Goal: Task Accomplishment & Management: Use online tool/utility

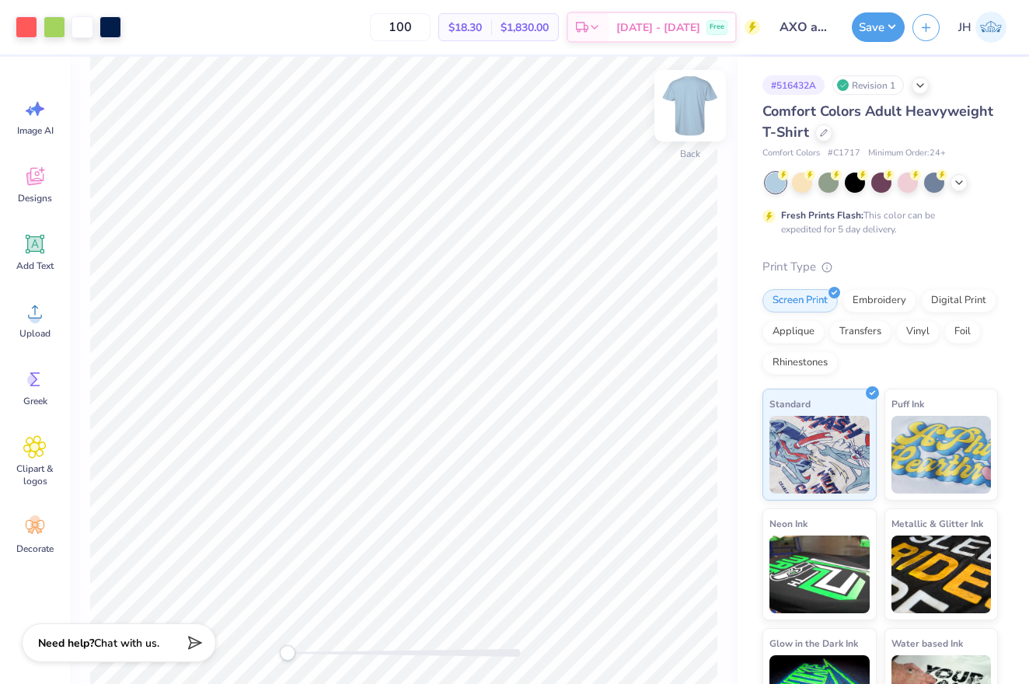
click at [689, 95] on img at bounding box center [690, 106] width 62 height 62
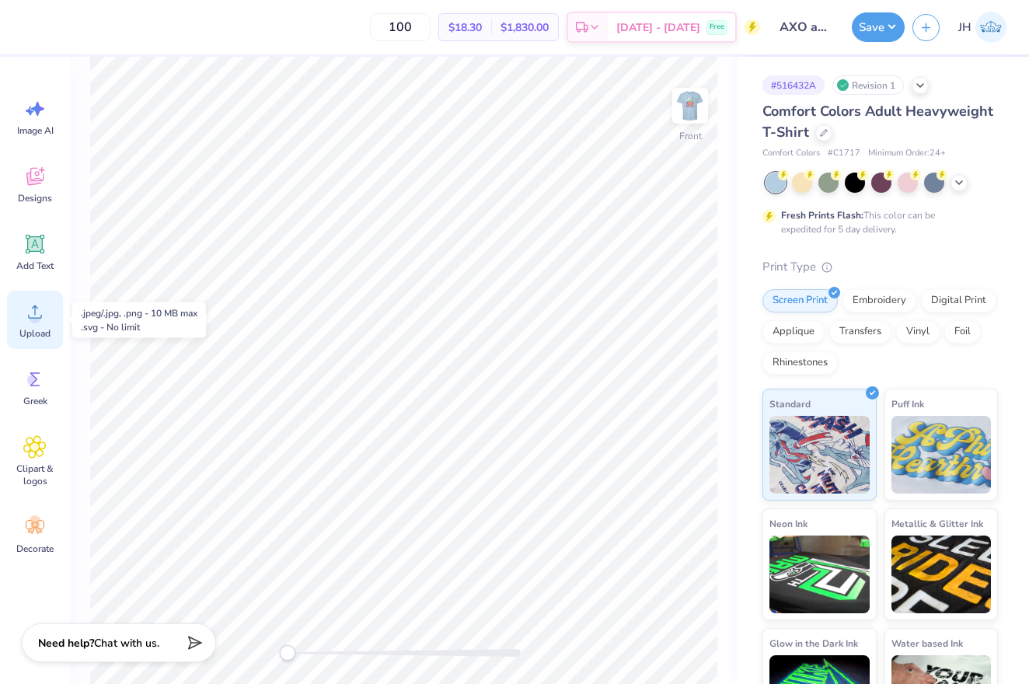
click at [40, 319] on icon at bounding box center [34, 311] width 23 height 23
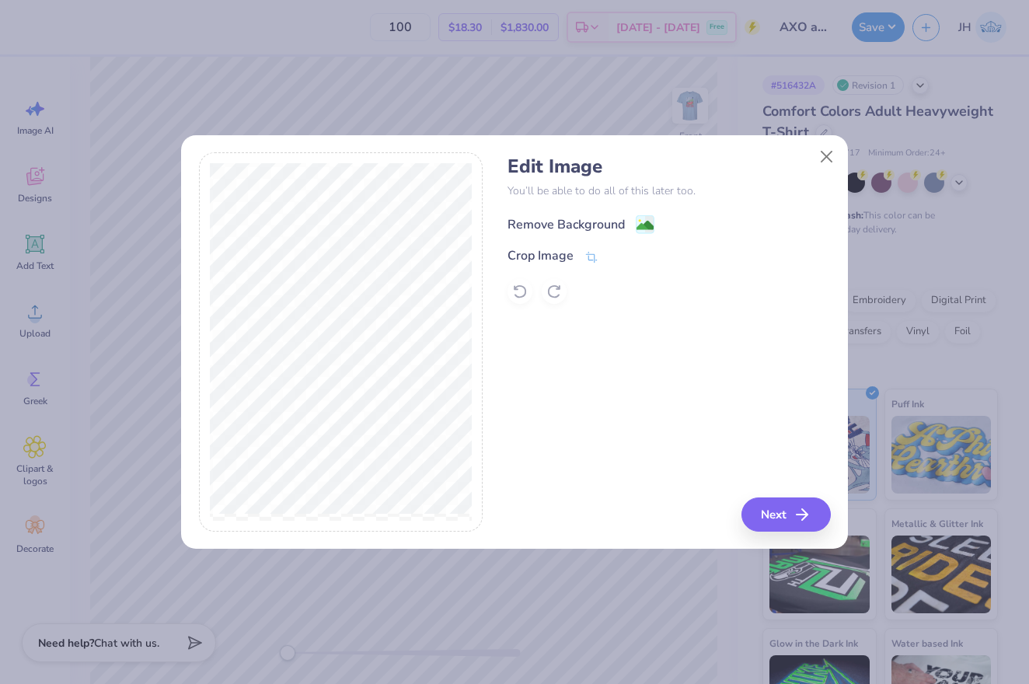
click at [552, 215] on div "Remove Background" at bounding box center [565, 224] width 117 height 19
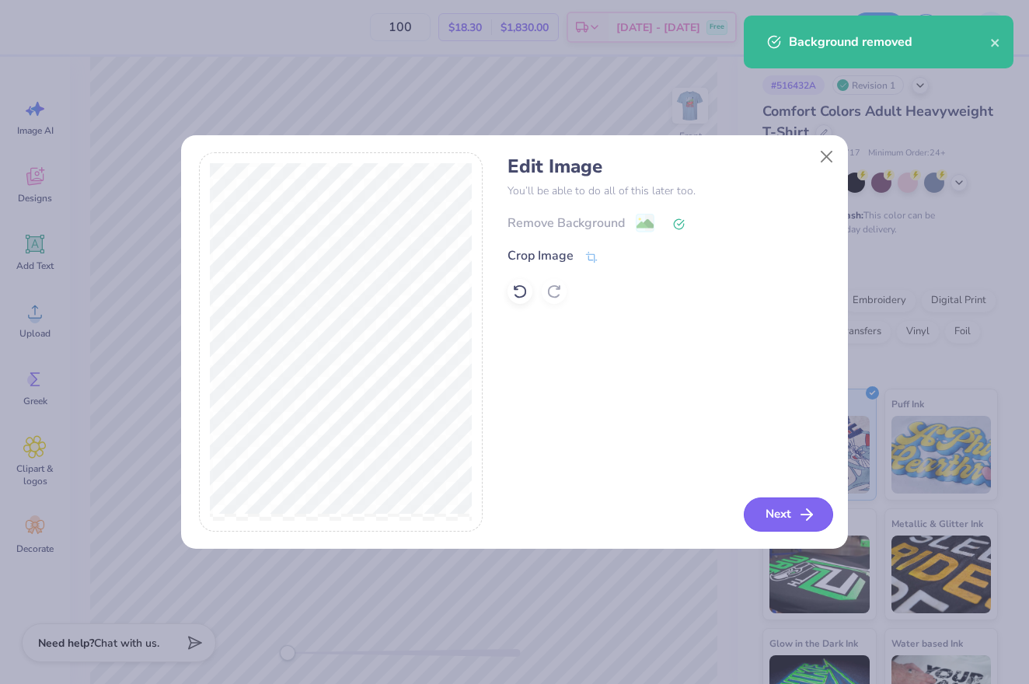
click at [778, 514] on button "Next" at bounding box center [787, 514] width 89 height 34
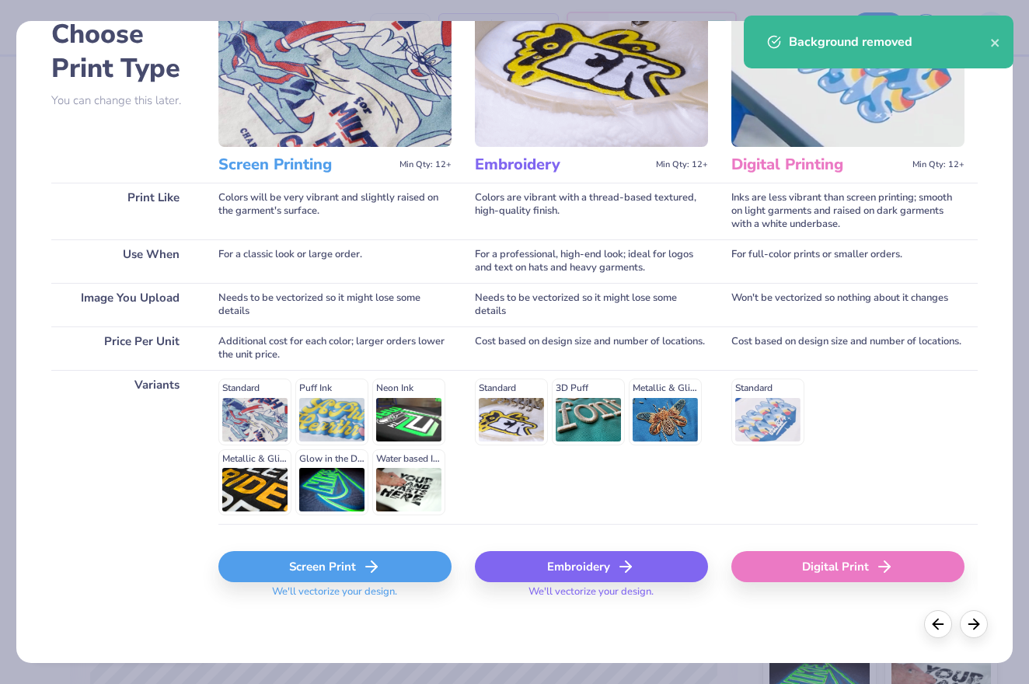
scroll to position [90, 0]
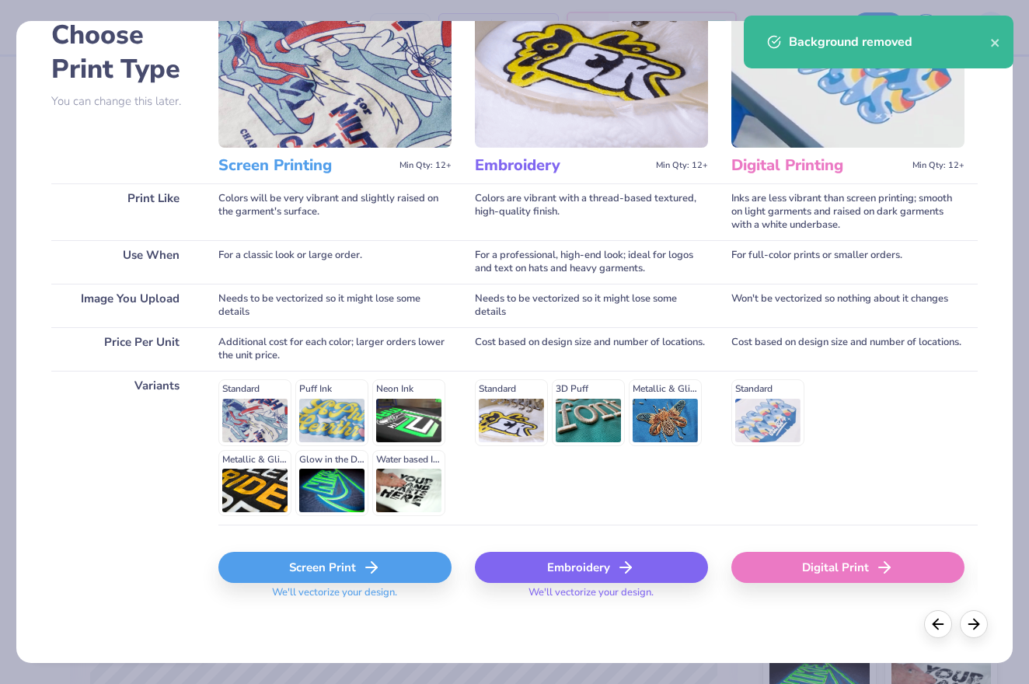
click at [392, 561] on div "Screen Print" at bounding box center [334, 567] width 233 height 31
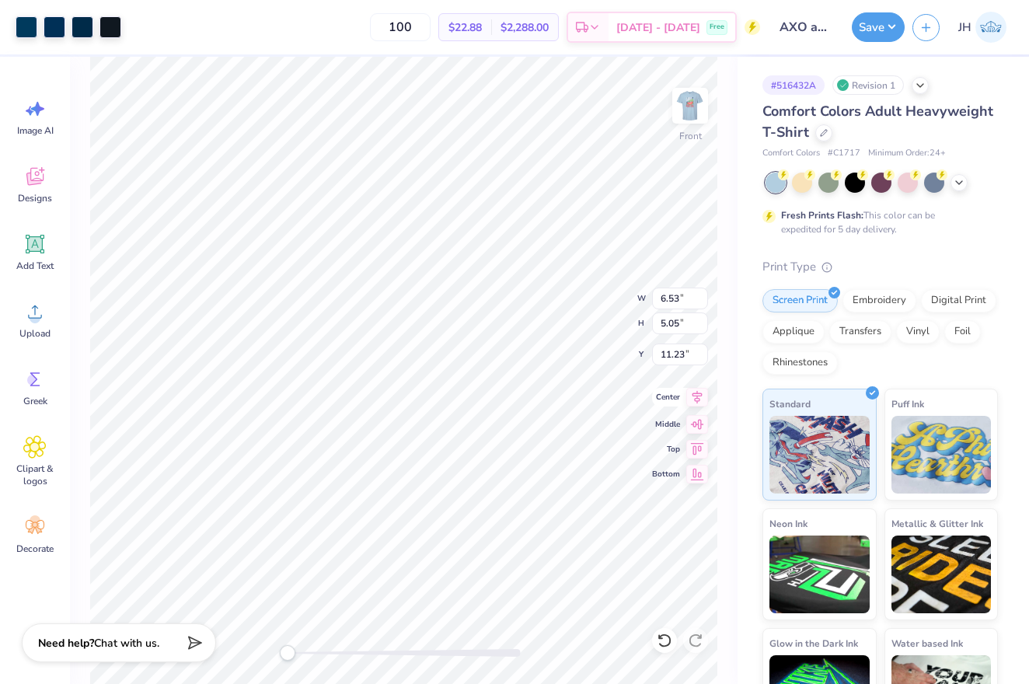
click at [692, 398] on icon at bounding box center [697, 397] width 22 height 19
click at [31, 321] on icon at bounding box center [34, 311] width 23 height 23
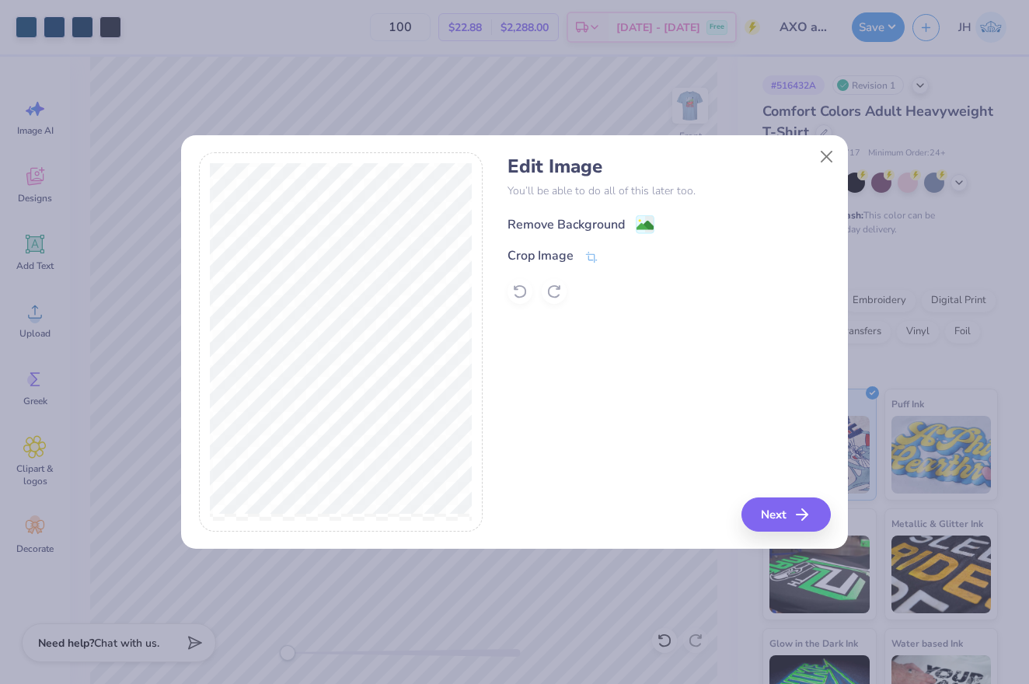
click at [615, 226] on div "Remove Background" at bounding box center [565, 224] width 117 height 19
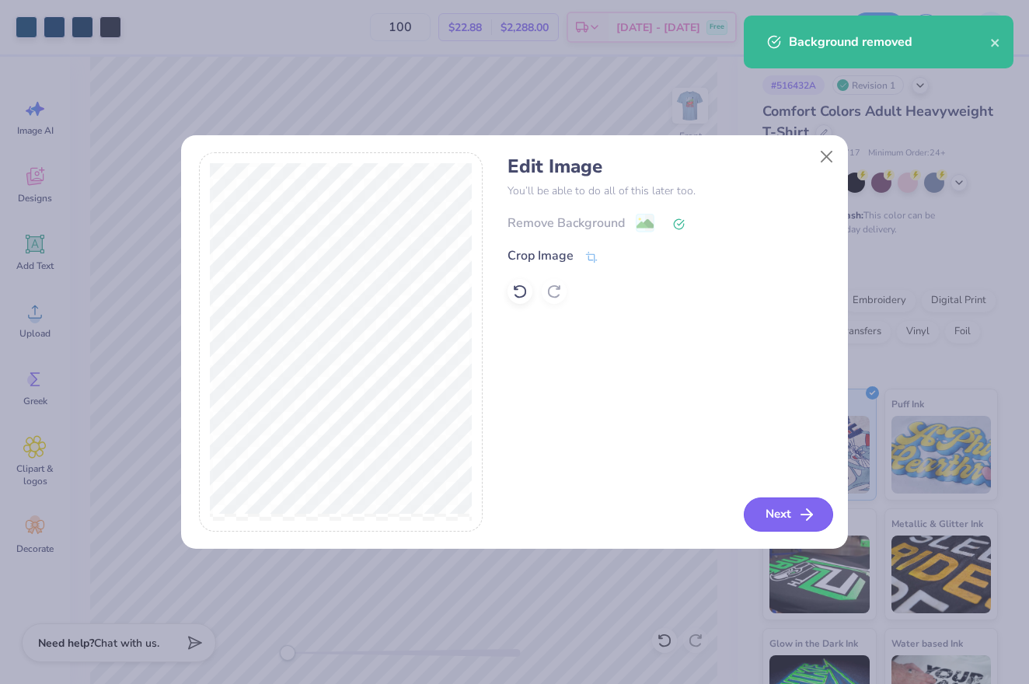
click at [782, 508] on button "Next" at bounding box center [787, 514] width 89 height 34
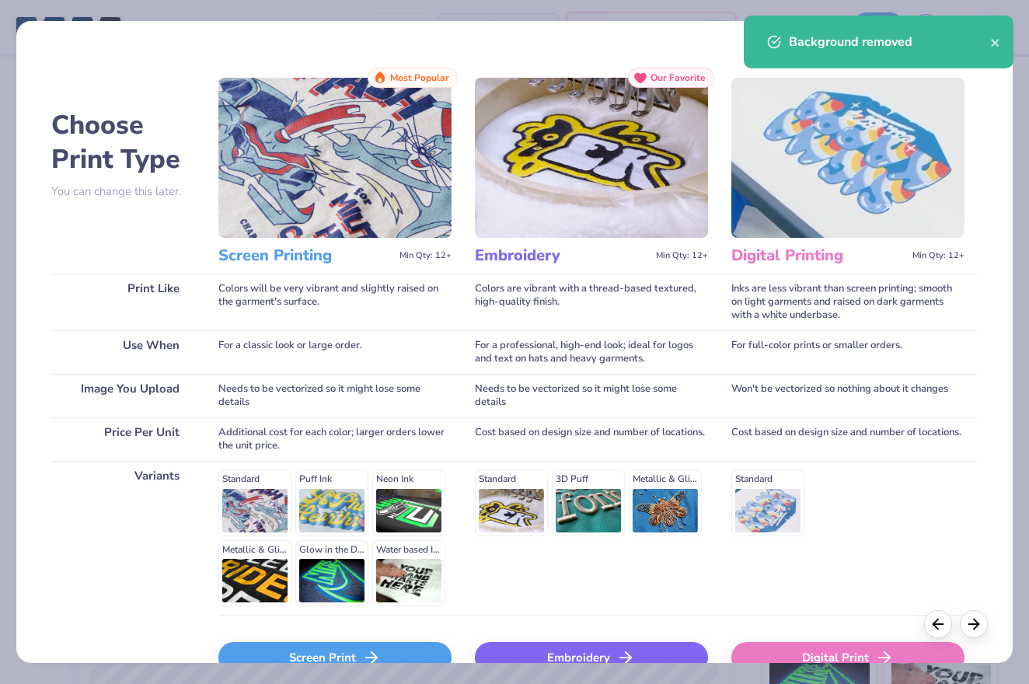
click at [397, 653] on div "Screen Print" at bounding box center [334, 657] width 233 height 31
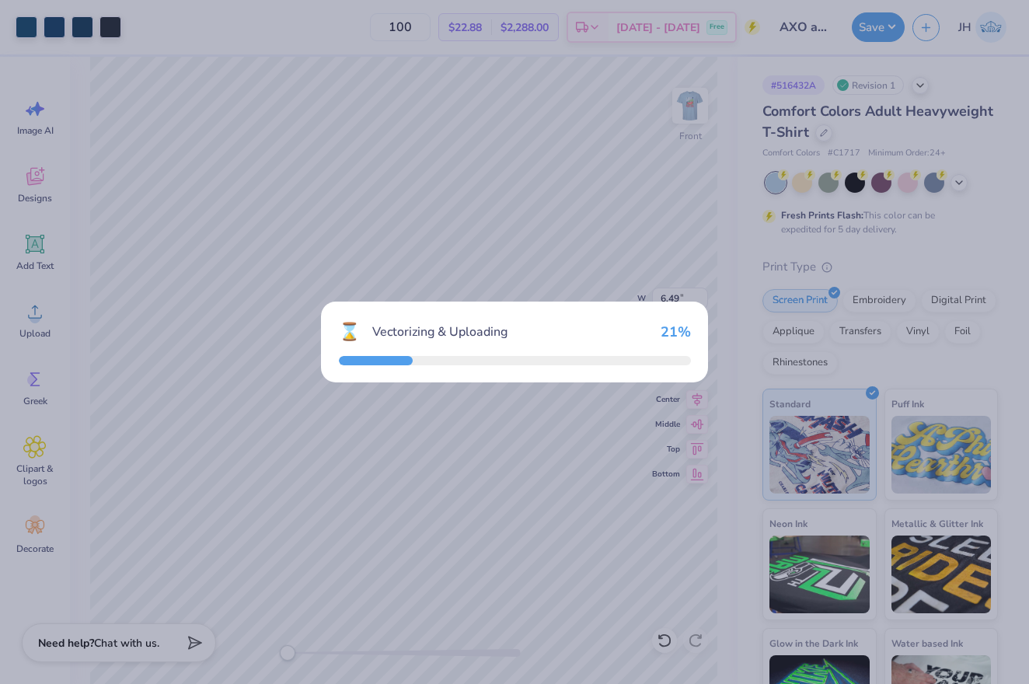
type input "14.53"
type input "4.76"
type input "11.37"
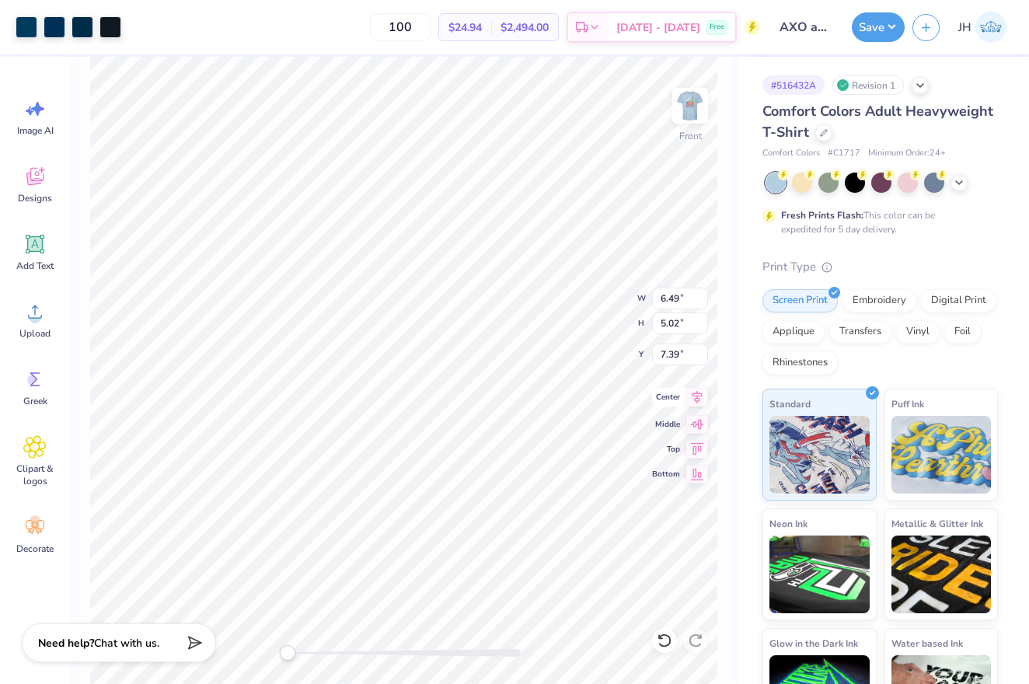
click at [695, 396] on icon at bounding box center [697, 397] width 10 height 13
click at [695, 398] on icon at bounding box center [697, 397] width 22 height 19
click at [22, 326] on div "Upload" at bounding box center [35, 320] width 56 height 58
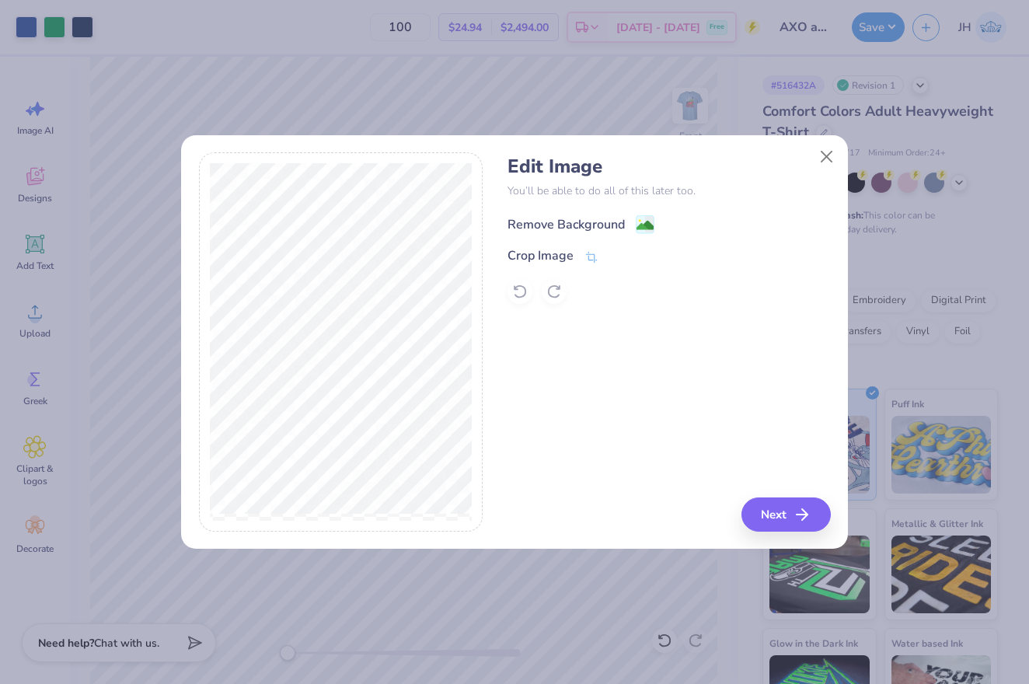
click at [611, 228] on div "Remove Background" at bounding box center [565, 224] width 117 height 19
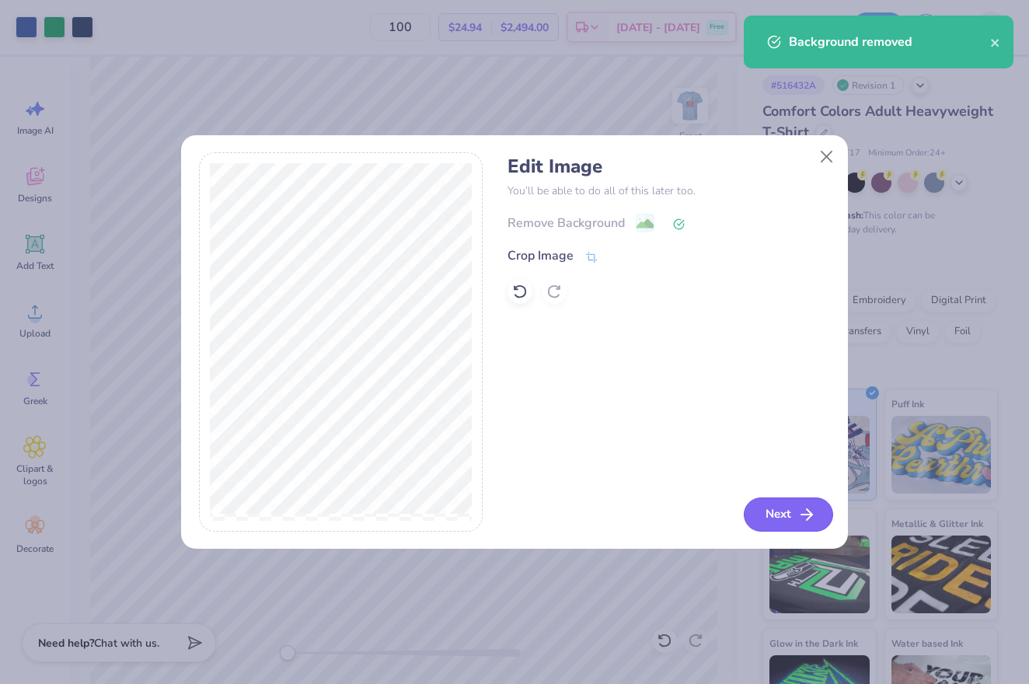
click at [792, 515] on button "Next" at bounding box center [787, 514] width 89 height 34
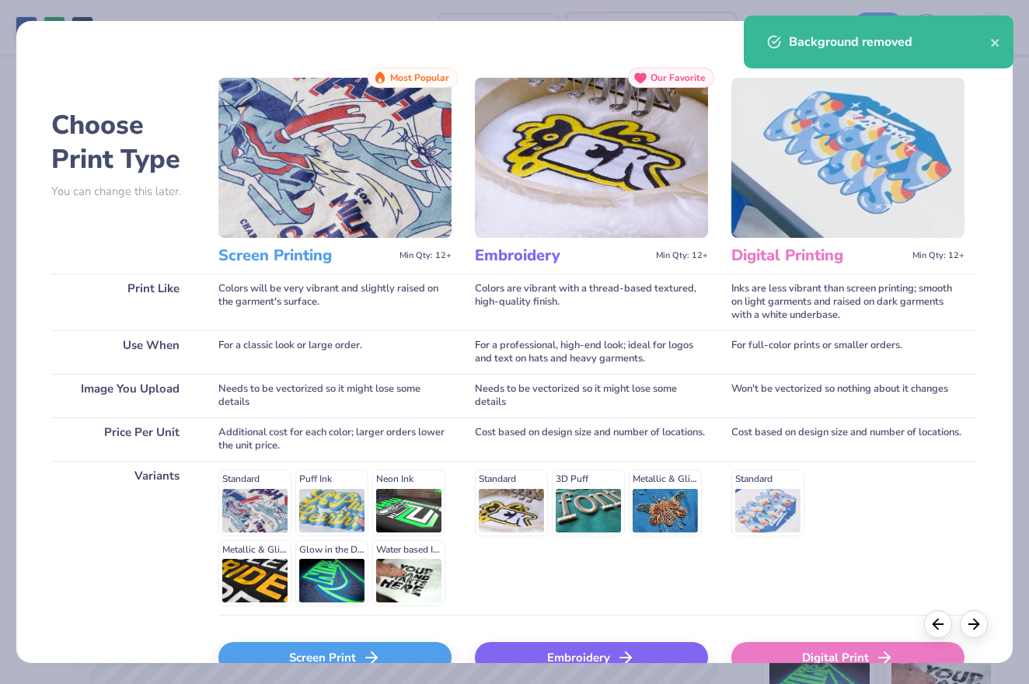
click at [369, 649] on icon at bounding box center [371, 657] width 19 height 19
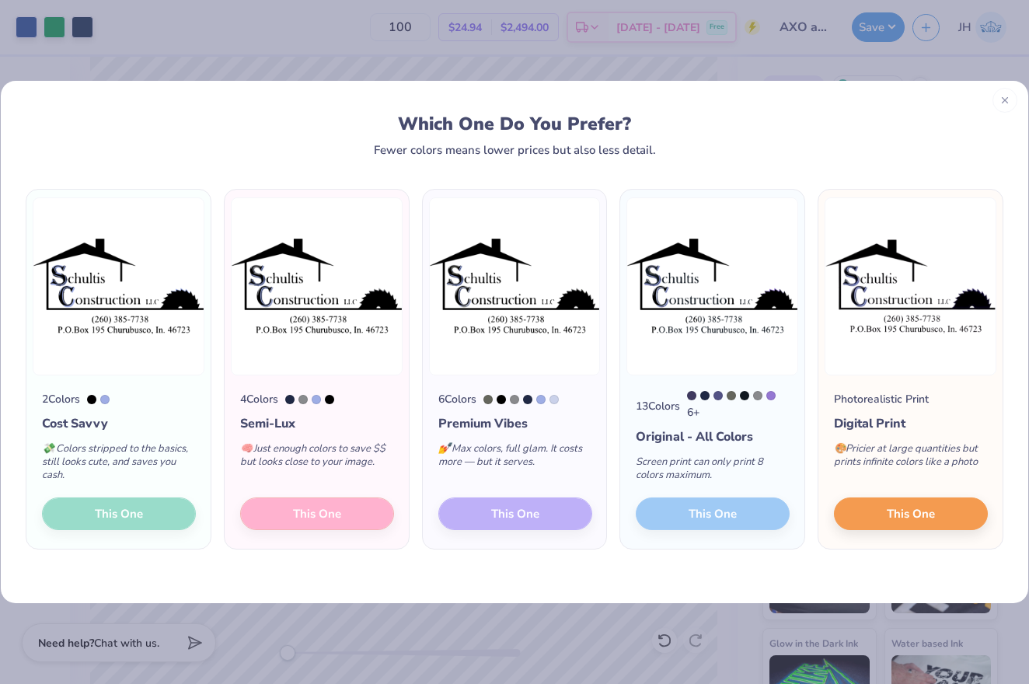
click at [1009, 99] on icon at bounding box center [1004, 100] width 11 height 11
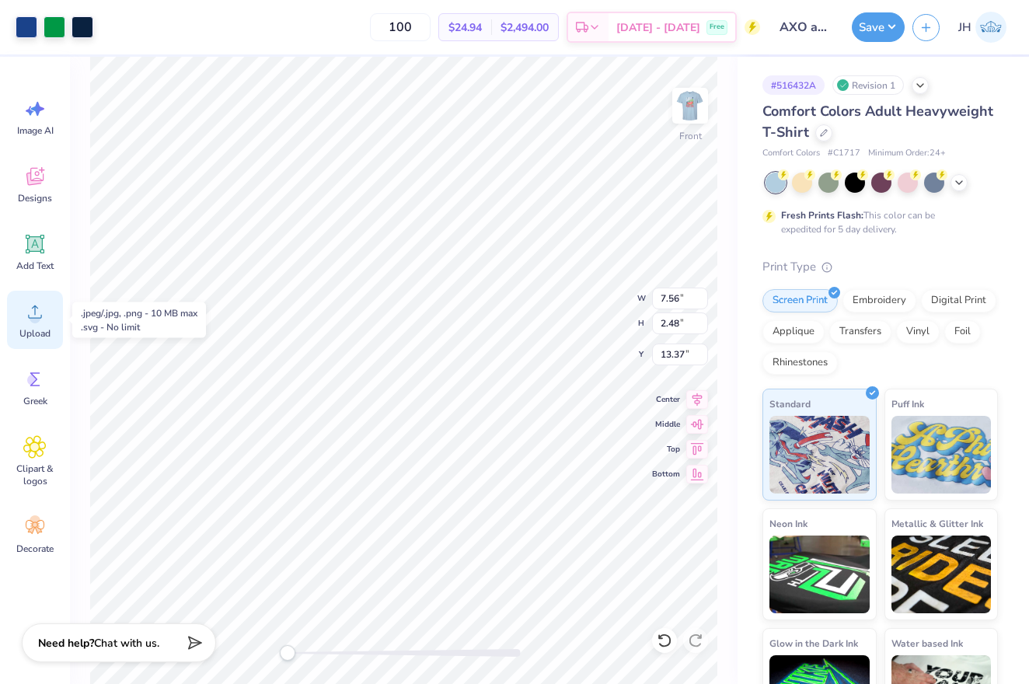
click at [30, 317] on icon at bounding box center [34, 311] width 23 height 23
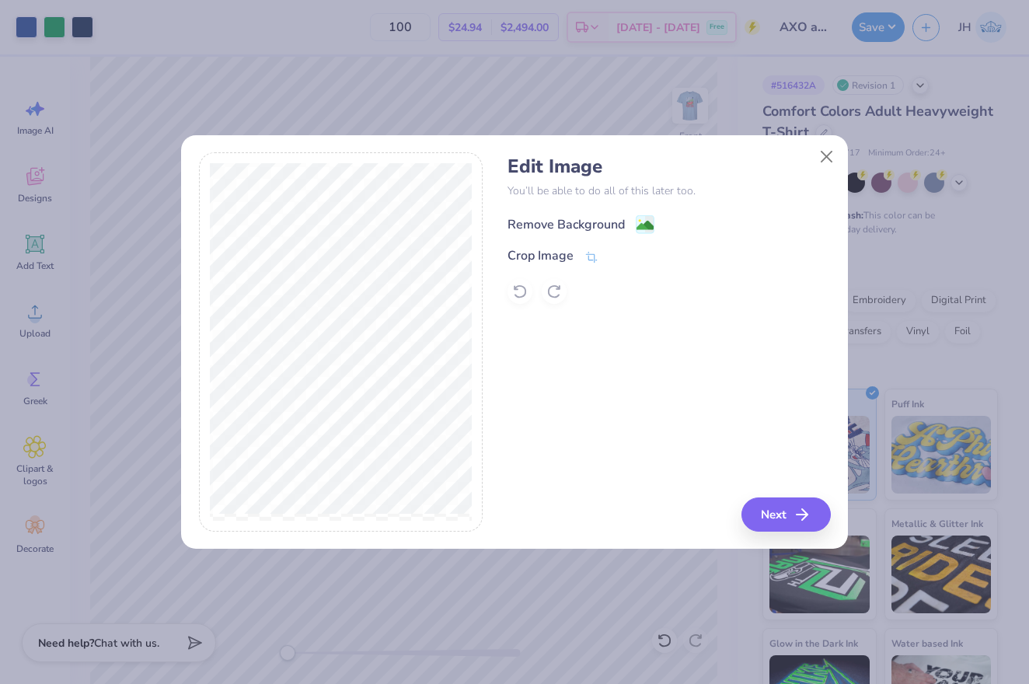
click at [583, 234] on div "Remove Background Crop Image" at bounding box center [668, 258] width 322 height 91
click at [574, 218] on div "Remove Background" at bounding box center [565, 224] width 117 height 19
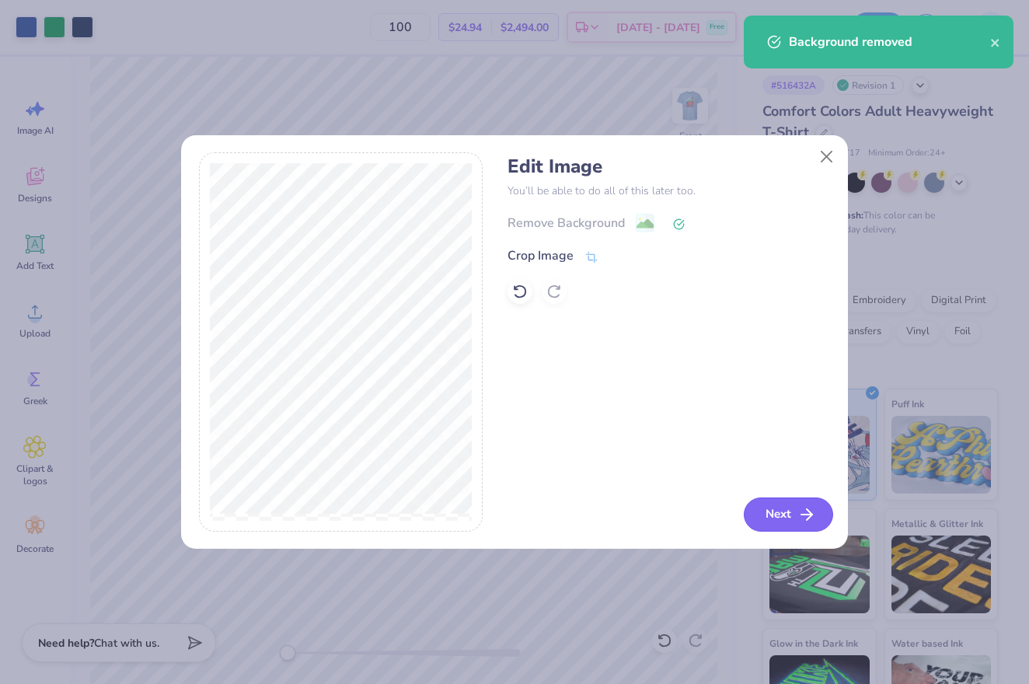
click at [786, 520] on button "Next" at bounding box center [787, 514] width 89 height 34
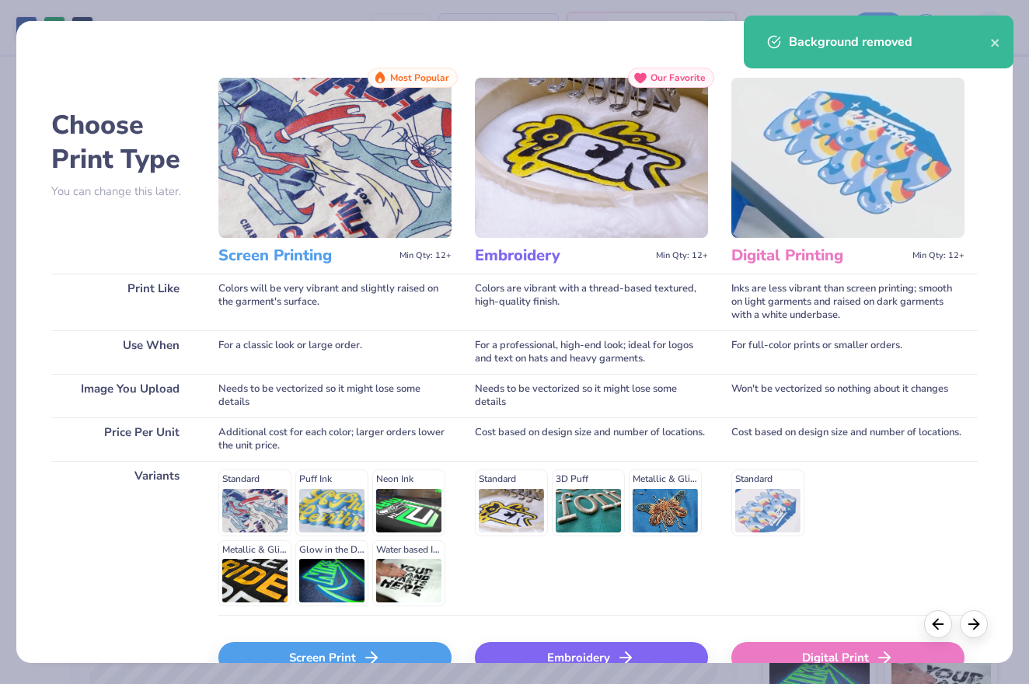
click at [383, 657] on div "Screen Print" at bounding box center [334, 657] width 233 height 31
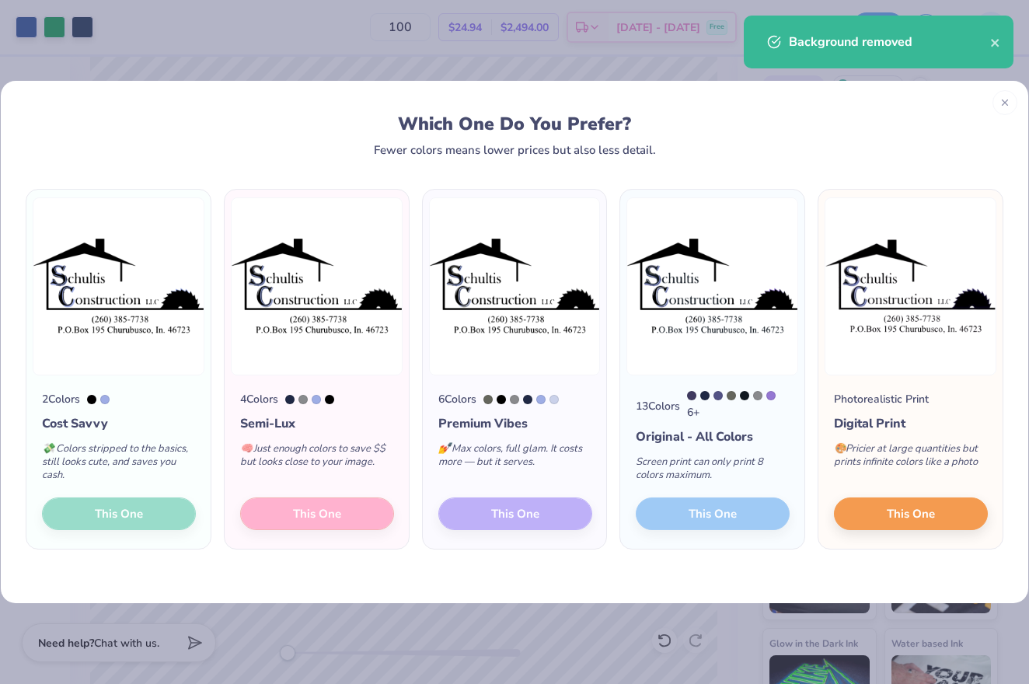
click at [134, 514] on div "2 Colors Cost Savvy 💸 Colors stripped to the basics, still looks cute, and save…" at bounding box center [118, 461] width 184 height 173
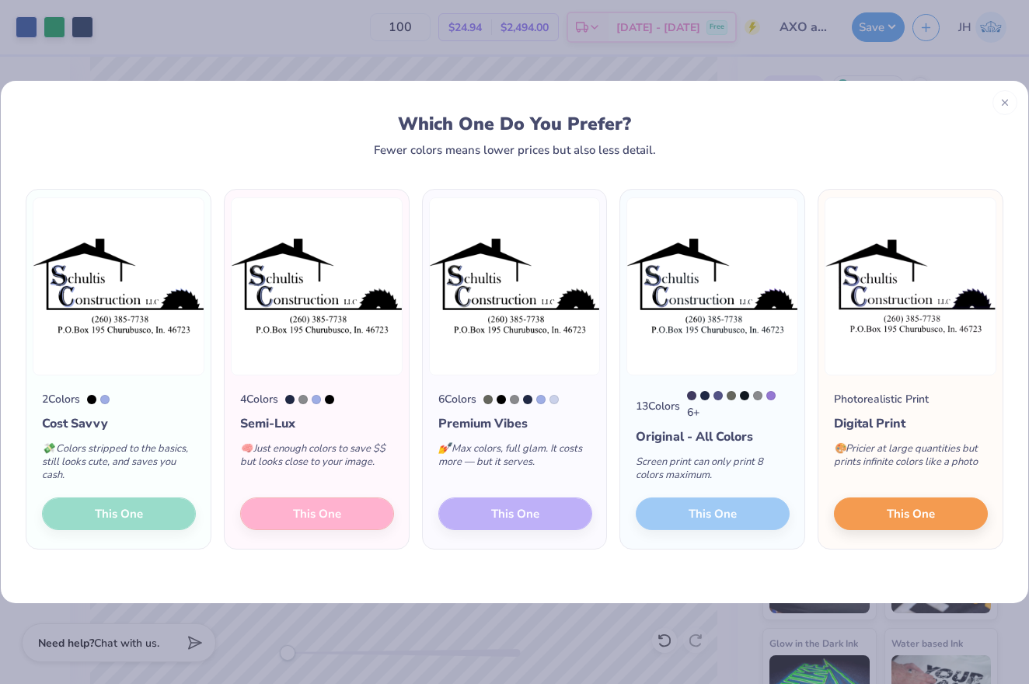
click at [184, 517] on div "2 Colors Cost Savvy 💸 Colors stripped to the basics, still looks cute, and save…" at bounding box center [118, 461] width 184 height 173
click at [145, 516] on div "2 Colors Cost Savvy 💸 Colors stripped to the basics, still looks cute, and save…" at bounding box center [118, 461] width 184 height 173
click at [82, 510] on div "2 Colors Cost Savvy 💸 Colors stripped to the basics, still looks cute, and save…" at bounding box center [118, 461] width 184 height 173
click at [298, 516] on div "4 Colors Semi-Lux 🧠 Just enough colors to save $$ but looks close to your image…" at bounding box center [317, 461] width 184 height 173
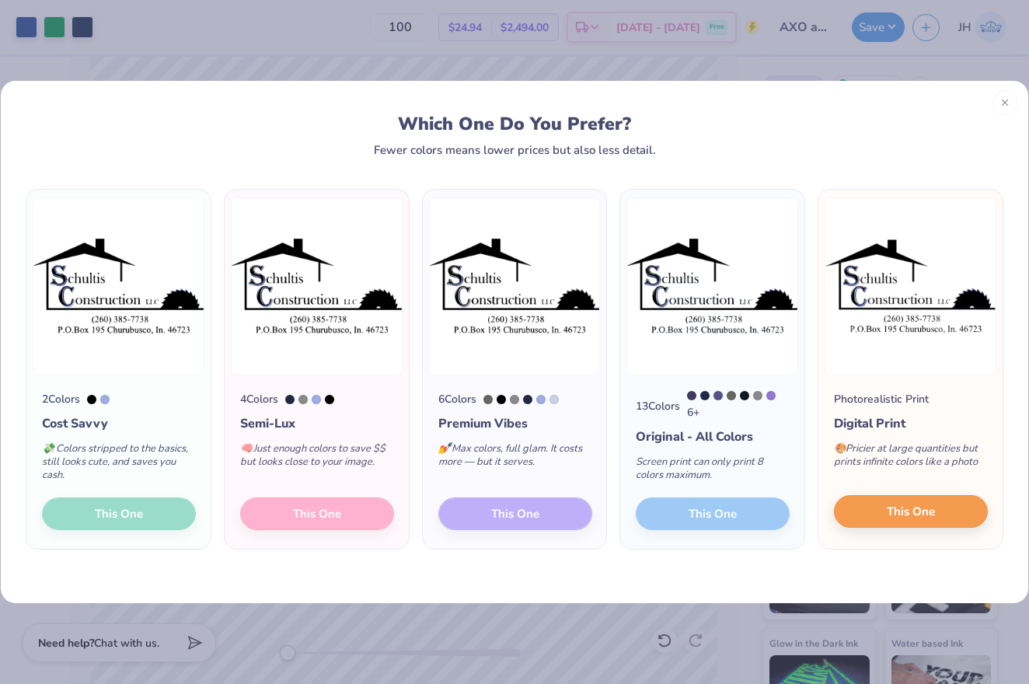
click at [949, 509] on button "This One" at bounding box center [911, 511] width 154 height 33
type input "14.53"
type input "8.10"
type input "9.70"
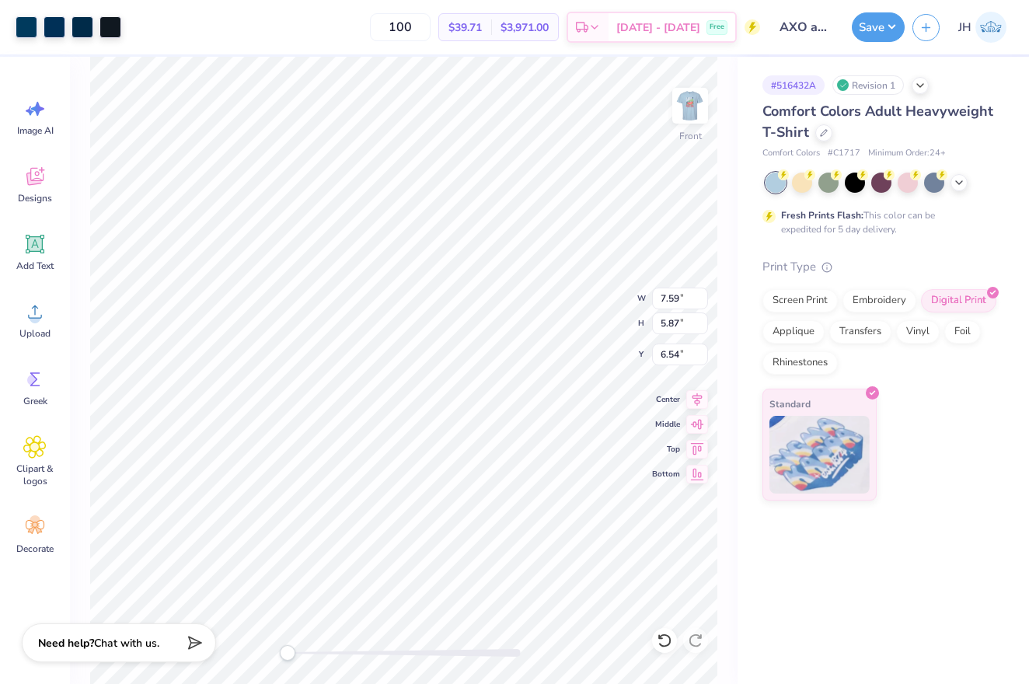
type input "7.60"
type input "4.24"
type input "13.56"
type input "7.56"
type input "2.48"
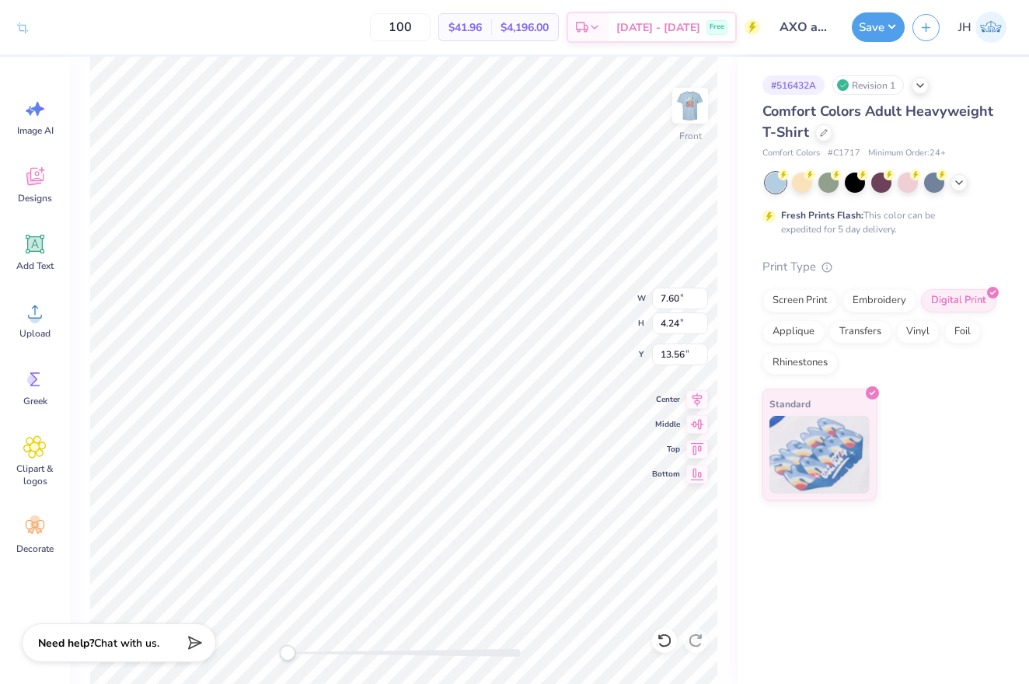
type input "12.51"
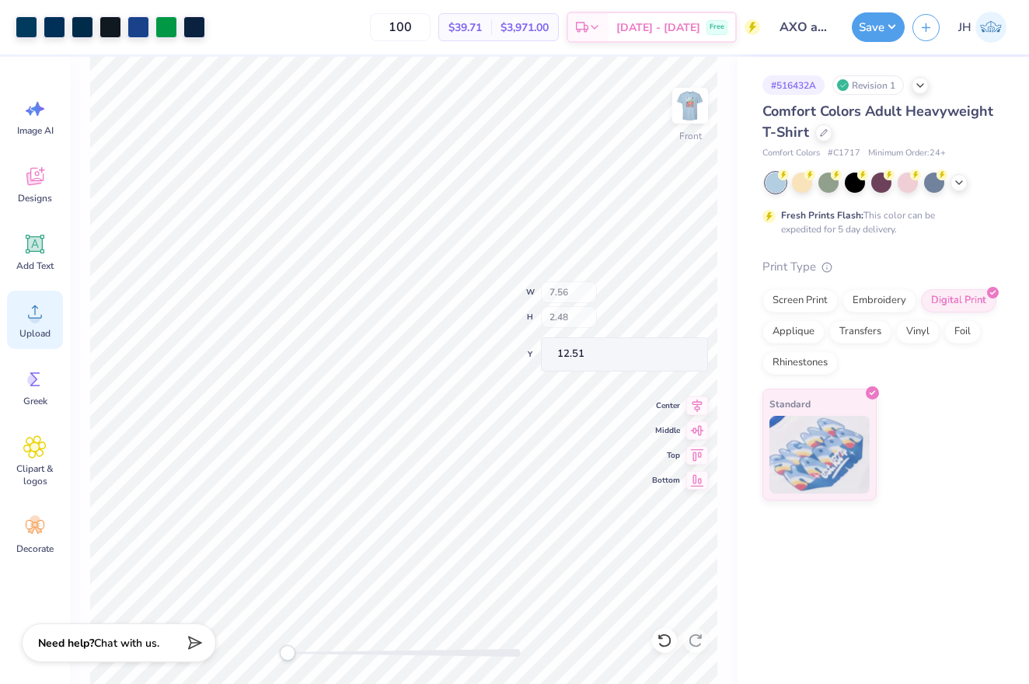
click at [36, 312] on icon at bounding box center [34, 311] width 23 height 23
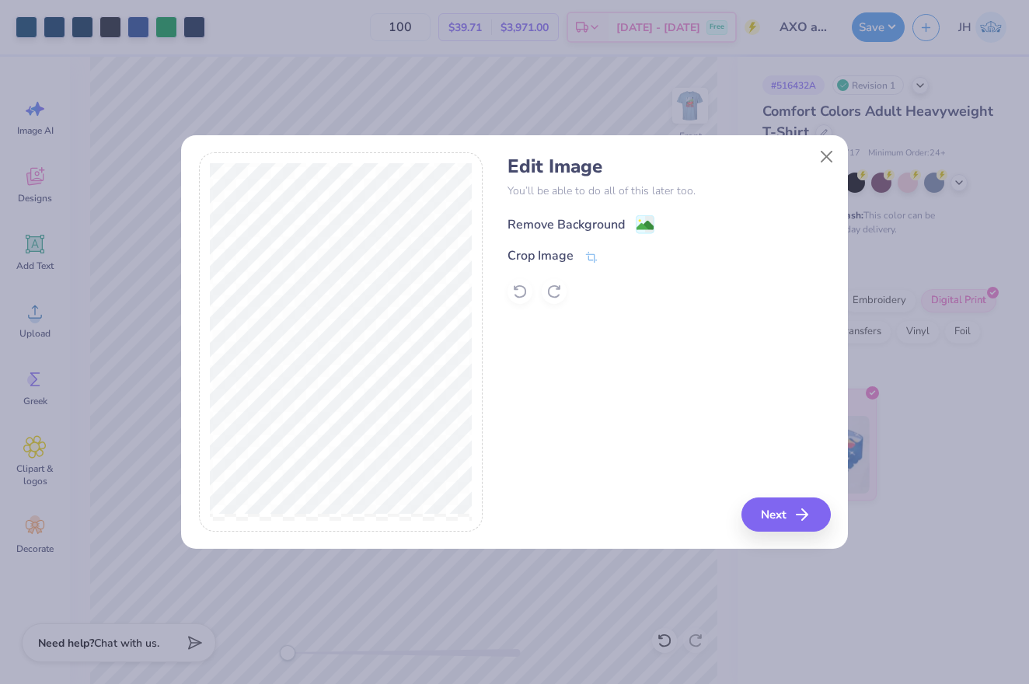
click at [571, 226] on div "Remove Background" at bounding box center [565, 224] width 117 height 19
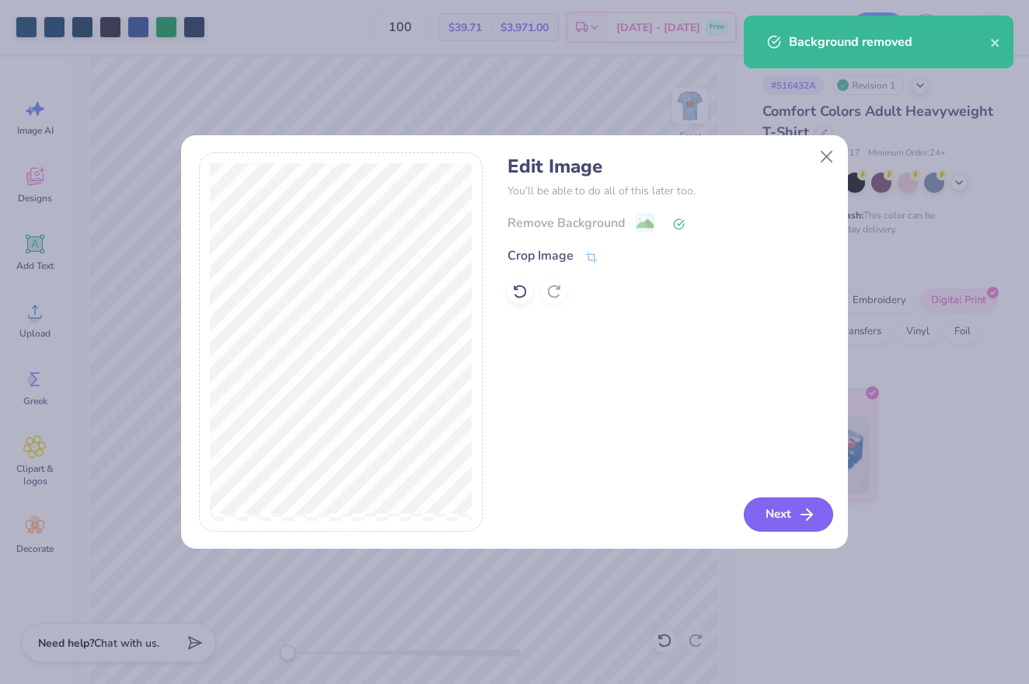
click at [775, 512] on button "Next" at bounding box center [787, 514] width 89 height 34
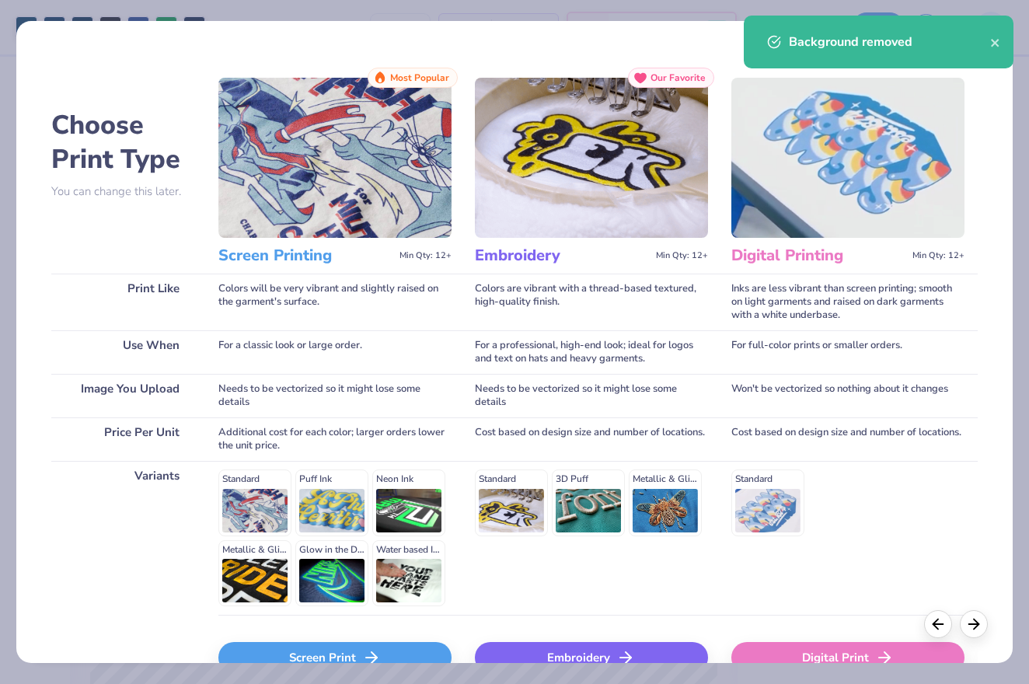
click at [362, 649] on icon at bounding box center [371, 657] width 19 height 19
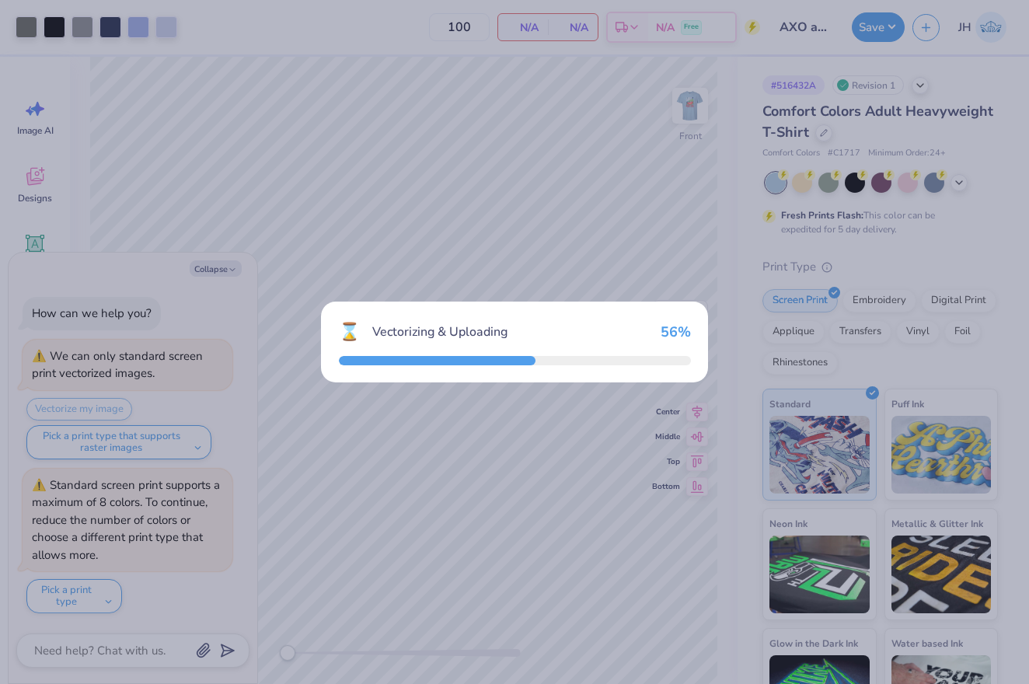
type textarea "x"
type input "5.24"
type input "6.88"
type input "10.31"
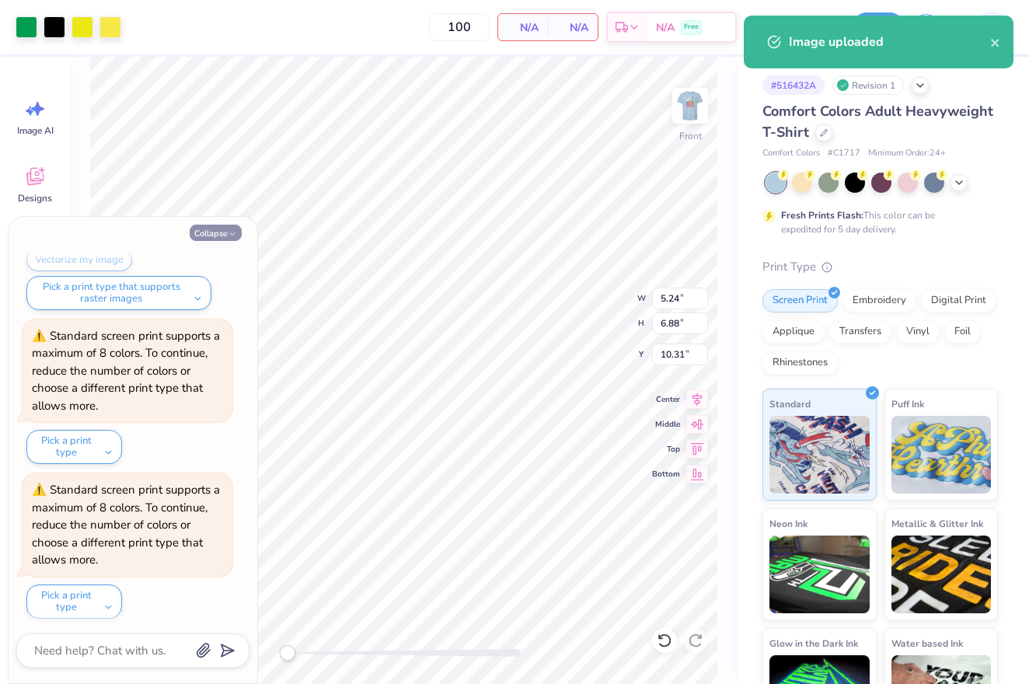
click at [211, 239] on button "Collapse" at bounding box center [216, 233] width 52 height 16
type textarea "x"
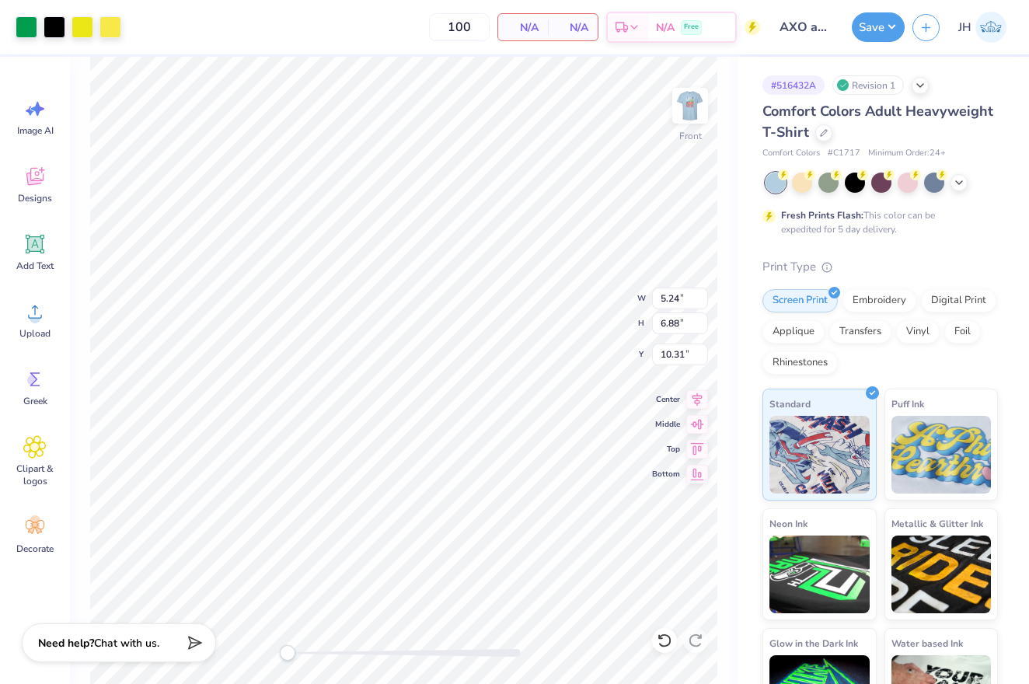
type input "7.56"
type input "2.48"
type input "8.80"
type input "7.55"
type input "4.20"
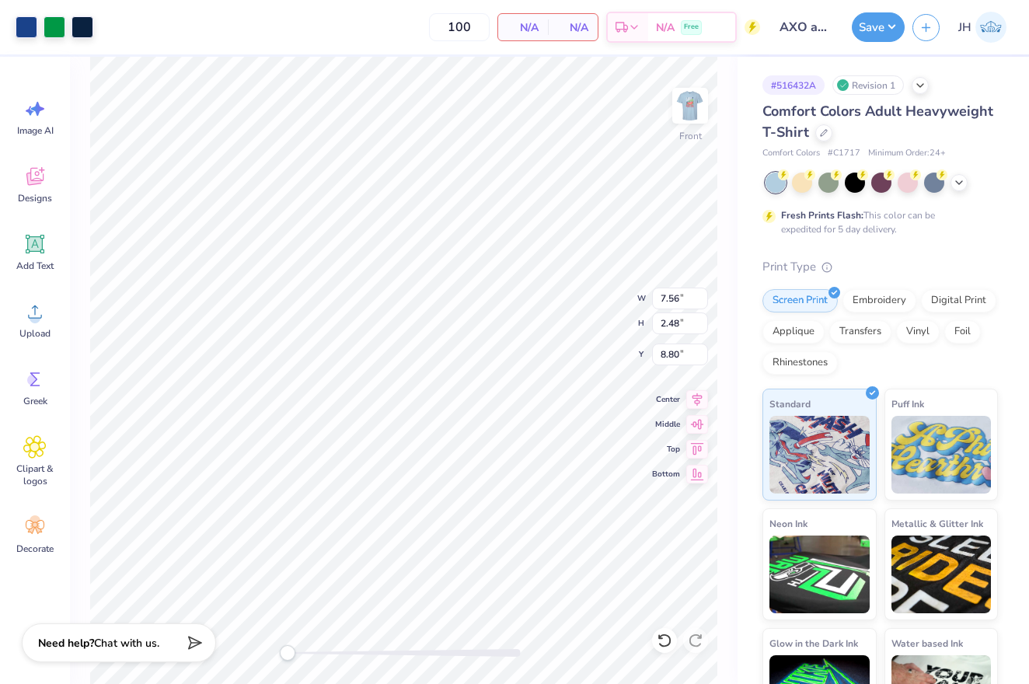
type input "7.06"
type input "7.56"
type input "2.48"
type input "12.14"
type input "3.72"
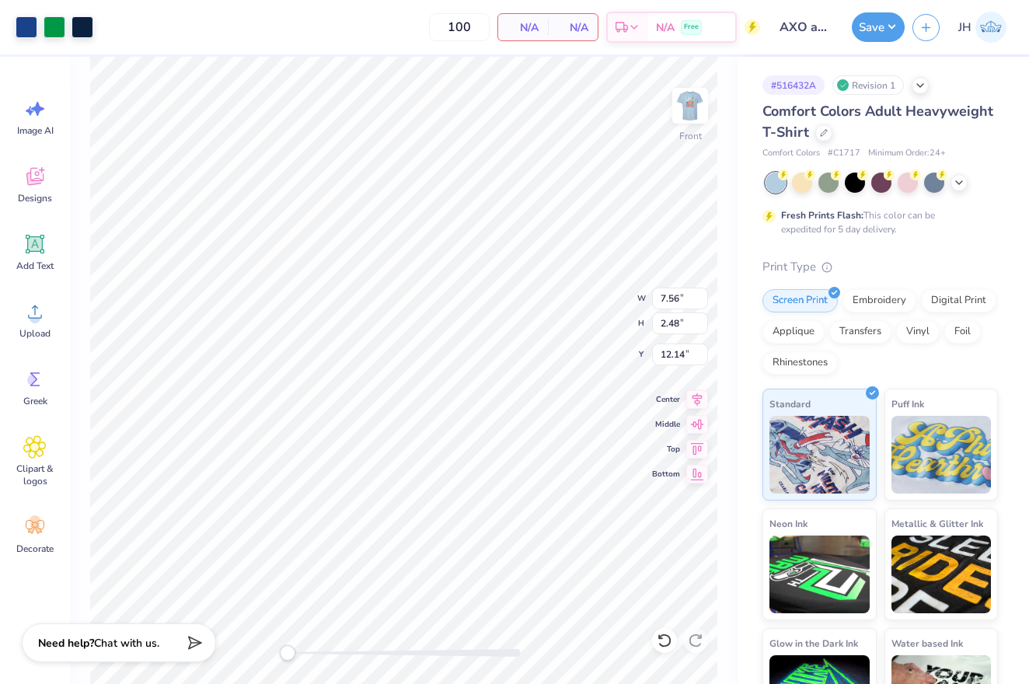
type input "4.89"
type input "14.98"
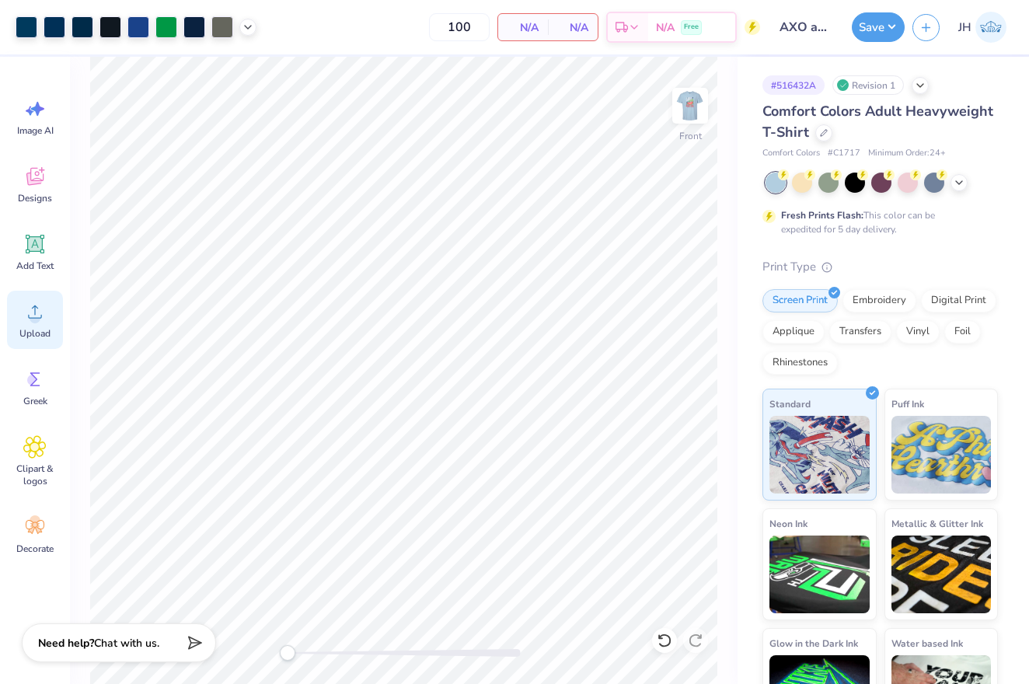
click at [38, 339] on span "Upload" at bounding box center [34, 333] width 31 height 12
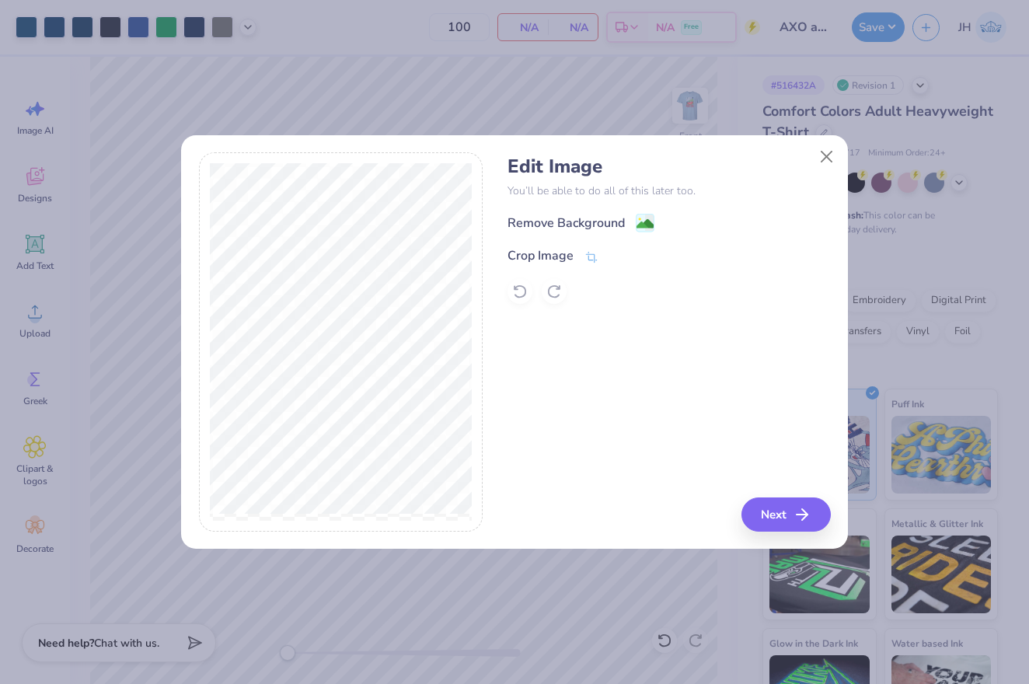
click at [574, 226] on div at bounding box center [514, 342] width 1029 height 684
click at [589, 225] on div "Remove Background" at bounding box center [565, 224] width 117 height 19
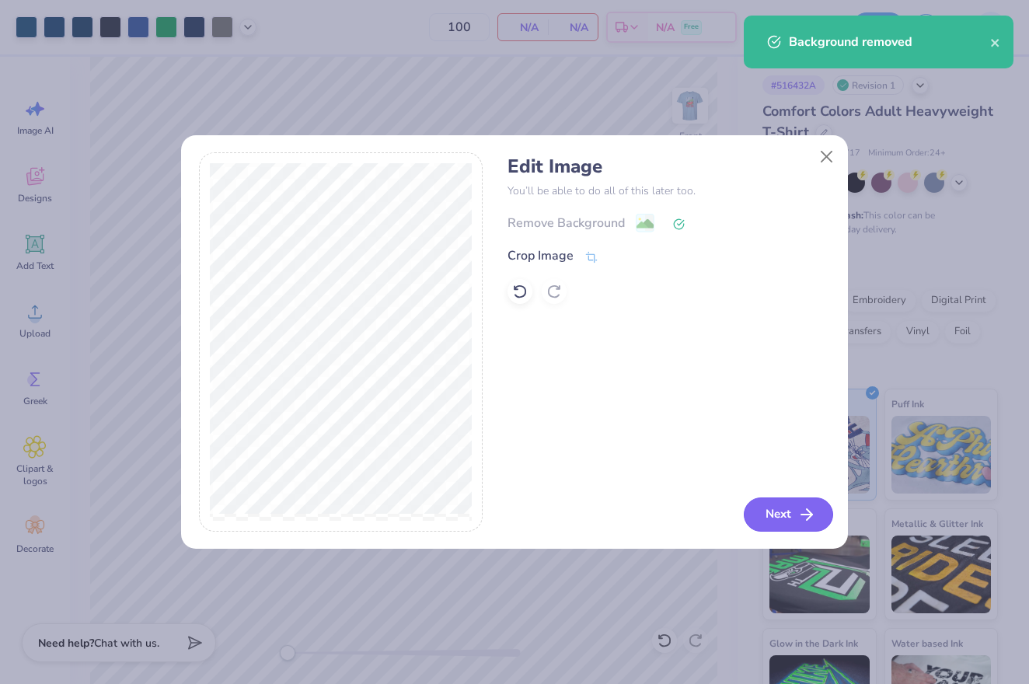
click at [778, 514] on button "Next" at bounding box center [787, 514] width 89 height 34
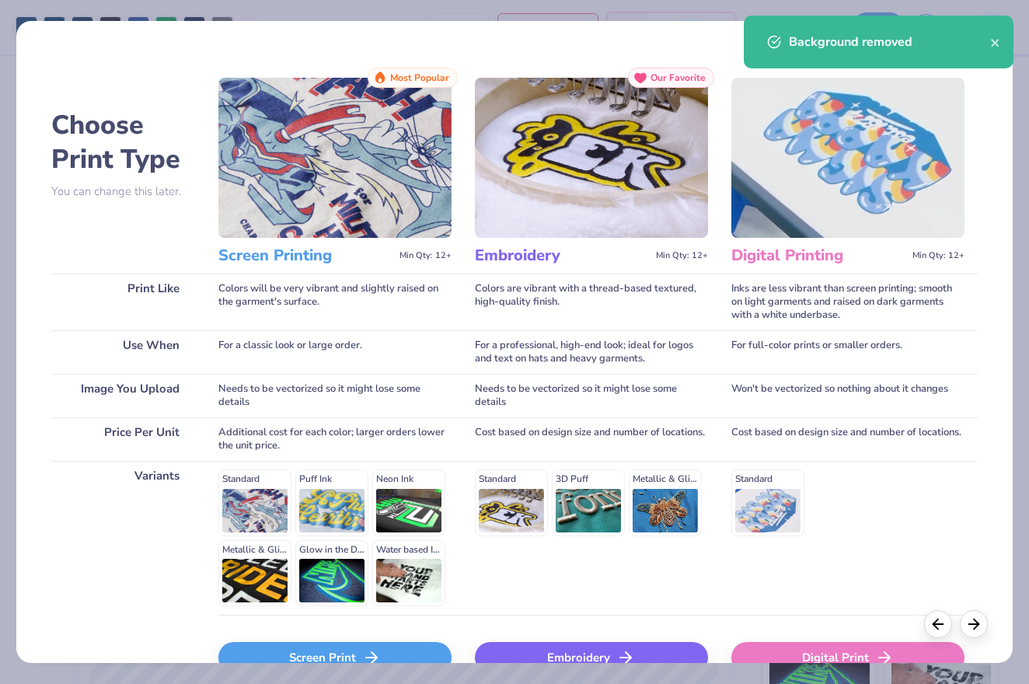
click at [409, 654] on div "Screen Print" at bounding box center [334, 657] width 233 height 31
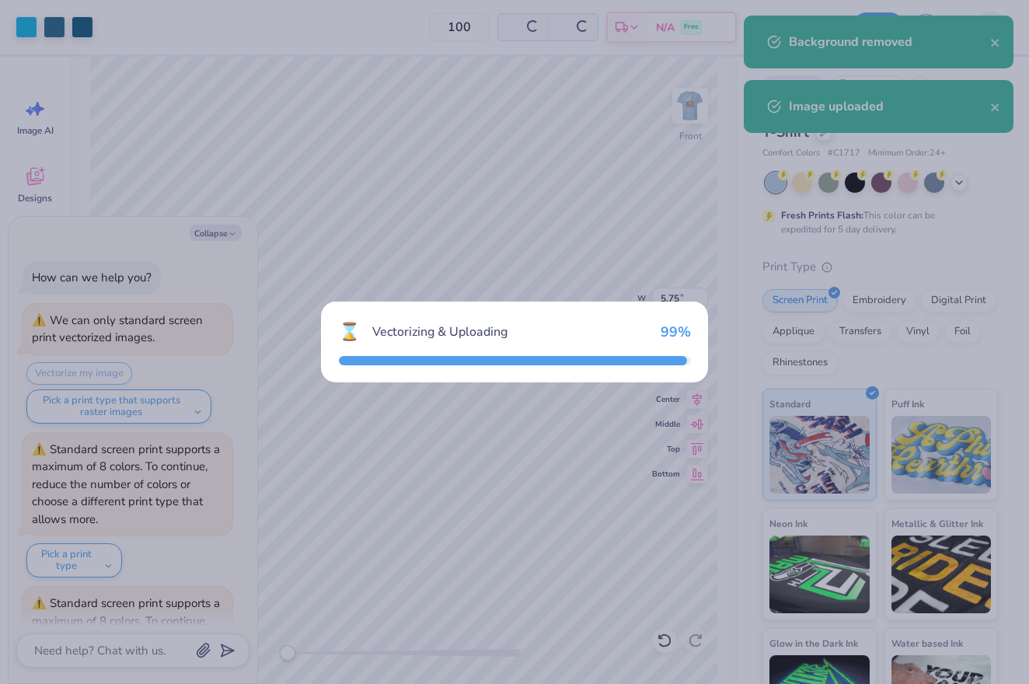
scroll to position [266, 0]
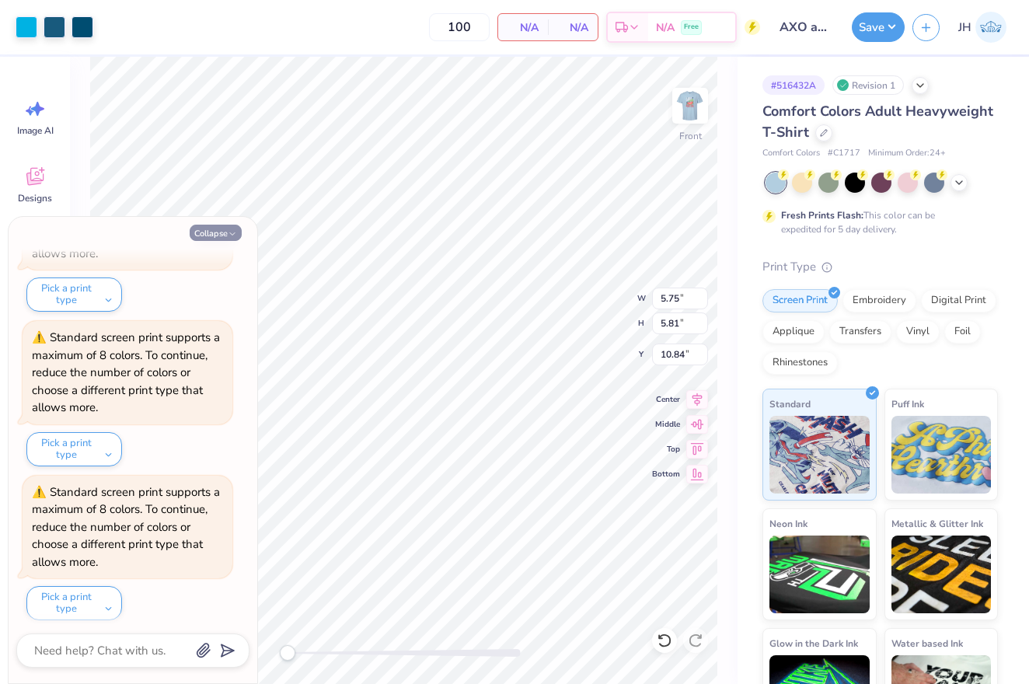
click at [221, 233] on button "Collapse" at bounding box center [216, 233] width 52 height 16
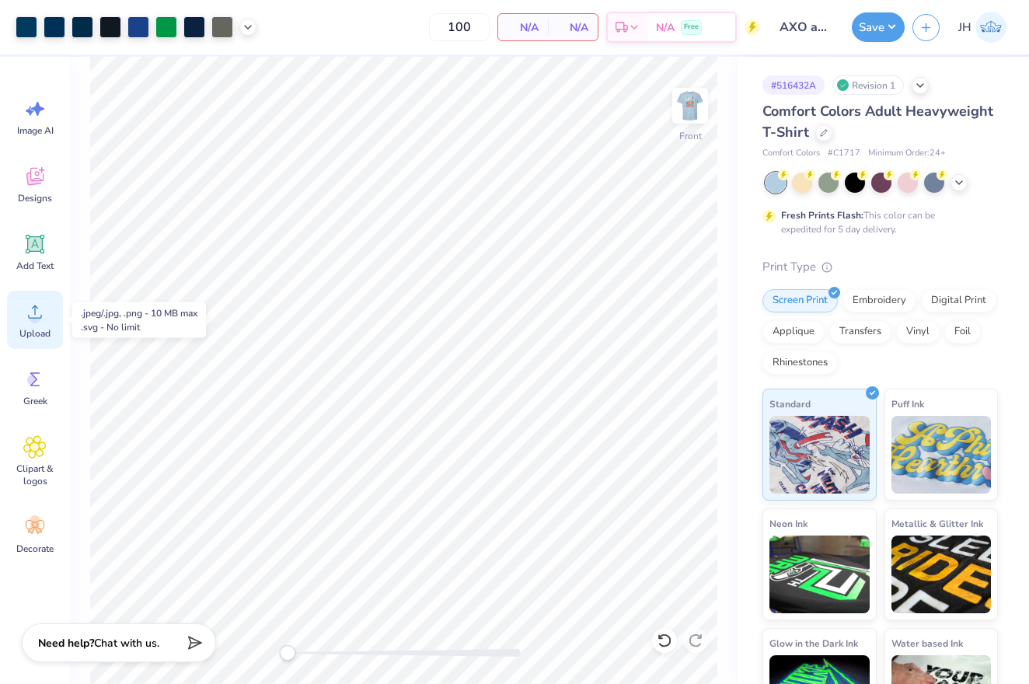
click at [40, 320] on icon at bounding box center [34, 311] width 23 height 23
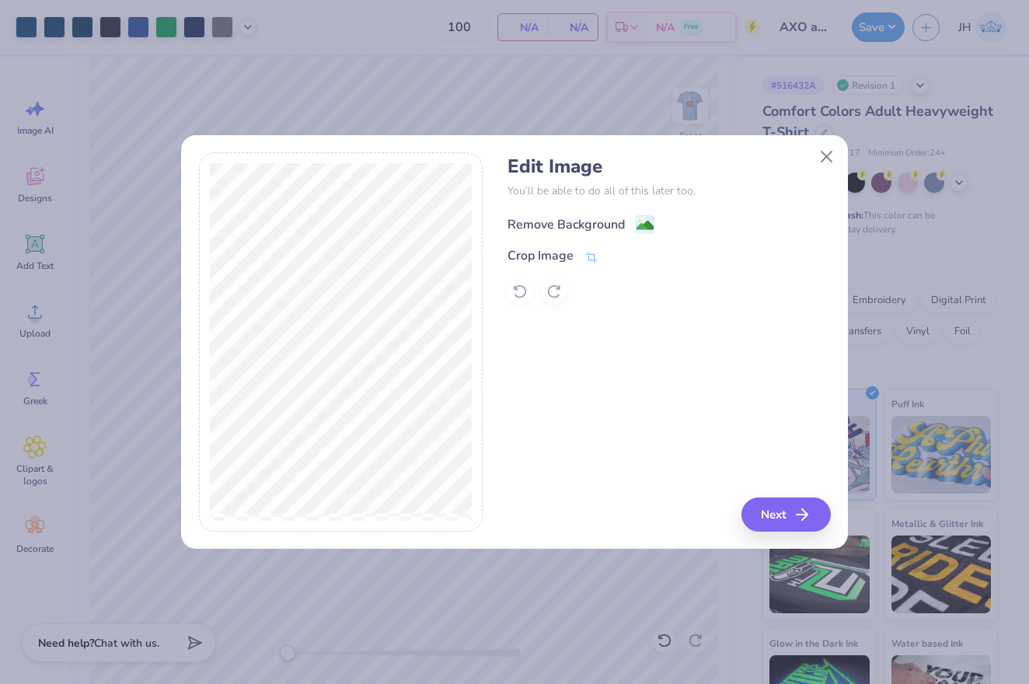
click at [567, 229] on div "Remove Background" at bounding box center [565, 224] width 117 height 19
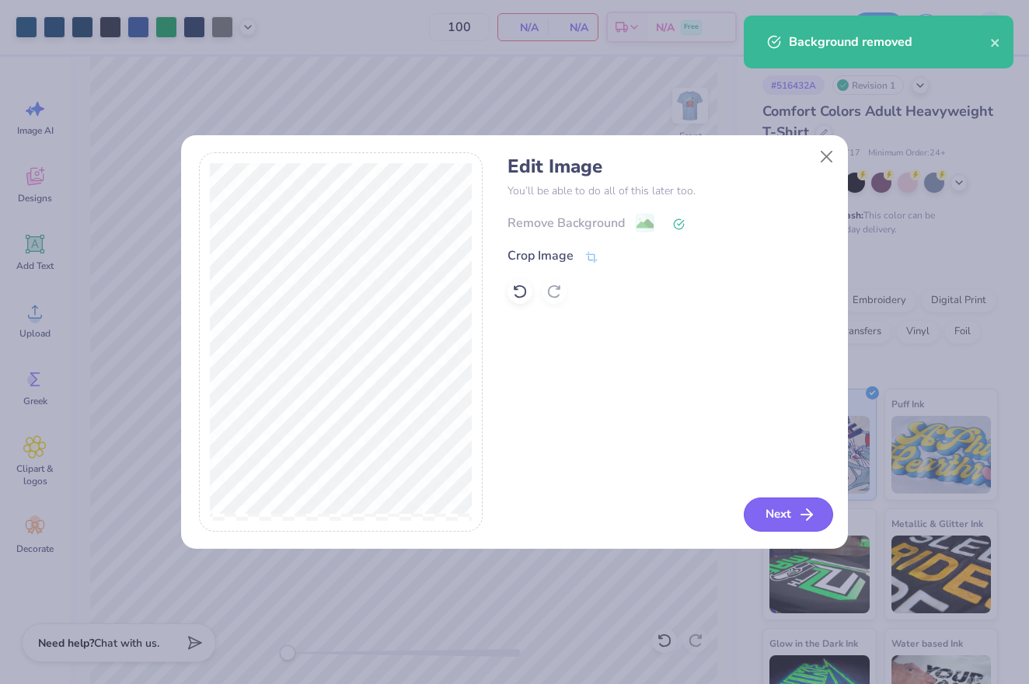
click at [780, 511] on button "Next" at bounding box center [787, 514] width 89 height 34
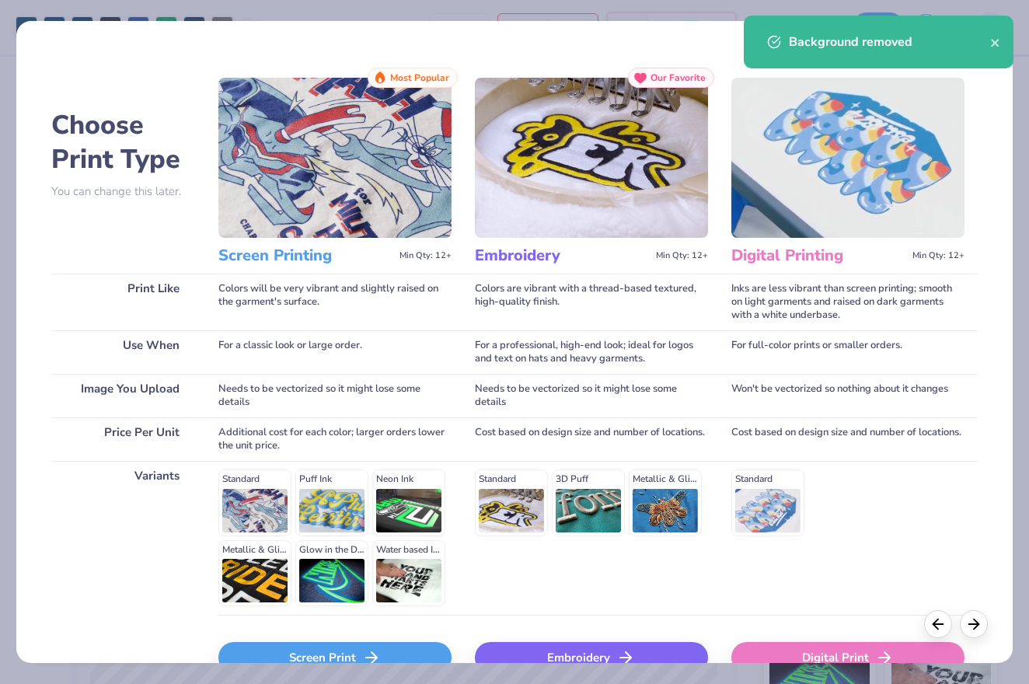
click at [406, 653] on div "Screen Print" at bounding box center [334, 657] width 233 height 31
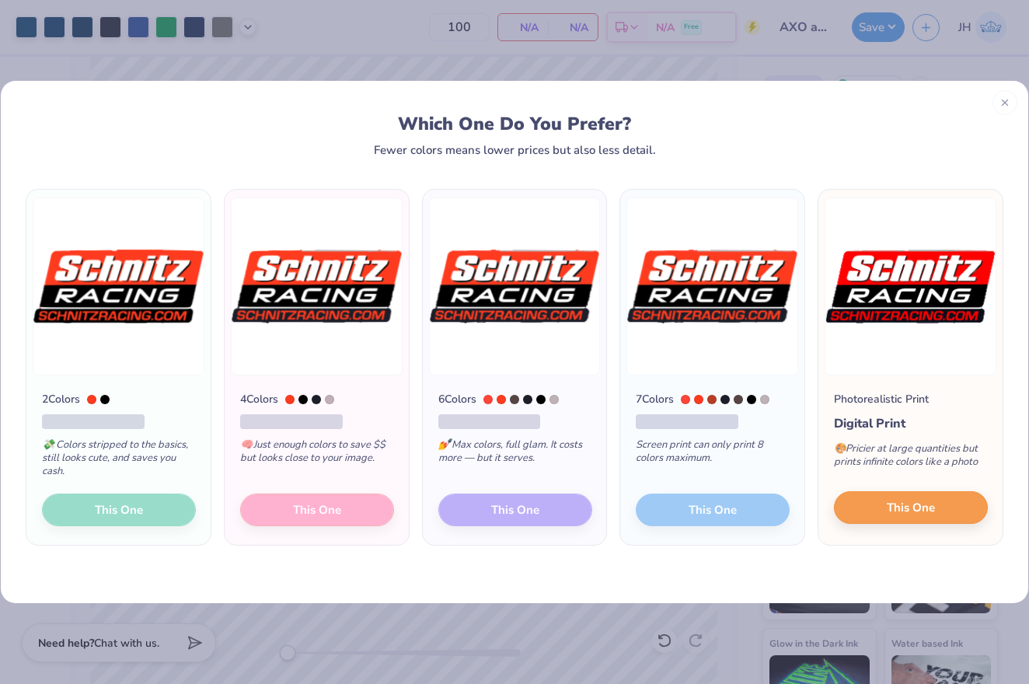
click at [902, 514] on span "This One" at bounding box center [910, 508] width 48 height 18
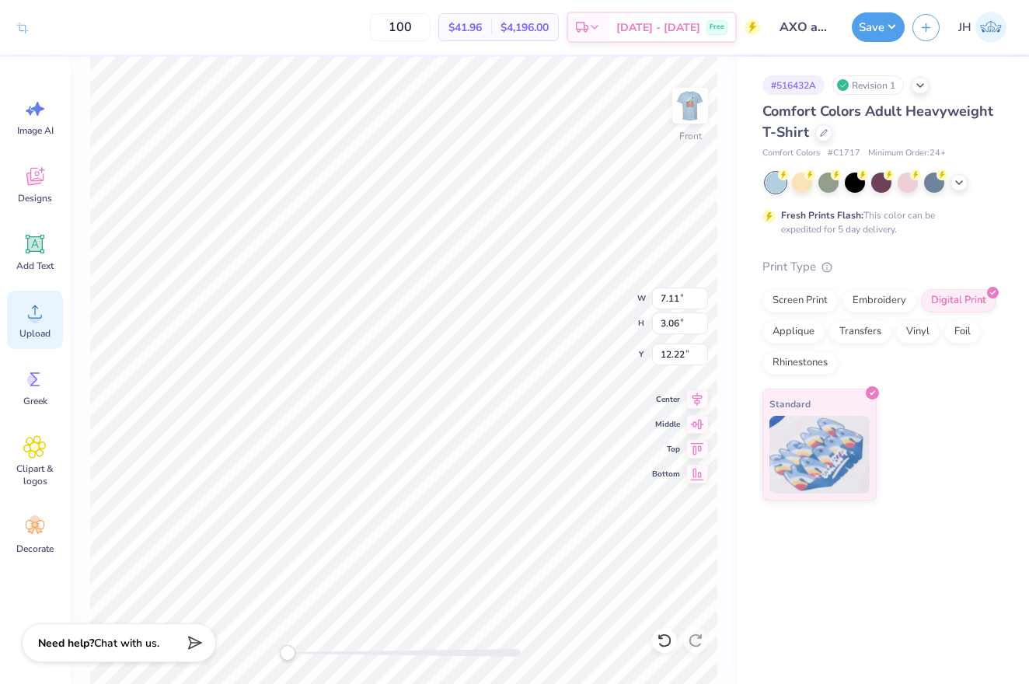
click at [33, 330] on span "Upload" at bounding box center [34, 333] width 31 height 12
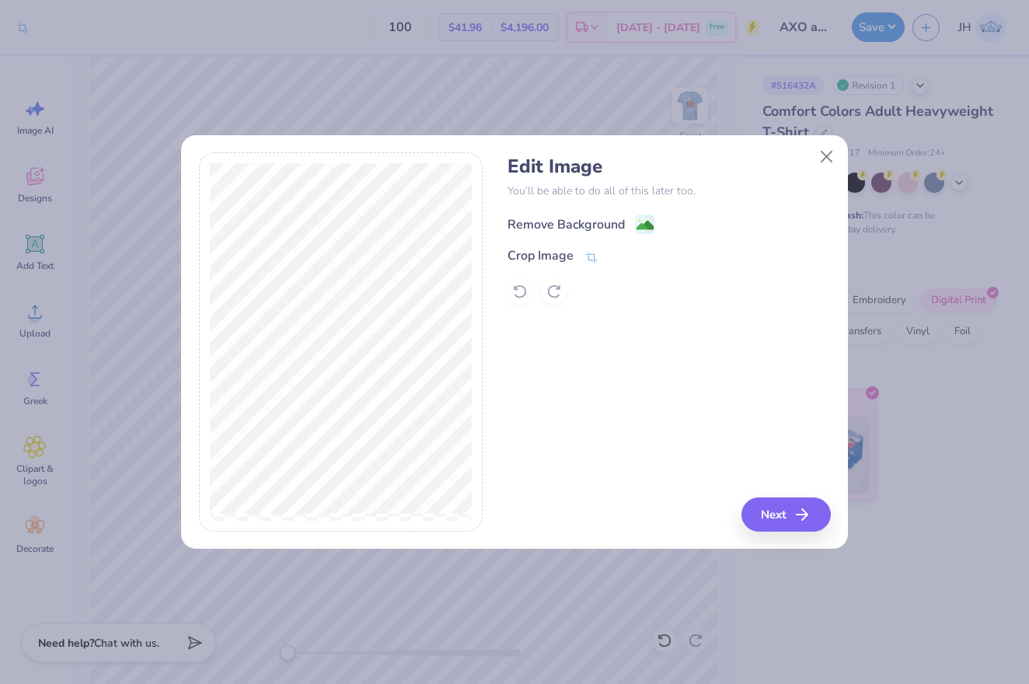
click at [597, 222] on div "Remove Background" at bounding box center [565, 224] width 117 height 19
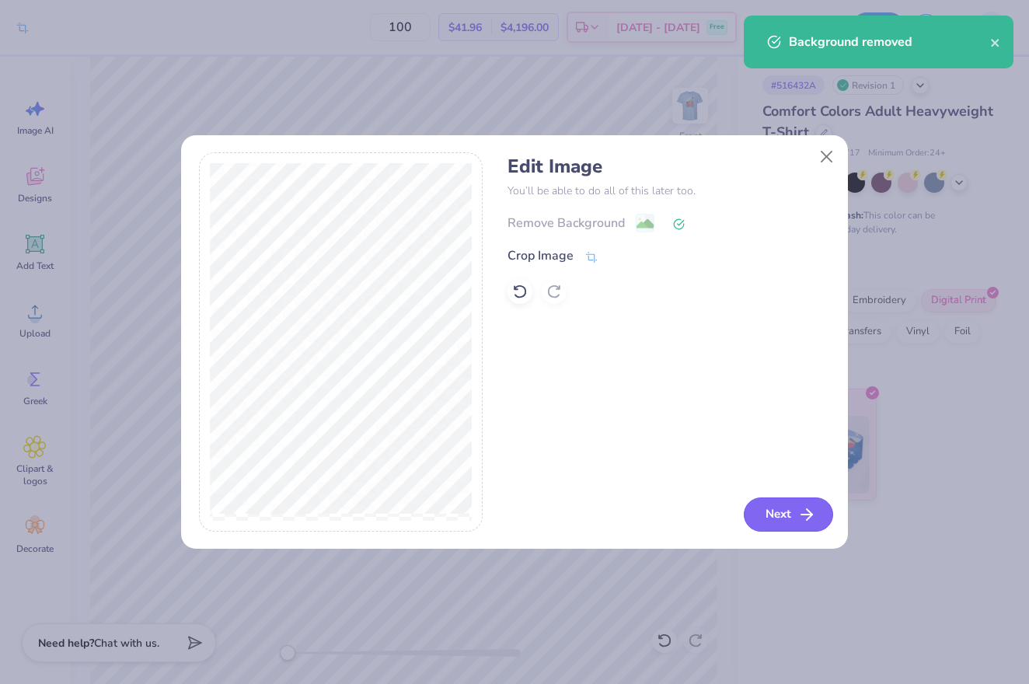
click at [775, 510] on button "Next" at bounding box center [787, 514] width 89 height 34
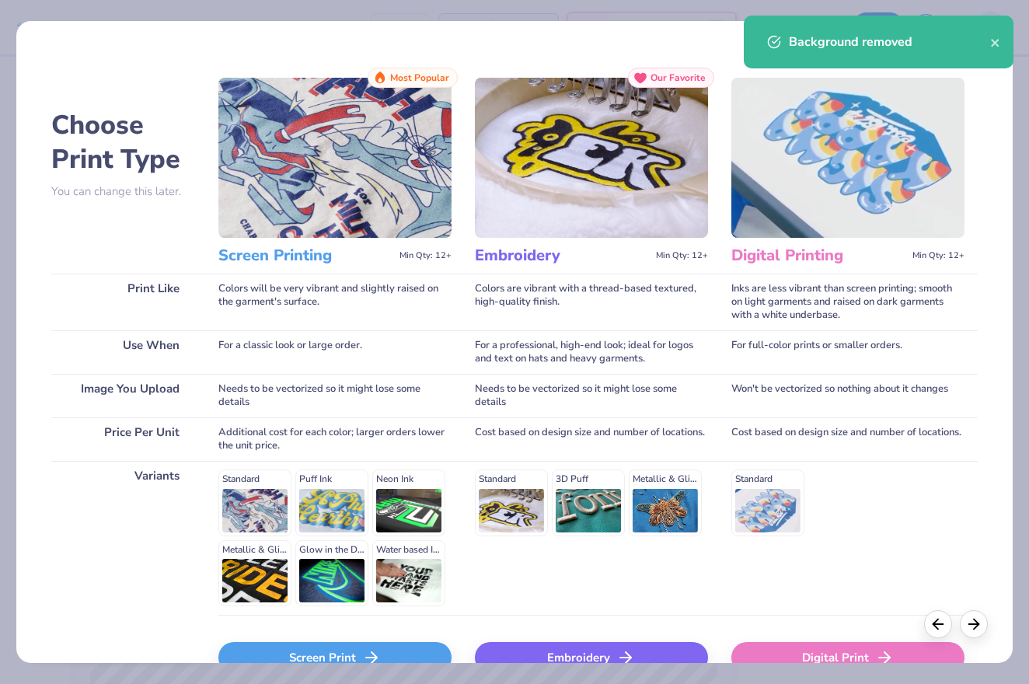
click at [421, 649] on div "Screen Print" at bounding box center [334, 657] width 233 height 31
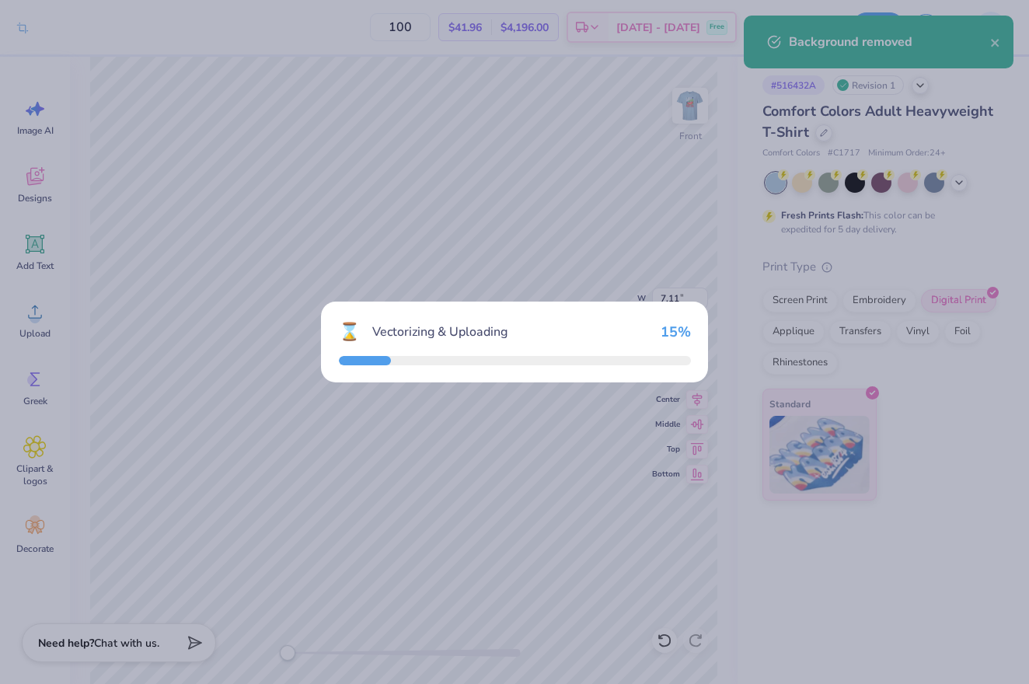
type textarea "x"
type input "4.88"
type input "2.13"
type input "19.64"
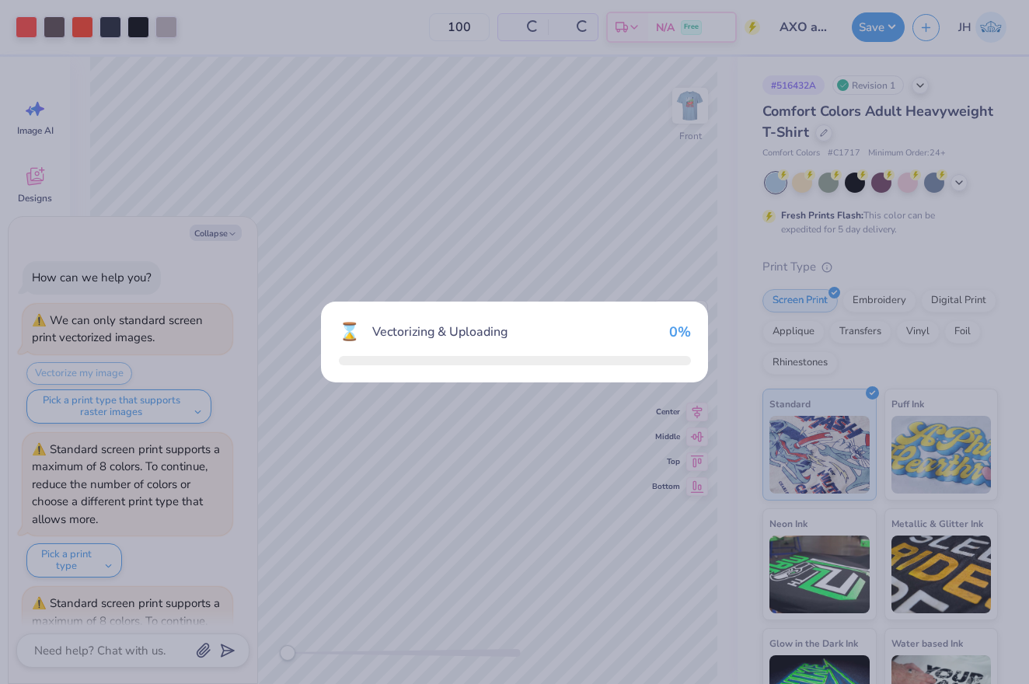
scroll to position [698, 0]
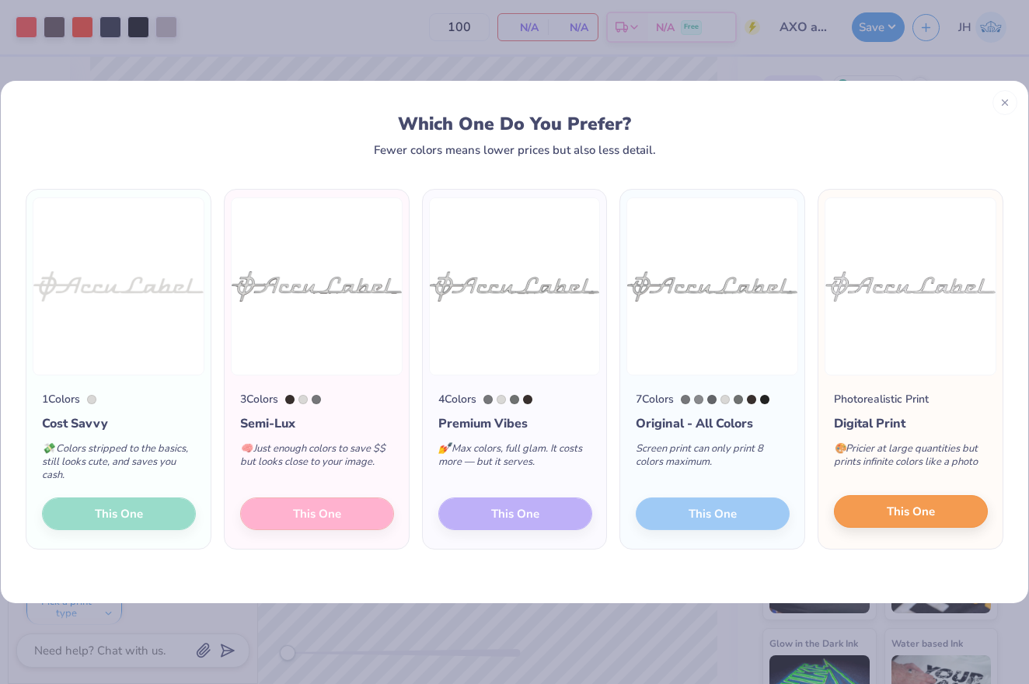
click at [952, 503] on button "This One" at bounding box center [911, 511] width 154 height 33
type textarea "x"
type input "14.53"
type input "2.61"
type input "12.44"
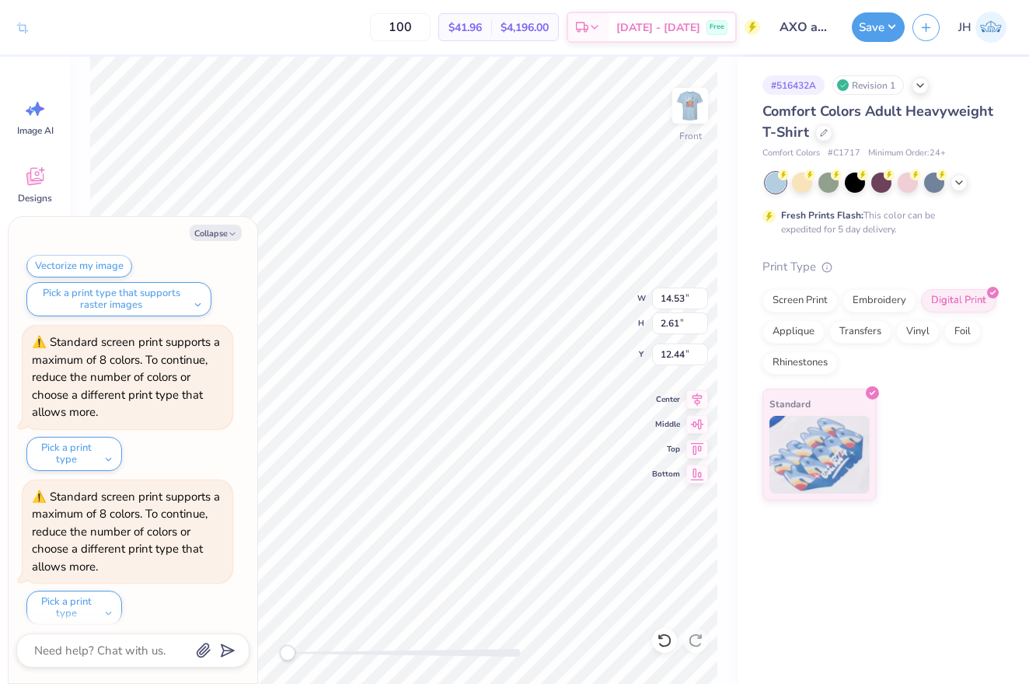
type textarea "x"
type input "7.77"
type input "1.40"
type input "13.66"
click at [209, 233] on button "Collapse" at bounding box center [216, 233] width 52 height 16
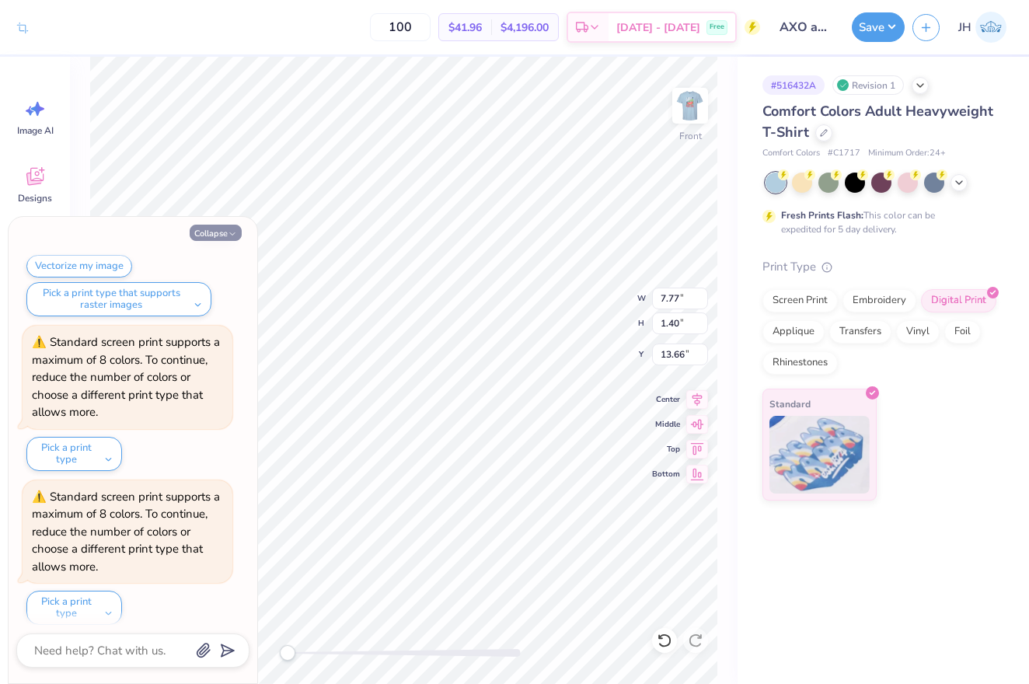
type textarea "x"
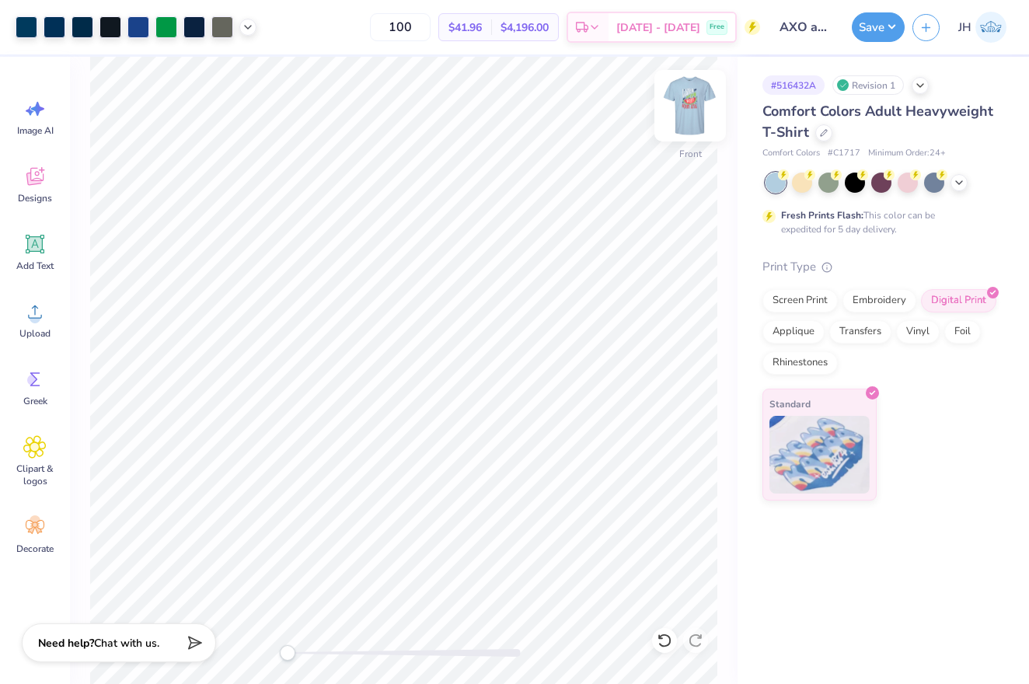
click at [693, 106] on img at bounding box center [690, 106] width 62 height 62
click at [680, 102] on img at bounding box center [690, 106] width 62 height 62
click at [225, 28] on div at bounding box center [222, 26] width 22 height 22
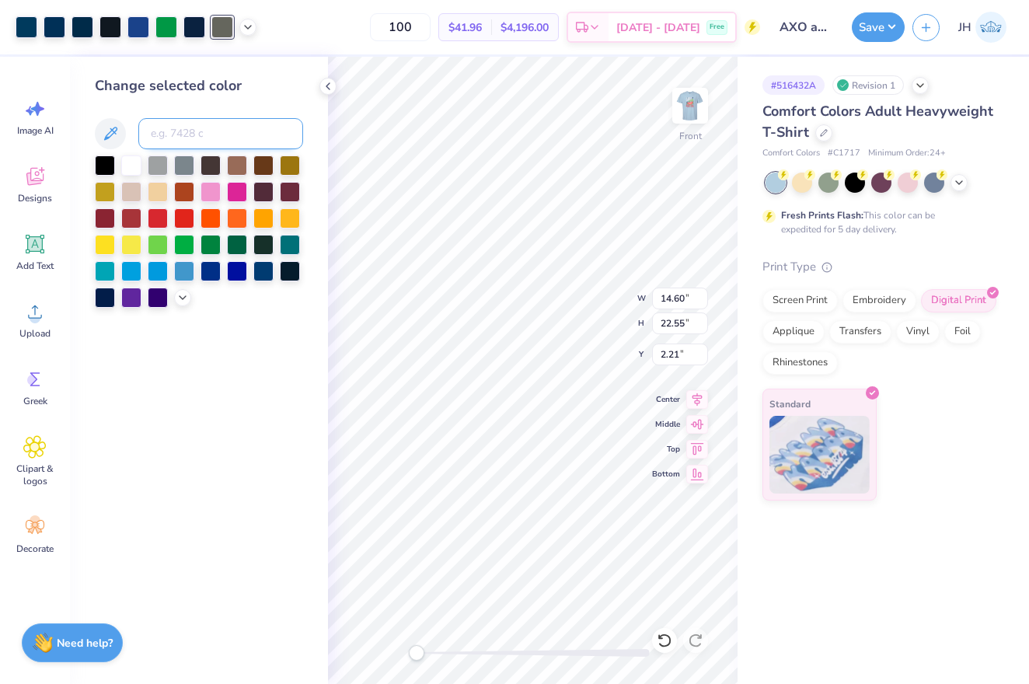
click at [235, 142] on input at bounding box center [220, 133] width 165 height 31
type input "2768"
click at [195, 22] on div at bounding box center [194, 26] width 22 height 22
click at [184, 134] on input at bounding box center [220, 133] width 165 height 31
type input "2768"
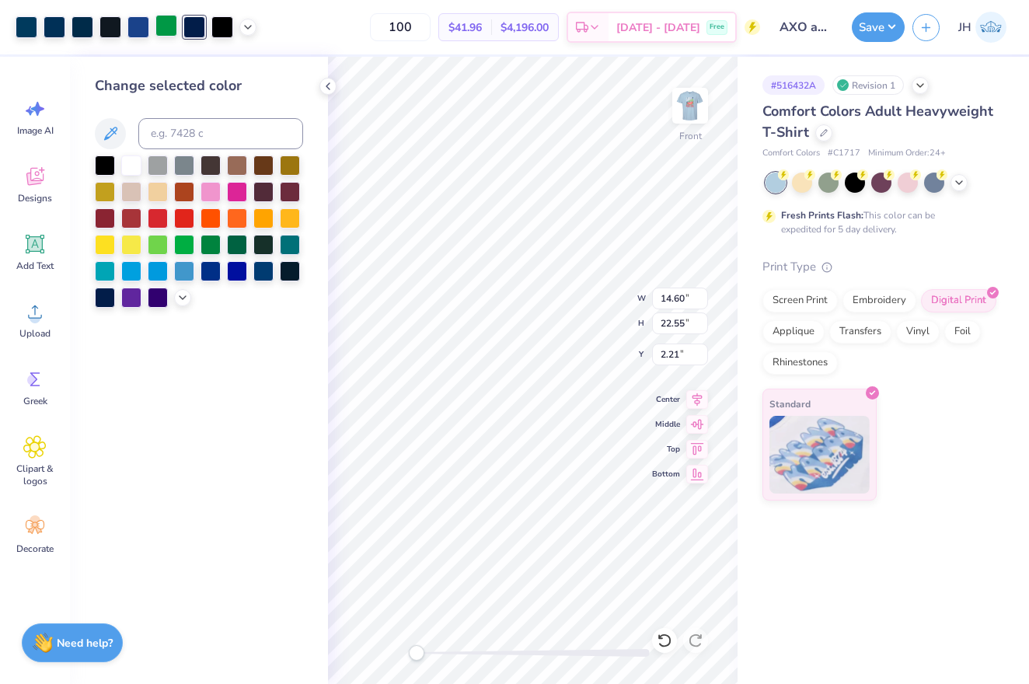
click at [162, 25] on div at bounding box center [166, 26] width 22 height 22
click at [183, 138] on input at bounding box center [220, 133] width 165 height 31
type input "2768"
click at [221, 28] on div at bounding box center [222, 26] width 22 height 22
click at [246, 23] on icon at bounding box center [248, 25] width 12 height 12
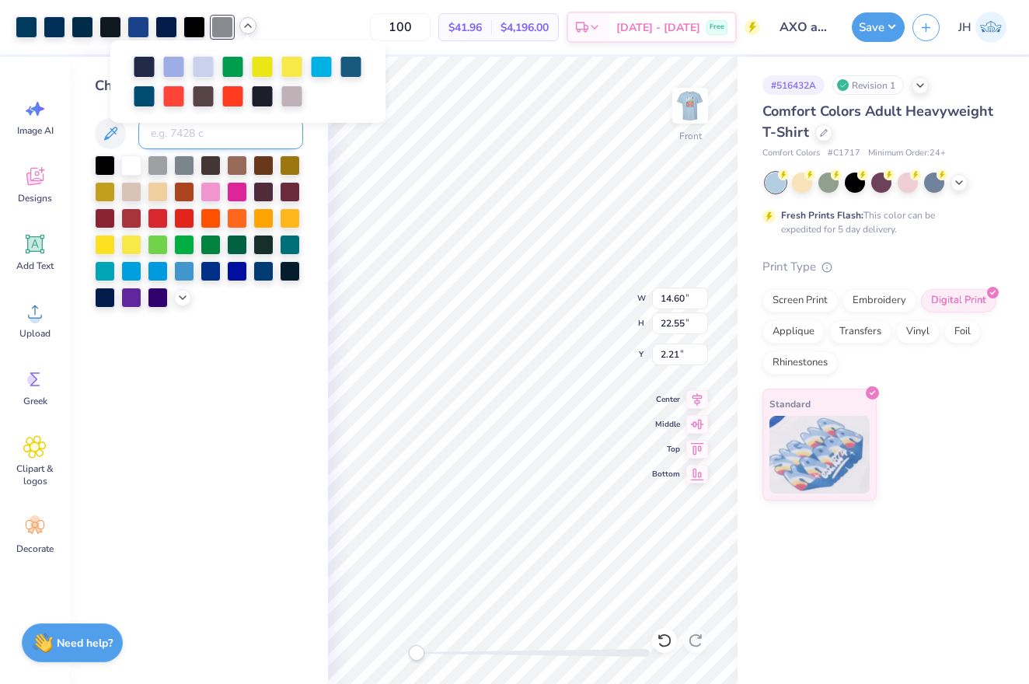
click at [208, 147] on input at bounding box center [220, 133] width 165 height 31
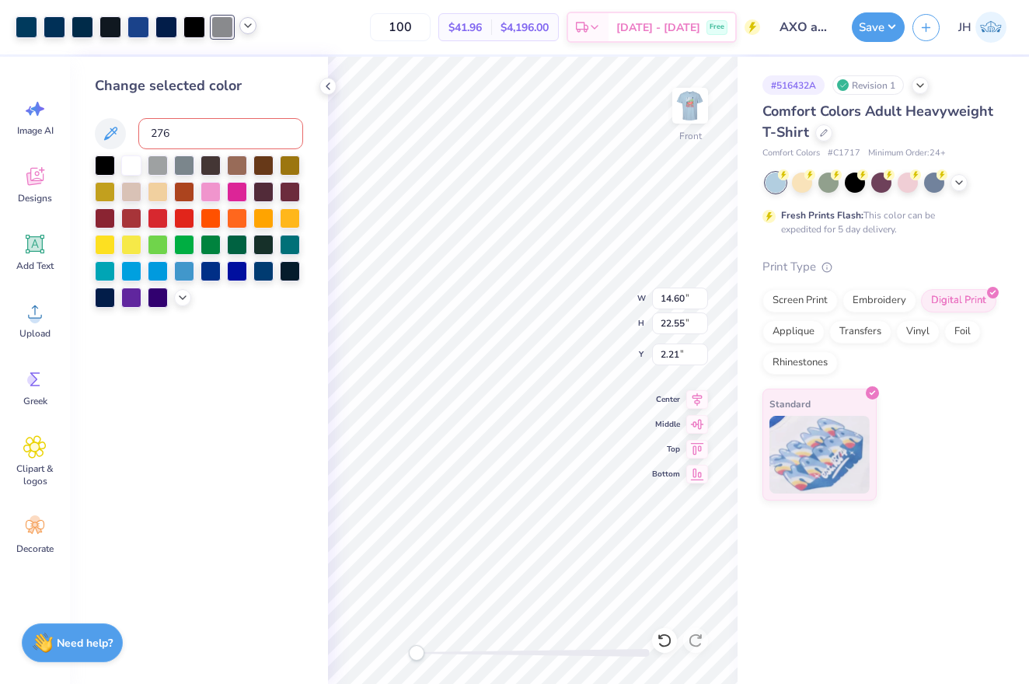
type input "2768"
click at [143, 29] on div at bounding box center [138, 26] width 22 height 22
click at [184, 141] on input at bounding box center [220, 133] width 165 height 31
type input "2768"
click at [107, 30] on div at bounding box center [110, 26] width 22 height 22
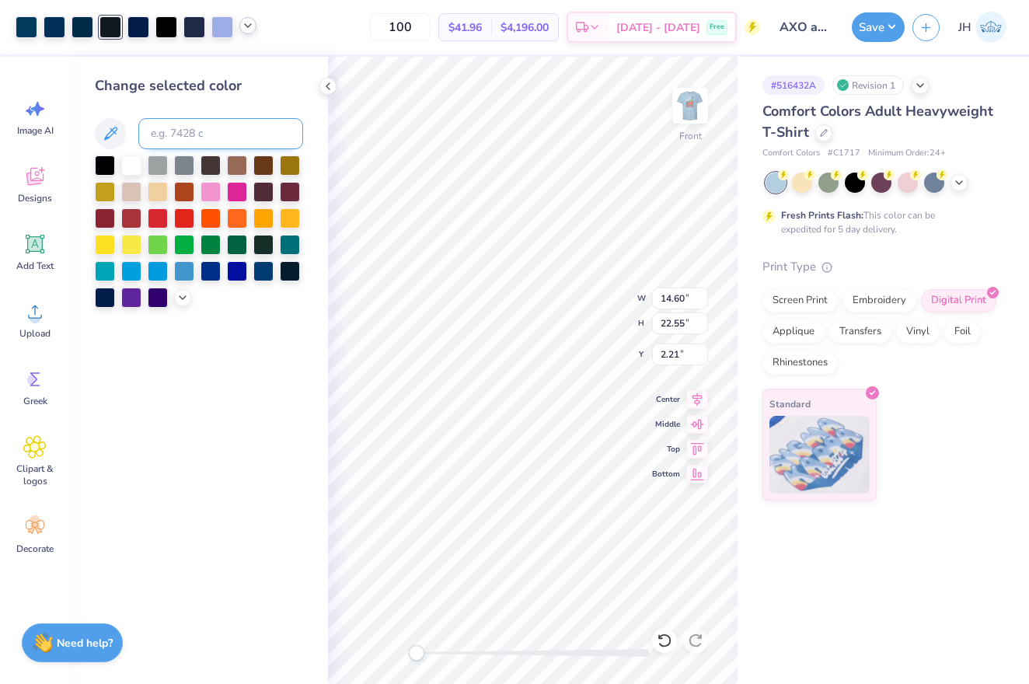
click at [173, 138] on input at bounding box center [220, 133] width 165 height 31
type input "2768"
click at [225, 23] on div at bounding box center [222, 26] width 22 height 22
click at [212, 128] on input at bounding box center [220, 133] width 165 height 31
type input "2768"
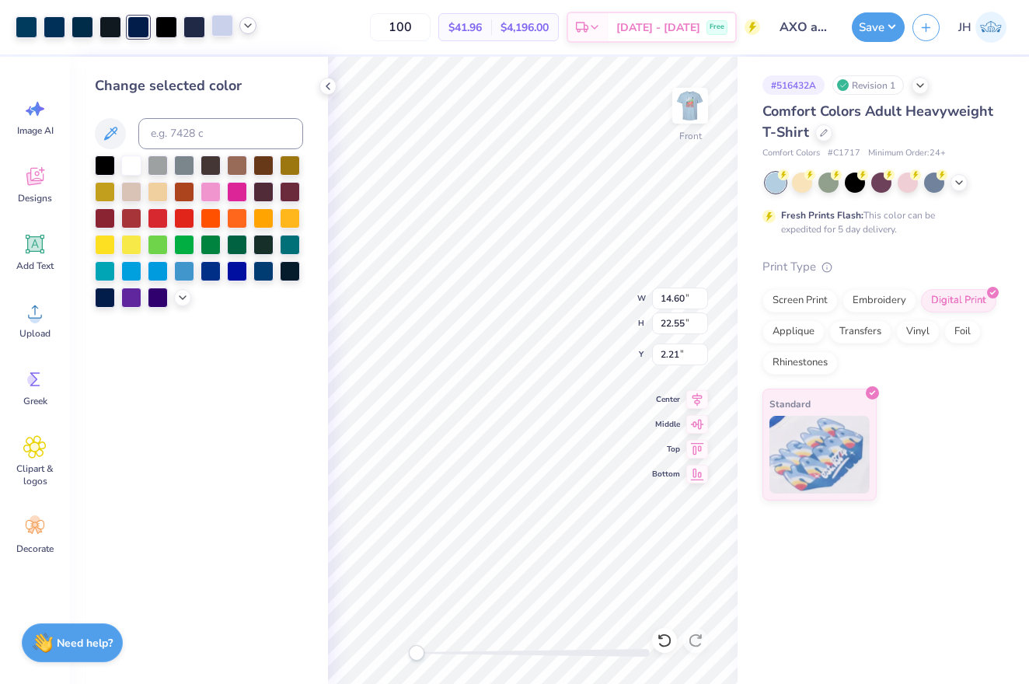
click at [218, 25] on div at bounding box center [222, 26] width 22 height 22
click at [189, 131] on input at bounding box center [220, 133] width 165 height 31
type input "2768"
click at [222, 16] on div at bounding box center [222, 26] width 22 height 22
click at [219, 142] on input at bounding box center [220, 133] width 165 height 31
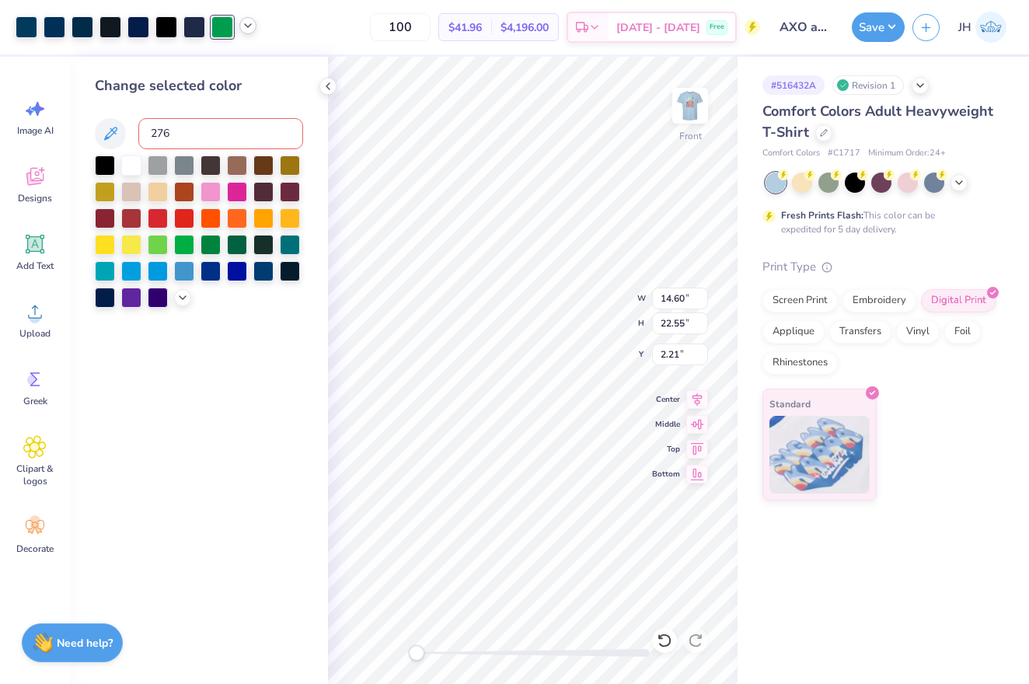
type input "2768"
click at [253, 26] on icon at bounding box center [248, 25] width 12 height 12
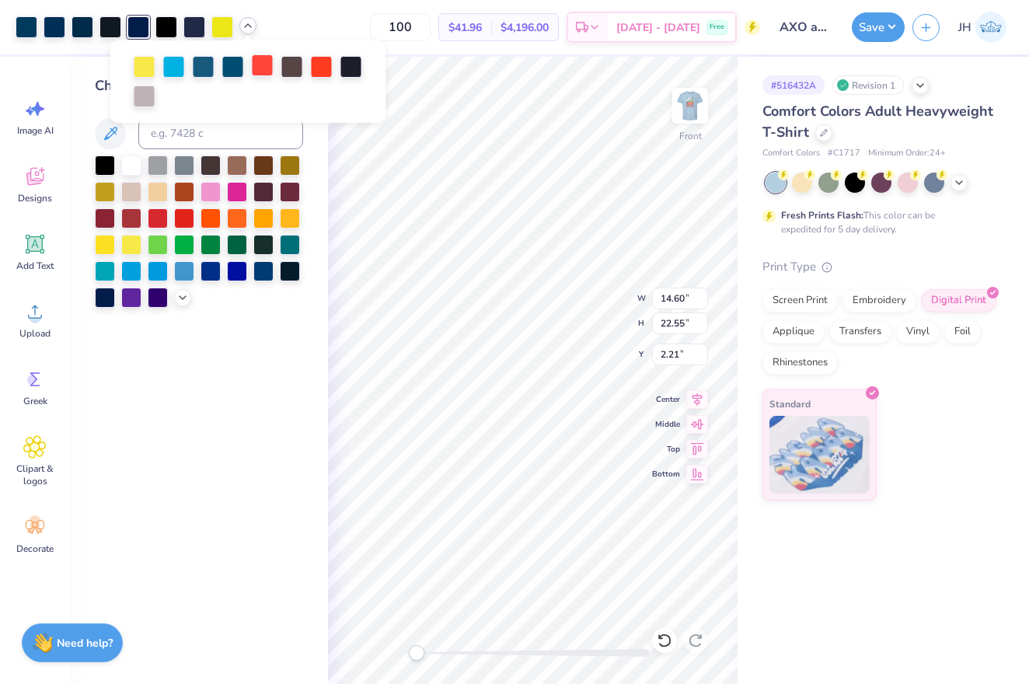
click at [260, 64] on div at bounding box center [263, 65] width 22 height 22
click at [211, 144] on input at bounding box center [220, 133] width 165 height 31
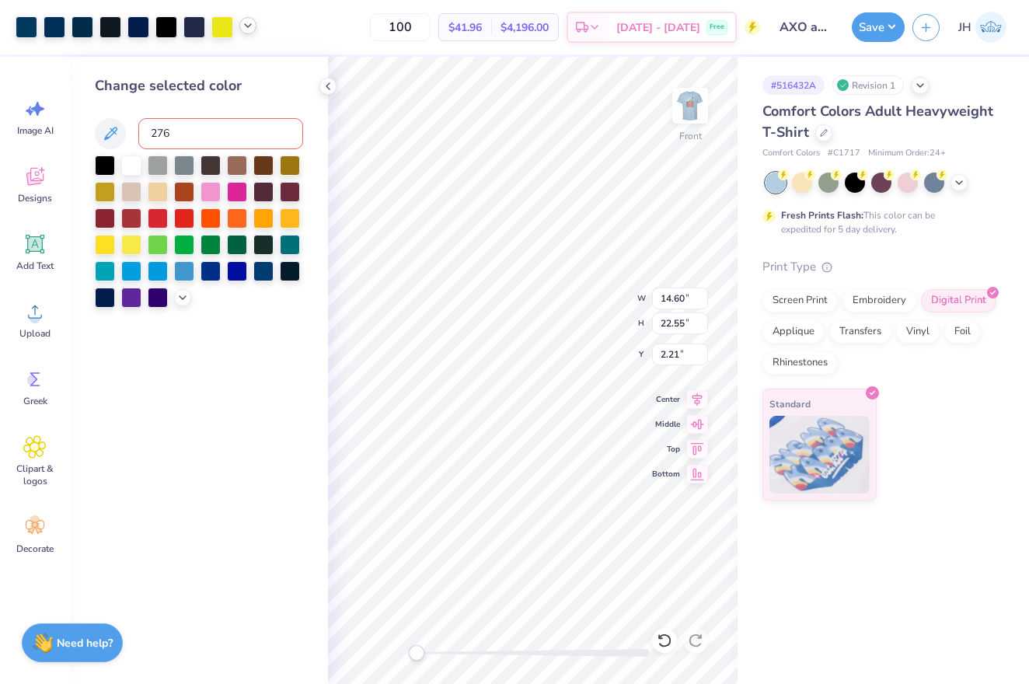
type input "2768"
click at [660, 640] on icon at bounding box center [664, 640] width 16 height 16
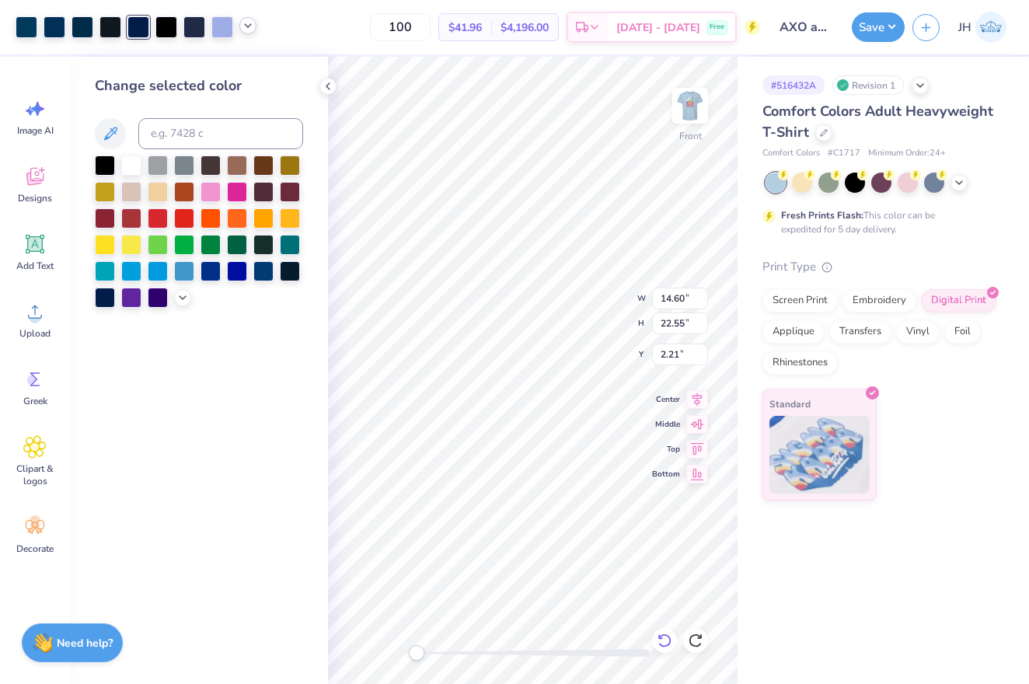
type input "2.17"
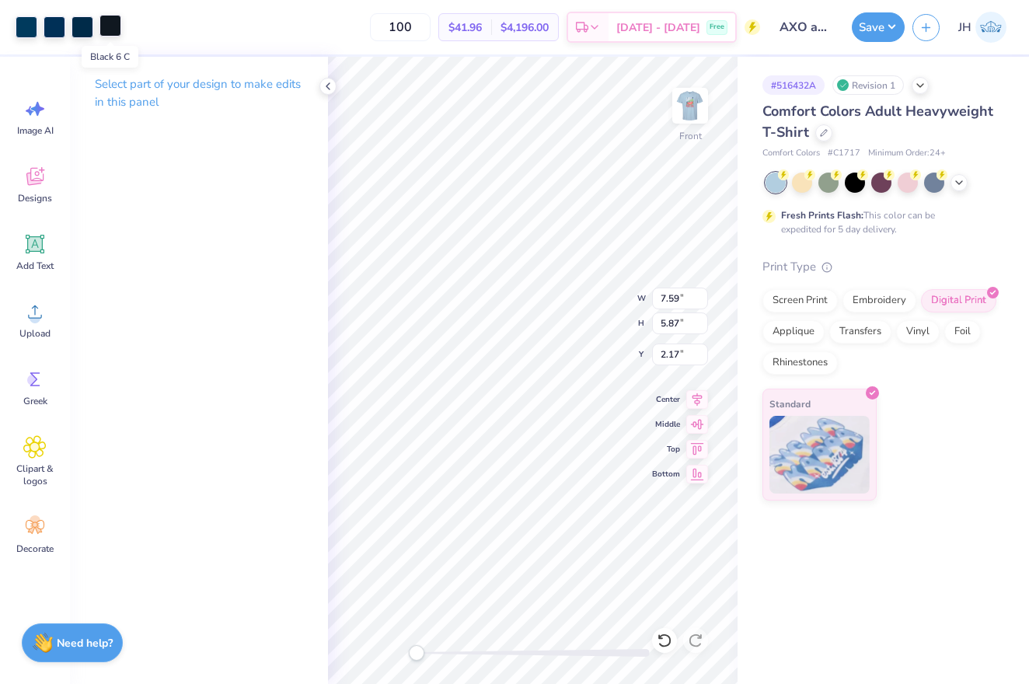
click at [114, 30] on div at bounding box center [110, 26] width 22 height 22
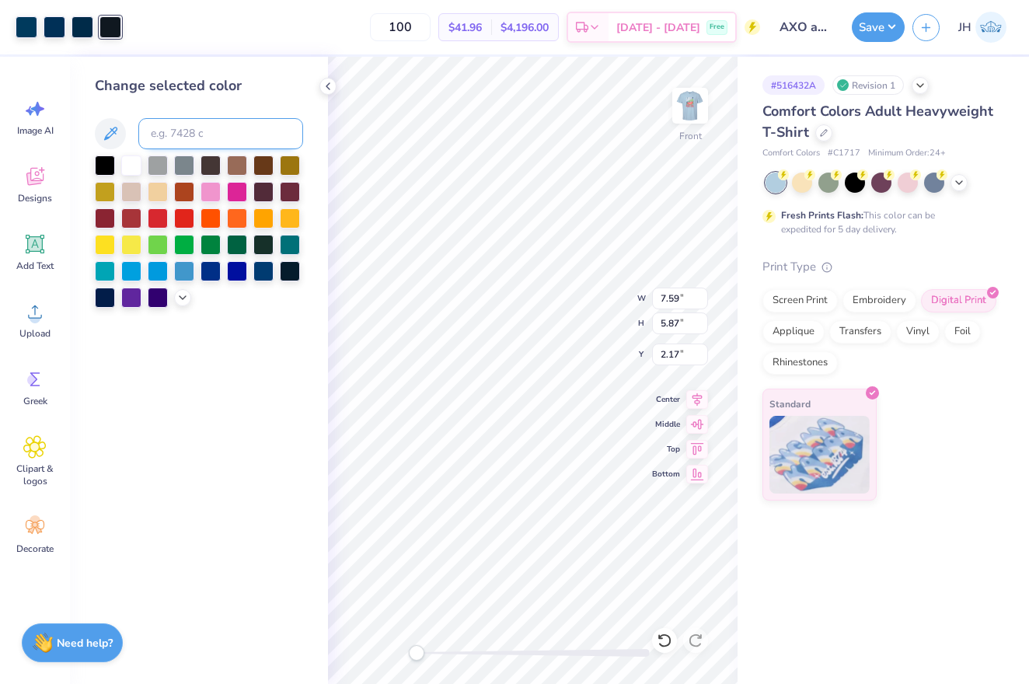
click at [171, 132] on input at bounding box center [220, 133] width 165 height 31
type input "2768"
click at [111, 22] on div at bounding box center [110, 26] width 22 height 22
click at [176, 141] on input at bounding box center [220, 133] width 165 height 31
type input "2768"
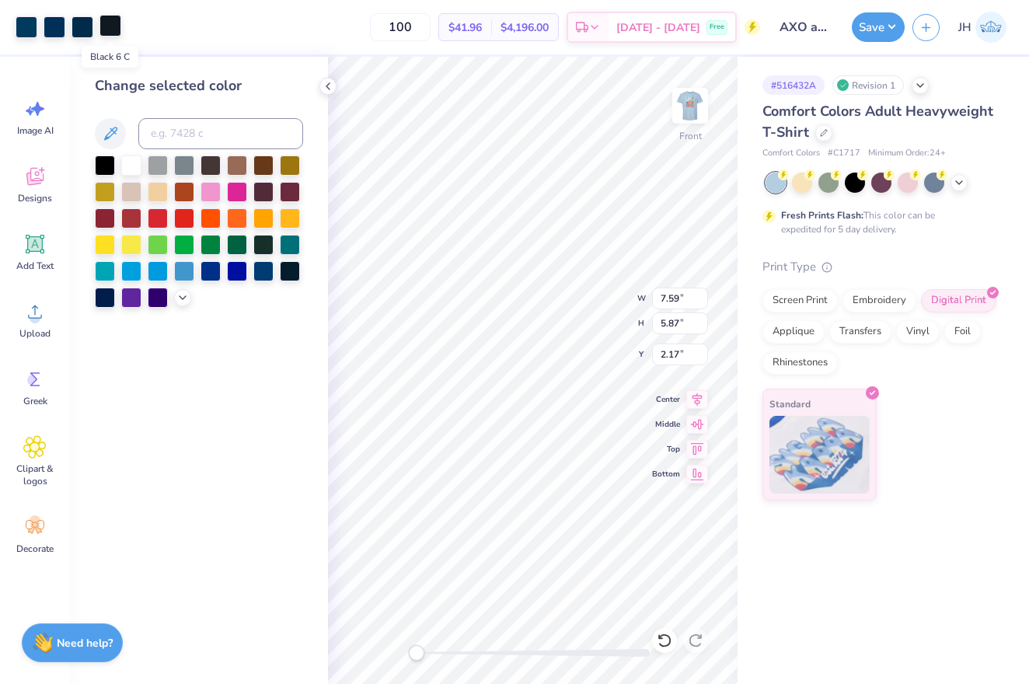
click at [102, 25] on div at bounding box center [110, 26] width 22 height 22
click at [168, 138] on input at bounding box center [220, 133] width 165 height 31
type input "2768"
click at [27, 28] on div at bounding box center [27, 26] width 22 height 22
click at [187, 129] on input at bounding box center [220, 133] width 165 height 31
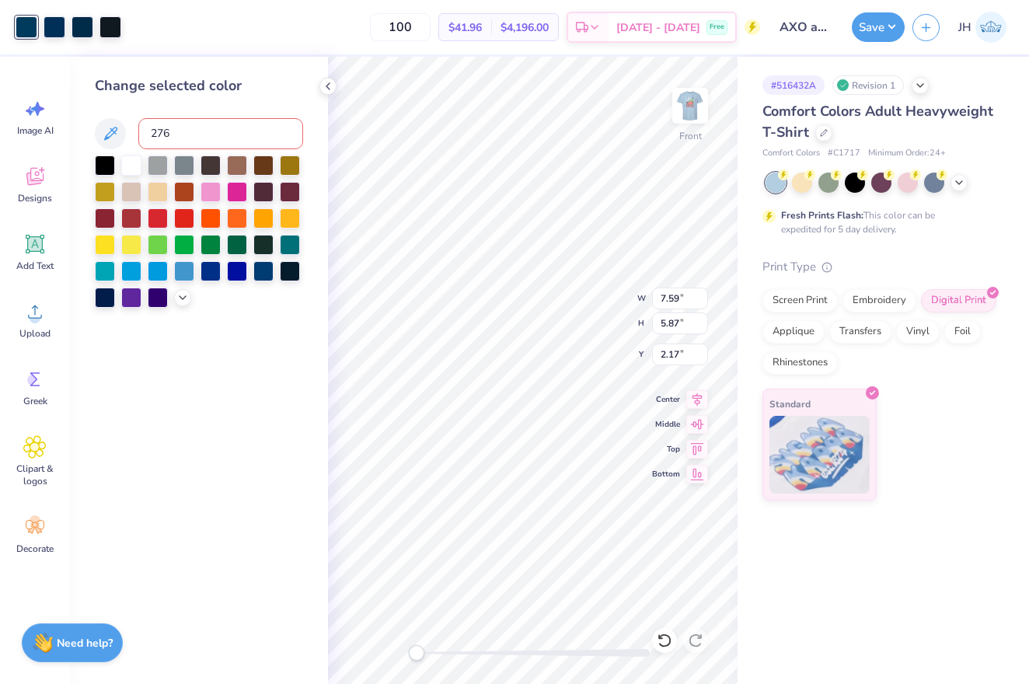
type input "2768"
click at [47, 26] on div at bounding box center [55, 26] width 22 height 22
click at [164, 141] on input at bounding box center [220, 133] width 165 height 31
type input "2768"
click at [82, 27] on div at bounding box center [82, 26] width 22 height 22
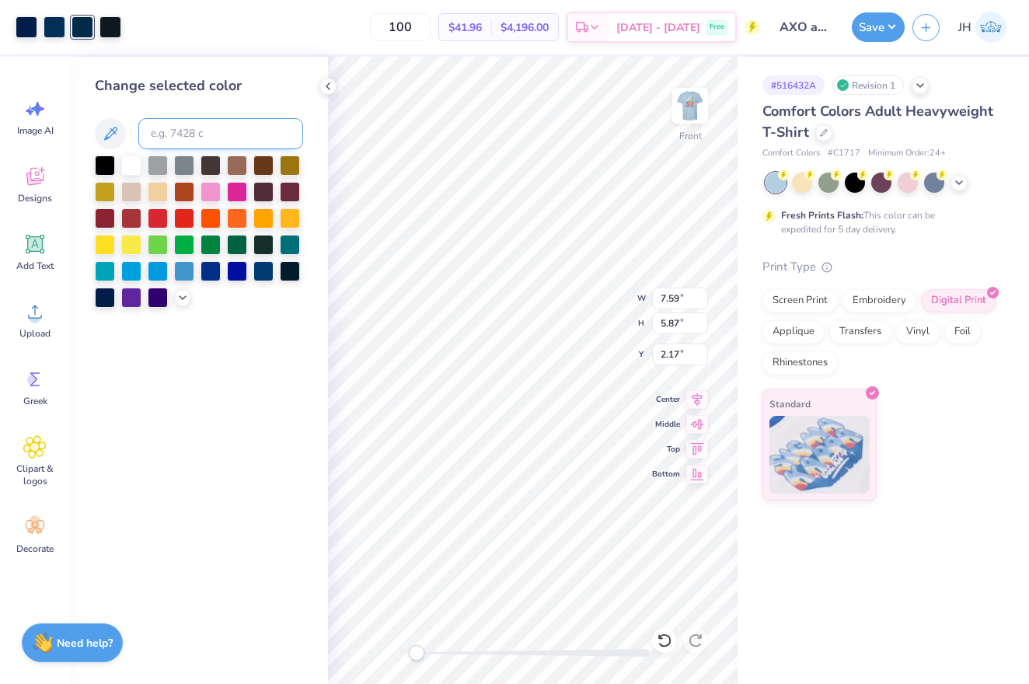
click at [180, 126] on input at bounding box center [220, 133] width 165 height 31
type input "2768"
click at [106, 33] on div at bounding box center [110, 26] width 22 height 22
click at [176, 144] on input at bounding box center [220, 133] width 165 height 31
type input "2768"
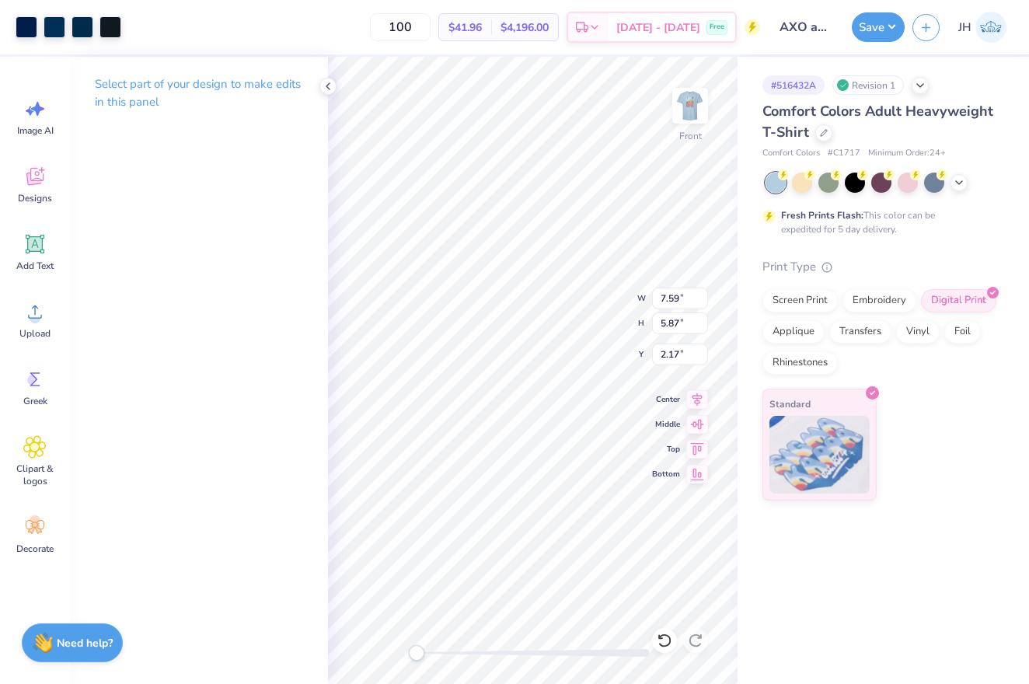
type input "7.55"
type input "4.20"
type input "8.44"
click at [138, 20] on div at bounding box center [138, 26] width 22 height 22
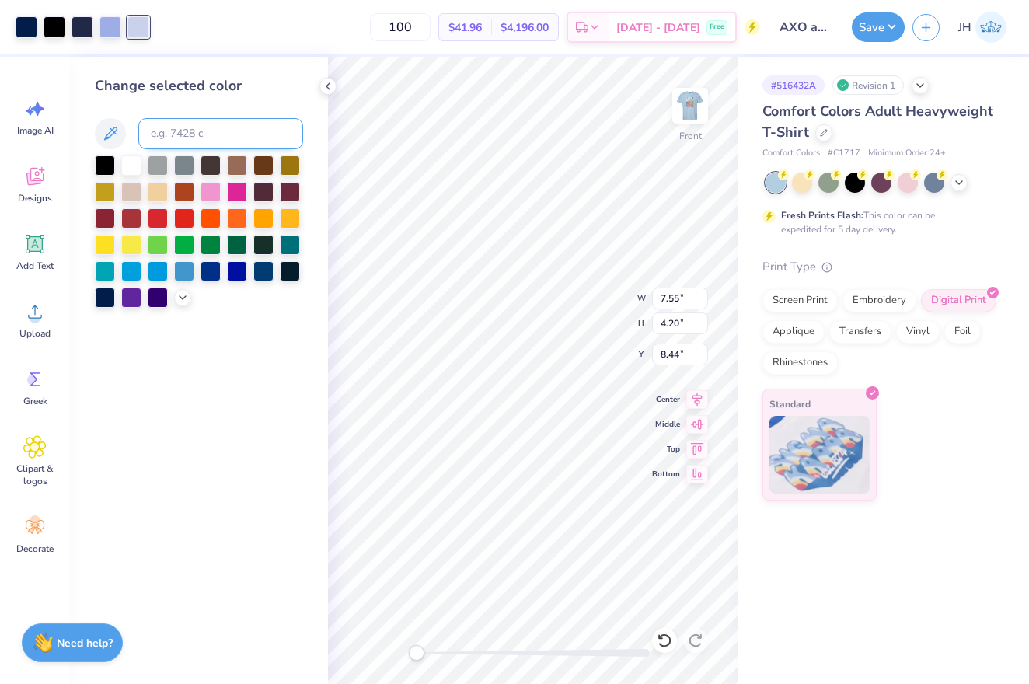
click at [176, 141] on input at bounding box center [220, 133] width 165 height 31
type input "2768"
click at [115, 22] on div at bounding box center [110, 26] width 22 height 22
click at [183, 131] on input at bounding box center [220, 133] width 165 height 31
type input "2768"
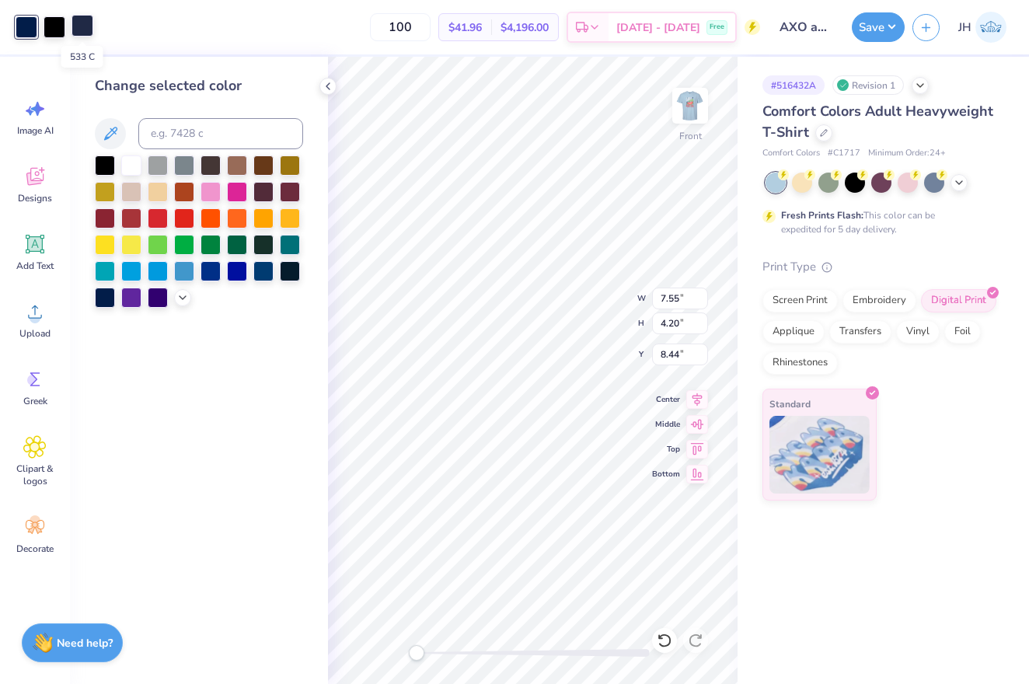
click at [78, 21] on div at bounding box center [82, 26] width 22 height 22
click at [176, 138] on input at bounding box center [220, 133] width 165 height 31
type input "2768"
click at [56, 32] on div at bounding box center [55, 26] width 22 height 22
click at [190, 134] on input at bounding box center [220, 133] width 165 height 31
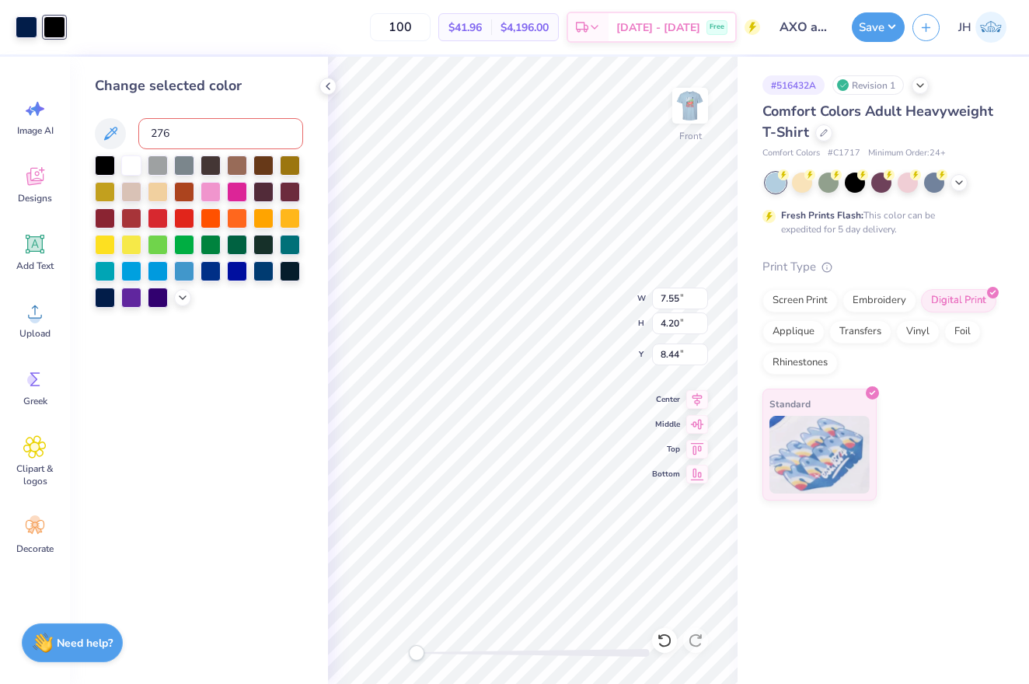
type input "2768"
type input "7.56"
type input "2.48"
type input "10.17"
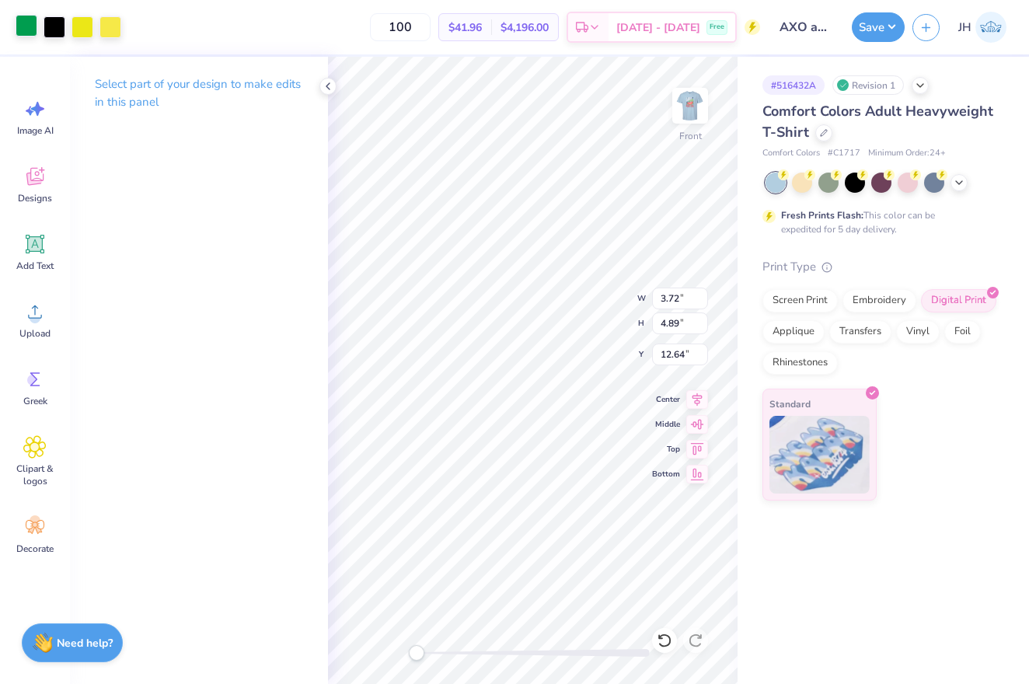
click at [22, 23] on div at bounding box center [27, 26] width 22 height 22
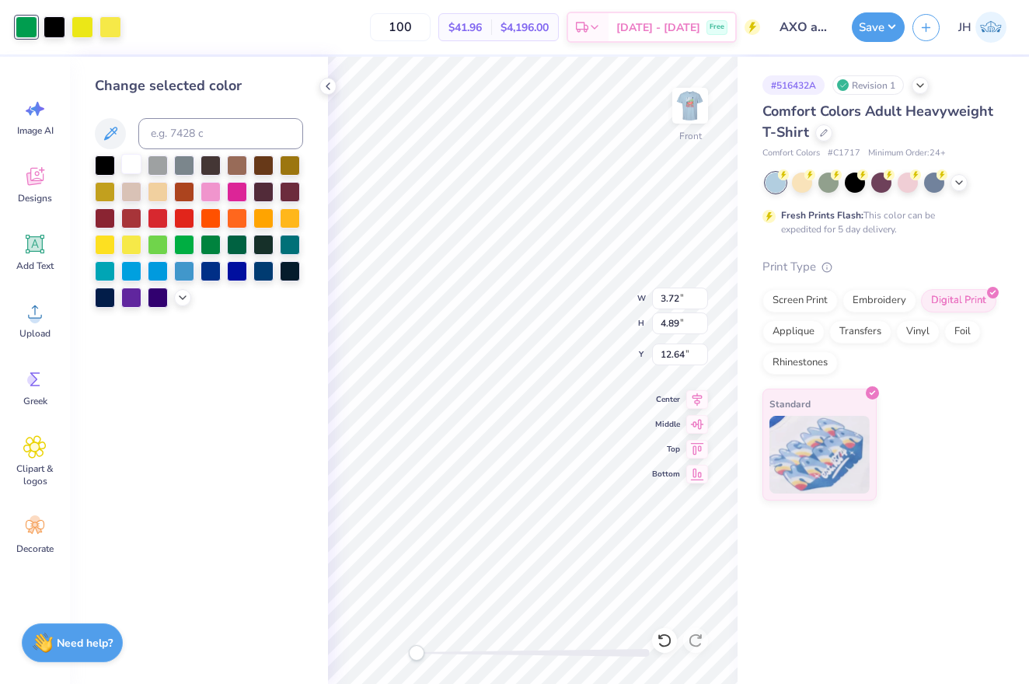
click at [133, 164] on div at bounding box center [131, 164] width 20 height 20
click at [82, 30] on div at bounding box center [82, 26] width 22 height 22
click at [135, 170] on div at bounding box center [131, 164] width 20 height 20
click at [83, 27] on div at bounding box center [82, 26] width 22 height 22
click at [135, 165] on div at bounding box center [131, 164] width 20 height 20
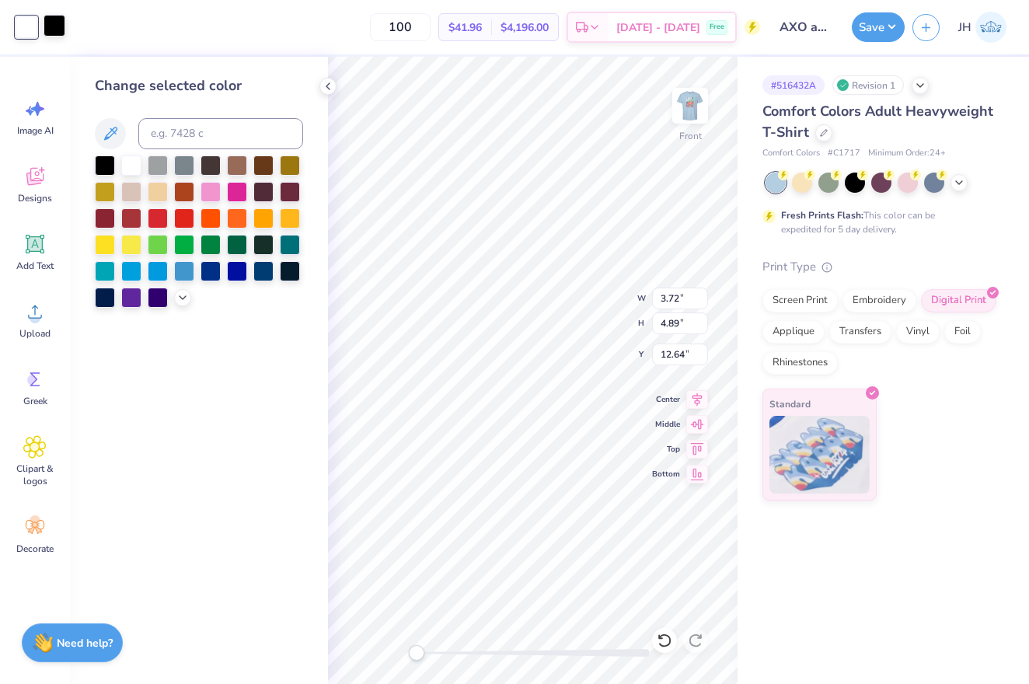
click at [57, 33] on div at bounding box center [55, 26] width 22 height 22
click at [163, 138] on input at bounding box center [220, 133] width 165 height 31
type input "2768"
click at [246, 411] on div "Change selected color" at bounding box center [199, 370] width 258 height 627
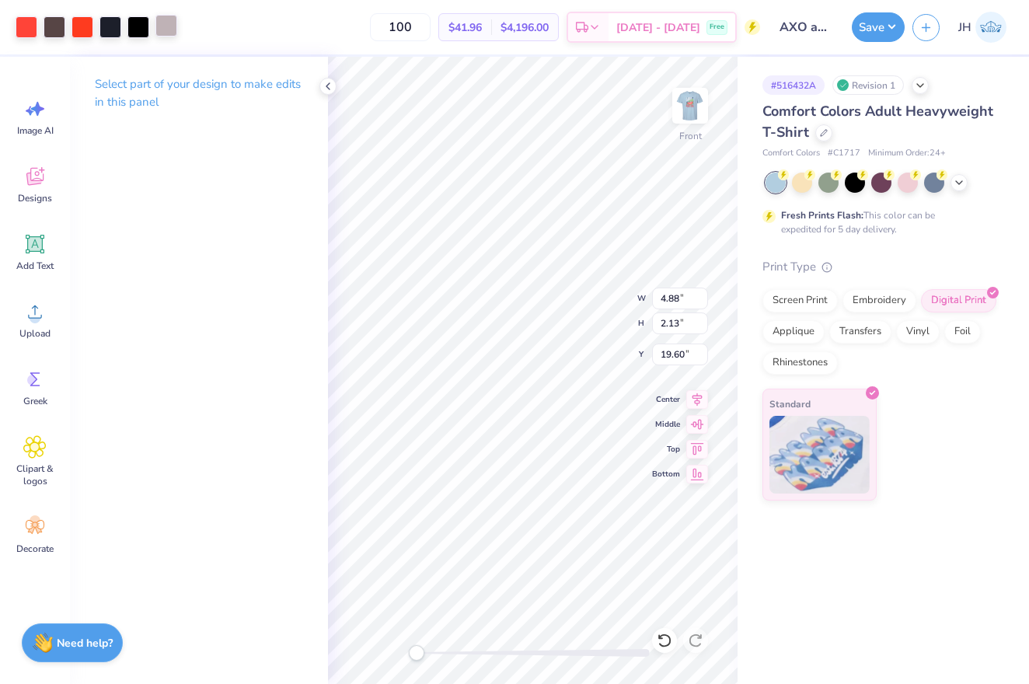
click at [173, 30] on div at bounding box center [166, 26] width 22 height 22
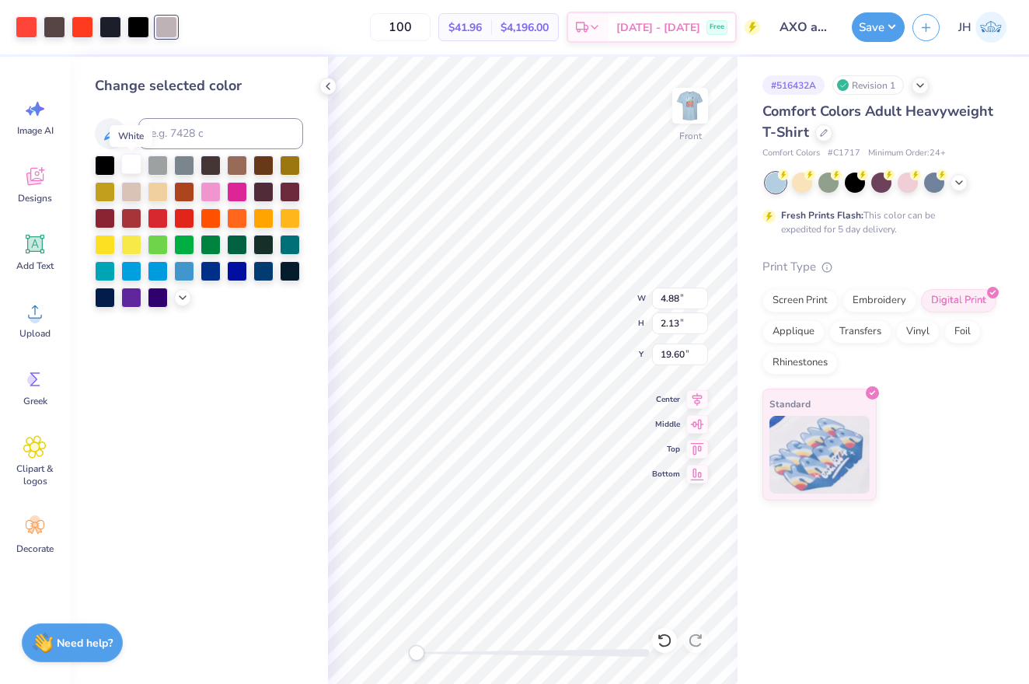
click at [128, 170] on div at bounding box center [131, 164] width 20 height 20
click at [141, 33] on div at bounding box center [138, 26] width 22 height 22
click at [127, 167] on div at bounding box center [131, 164] width 20 height 20
click at [79, 27] on div at bounding box center [82, 26] width 22 height 22
click at [176, 137] on input at bounding box center [220, 133] width 165 height 31
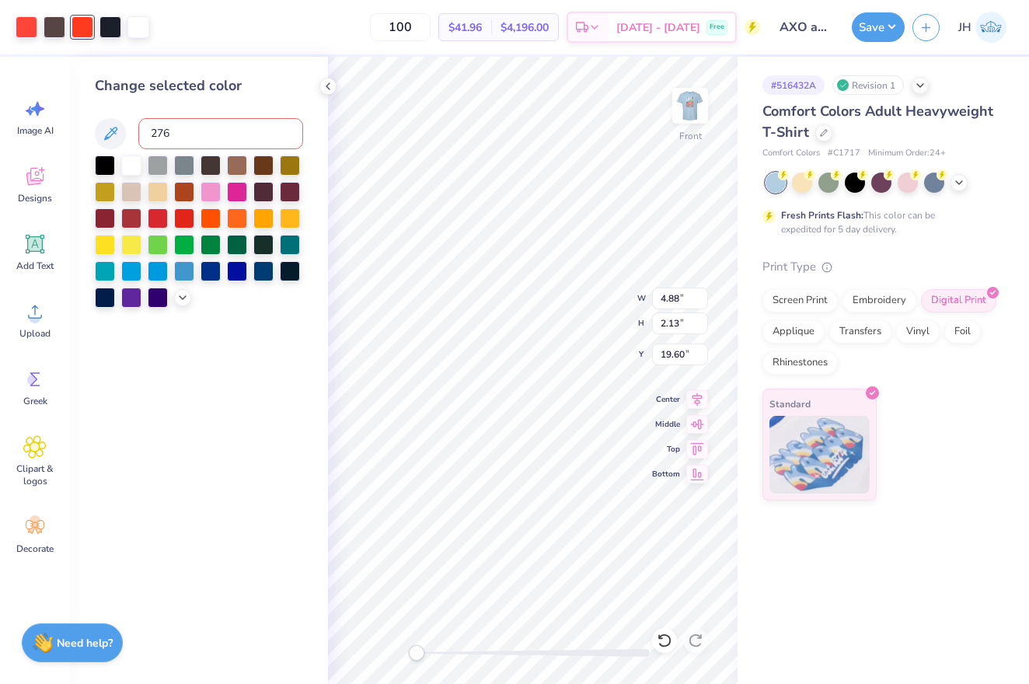
type input "2768"
click at [25, 21] on div at bounding box center [27, 26] width 22 height 22
click at [178, 135] on input at bounding box center [220, 133] width 165 height 31
click at [48, 28] on div at bounding box center [55, 26] width 22 height 22
click at [131, 169] on div at bounding box center [131, 164] width 20 height 20
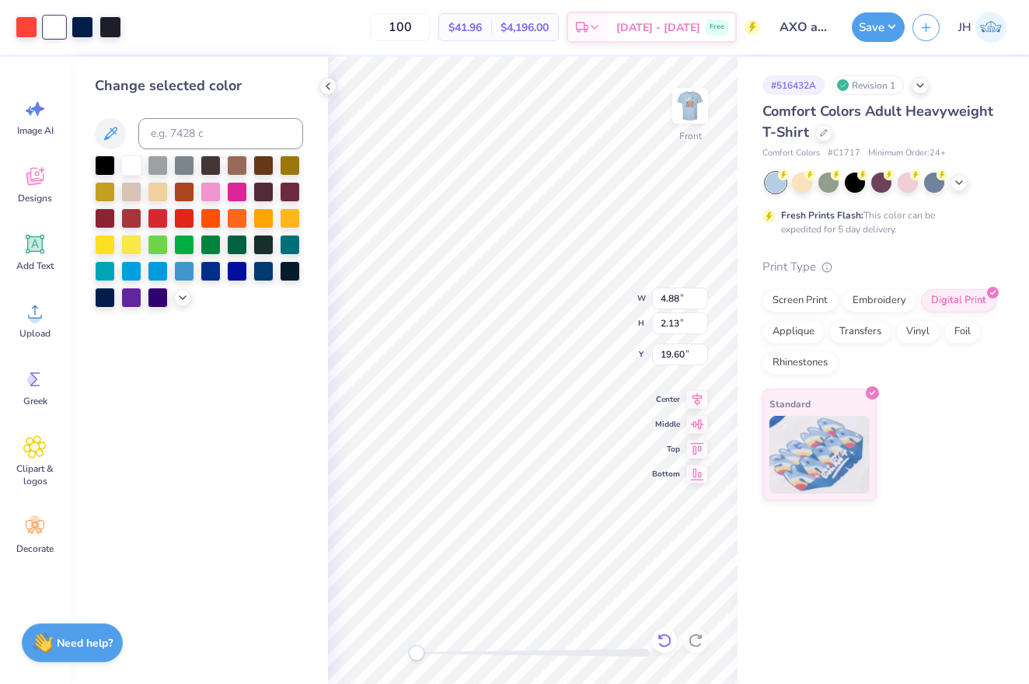
click at [660, 643] on icon at bounding box center [664, 640] width 16 height 16
click at [660, 638] on icon at bounding box center [660, 636] width 3 height 3
click at [82, 30] on div at bounding box center [82, 26] width 22 height 22
click at [172, 127] on input at bounding box center [220, 133] width 165 height 31
type input "2768"
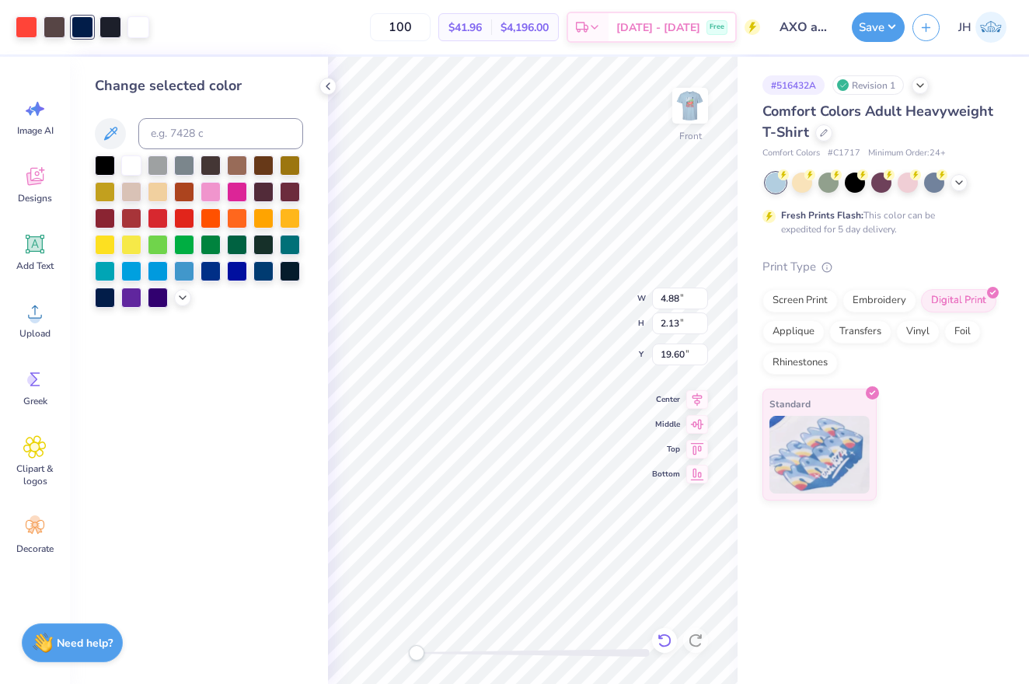
click at [660, 632] on div at bounding box center [664, 640] width 25 height 25
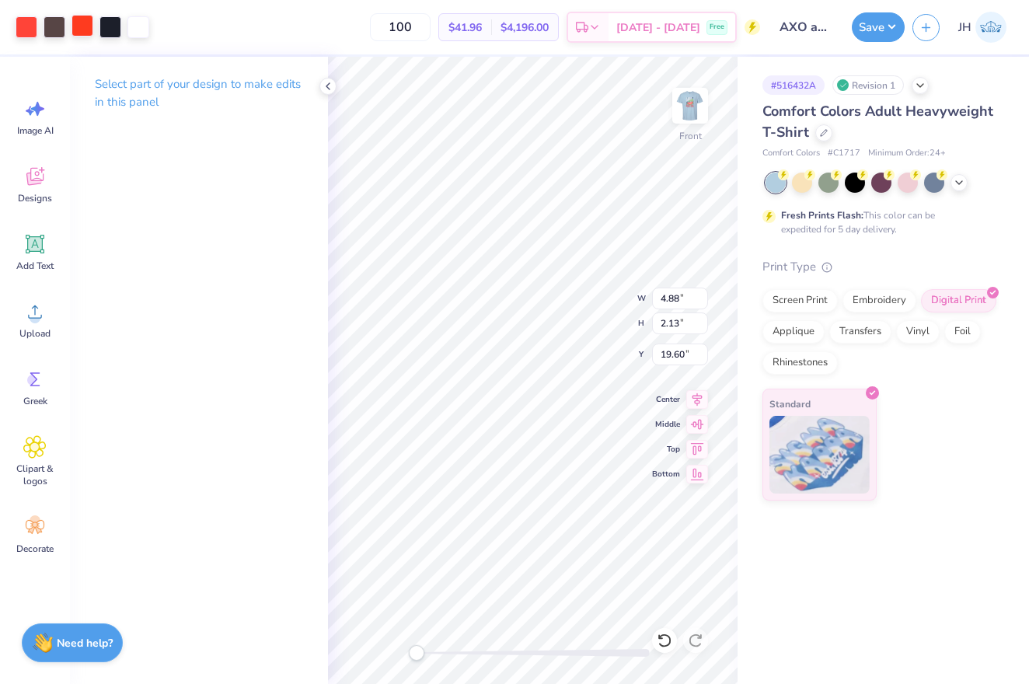
click at [82, 29] on div at bounding box center [82, 26] width 22 height 22
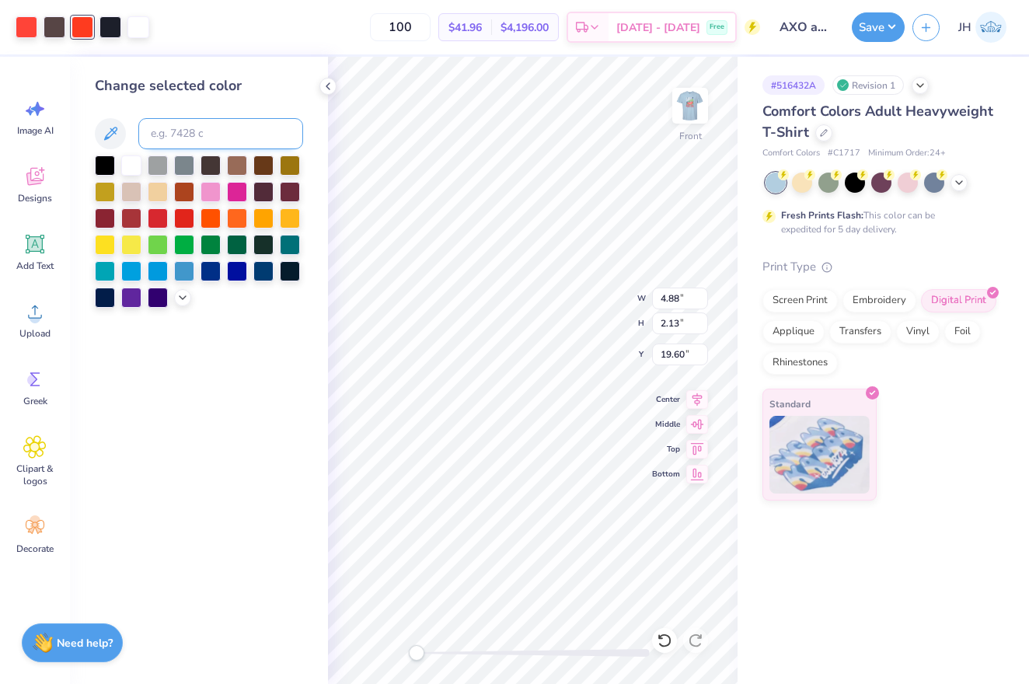
click at [188, 133] on input at bounding box center [220, 133] width 165 height 31
click at [127, 172] on div at bounding box center [131, 164] width 20 height 20
click at [20, 19] on div at bounding box center [27, 26] width 22 height 22
click at [135, 169] on div at bounding box center [131, 164] width 20 height 20
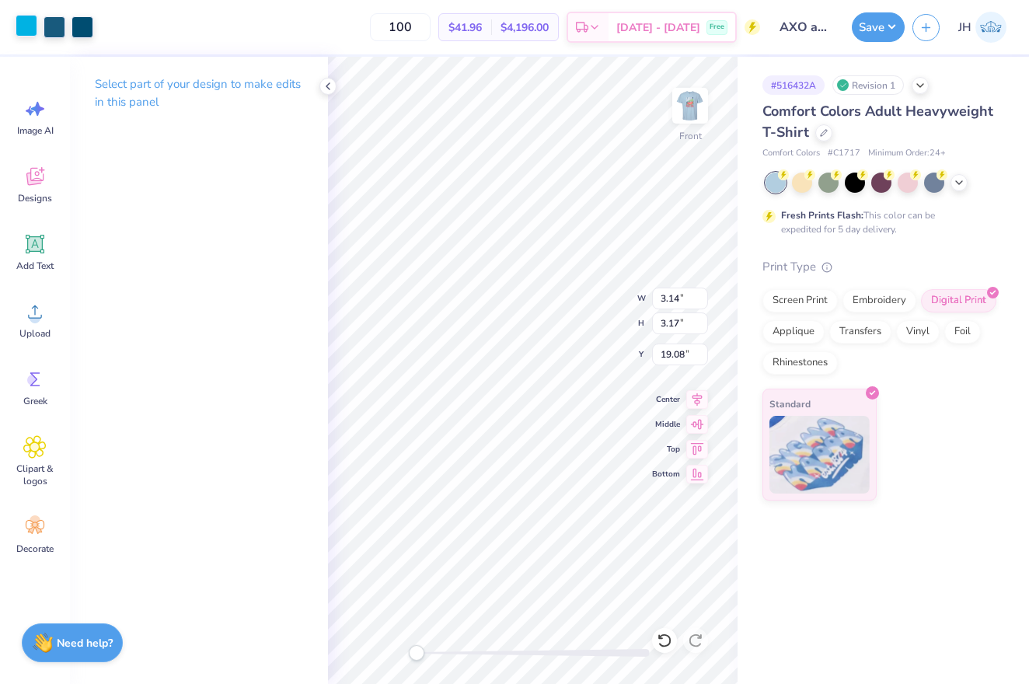
click at [28, 30] on div at bounding box center [27, 26] width 22 height 22
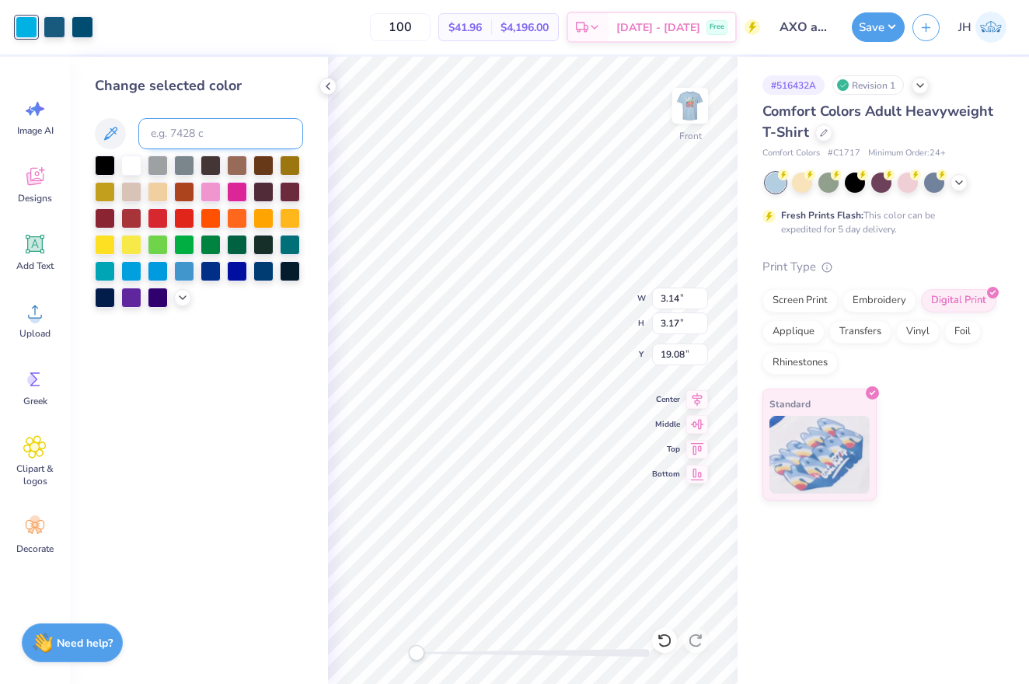
click at [181, 139] on input at bounding box center [220, 133] width 165 height 31
type input "2768"
click at [57, 33] on div at bounding box center [55, 26] width 22 height 22
click at [160, 133] on input at bounding box center [220, 133] width 165 height 31
type input "2768"
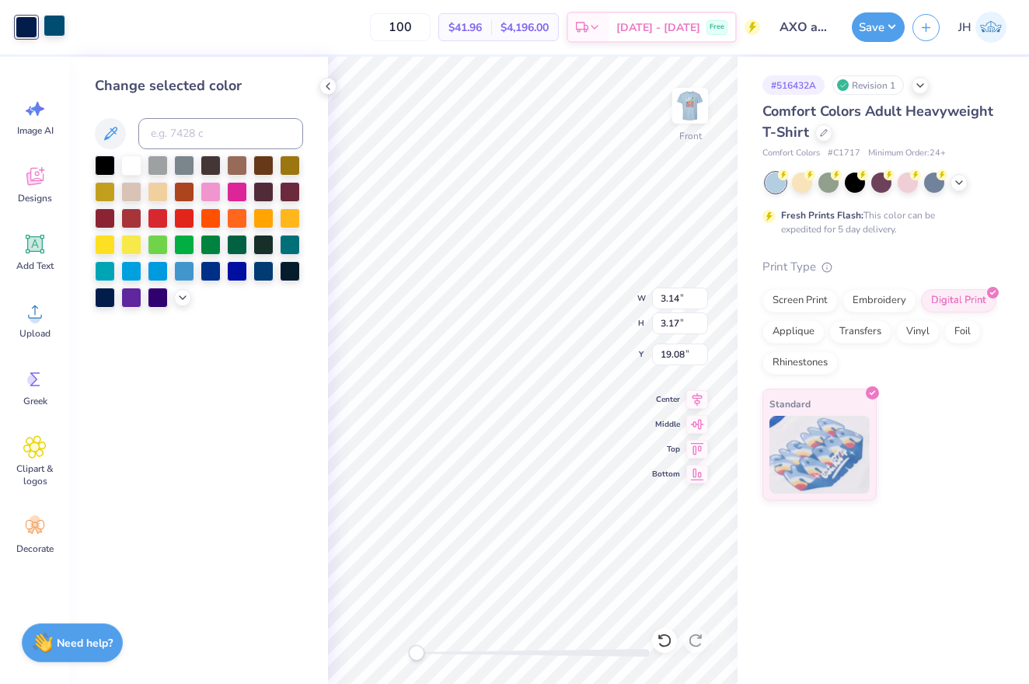
click at [54, 24] on div at bounding box center [55, 26] width 22 height 22
click at [174, 129] on input at bounding box center [220, 133] width 165 height 31
type input "2768"
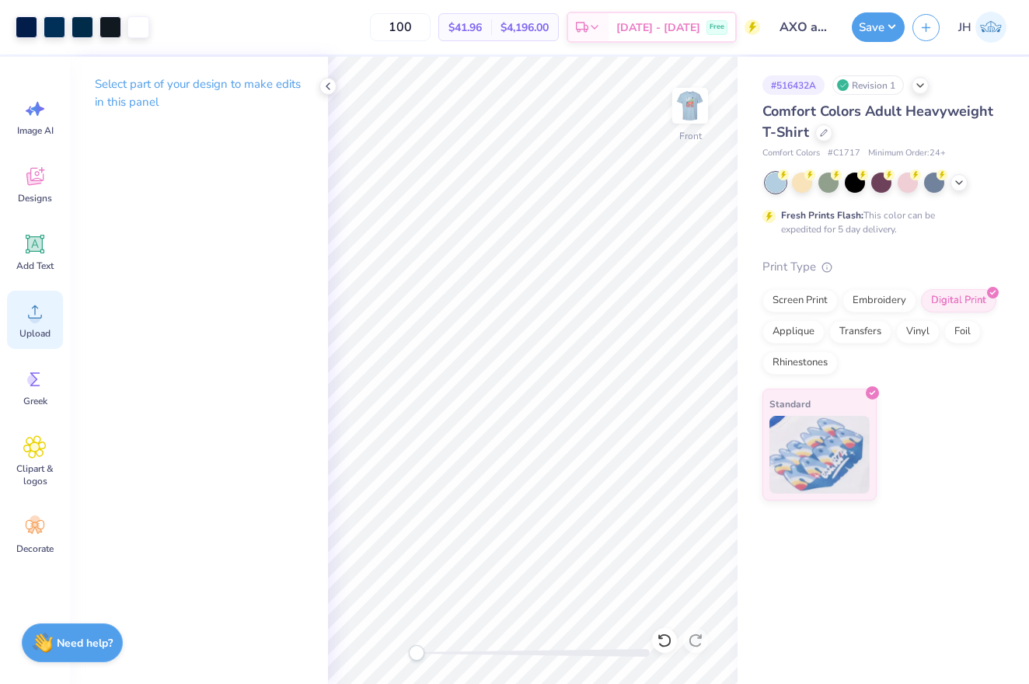
click at [33, 328] on span "Upload" at bounding box center [34, 333] width 31 height 12
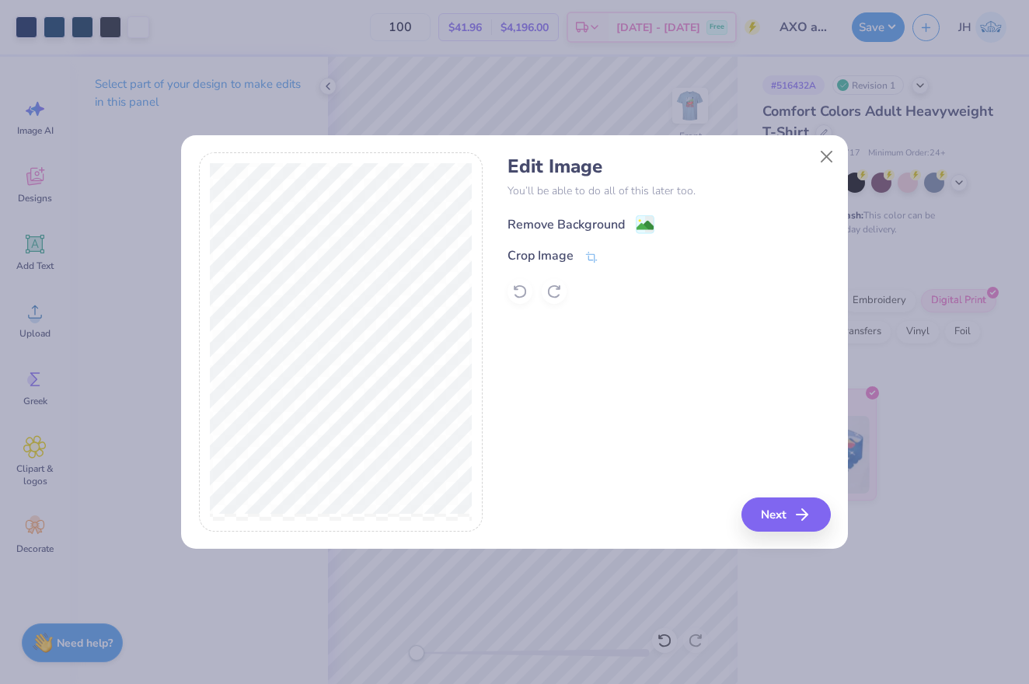
click at [560, 220] on div "Remove Background" at bounding box center [565, 224] width 117 height 19
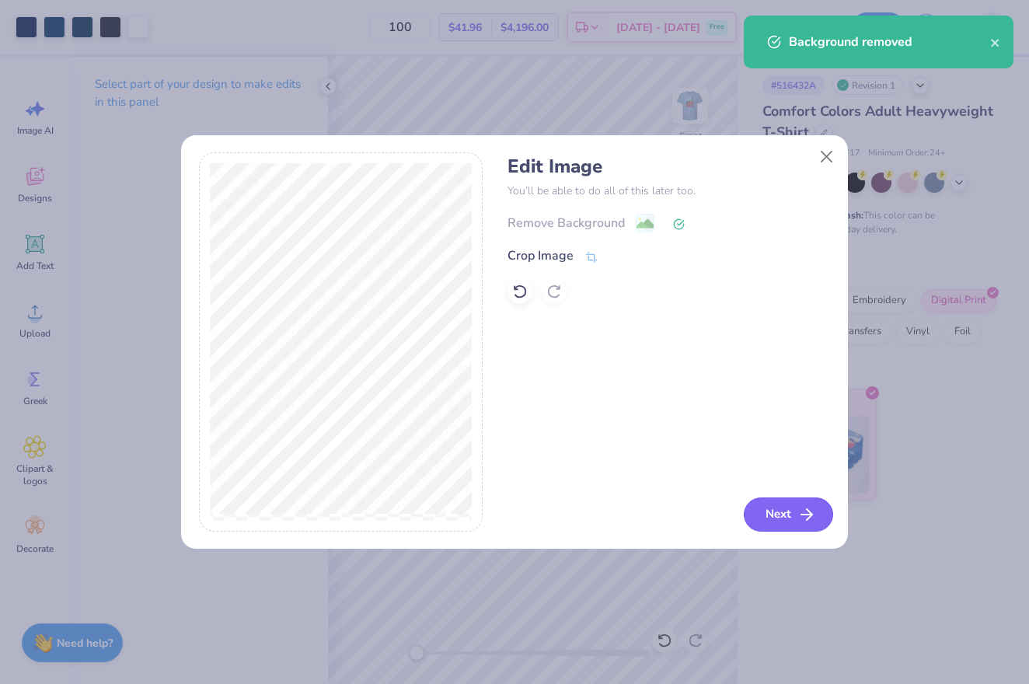
click at [775, 509] on button "Next" at bounding box center [787, 514] width 89 height 34
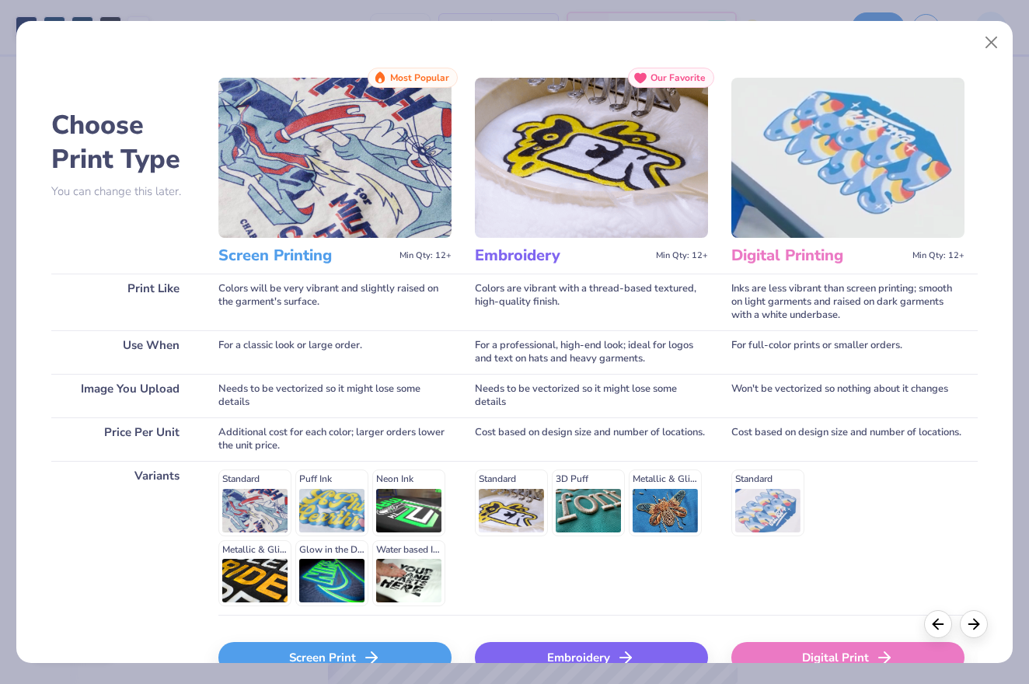
click at [331, 653] on div "Screen Print" at bounding box center [334, 657] width 233 height 31
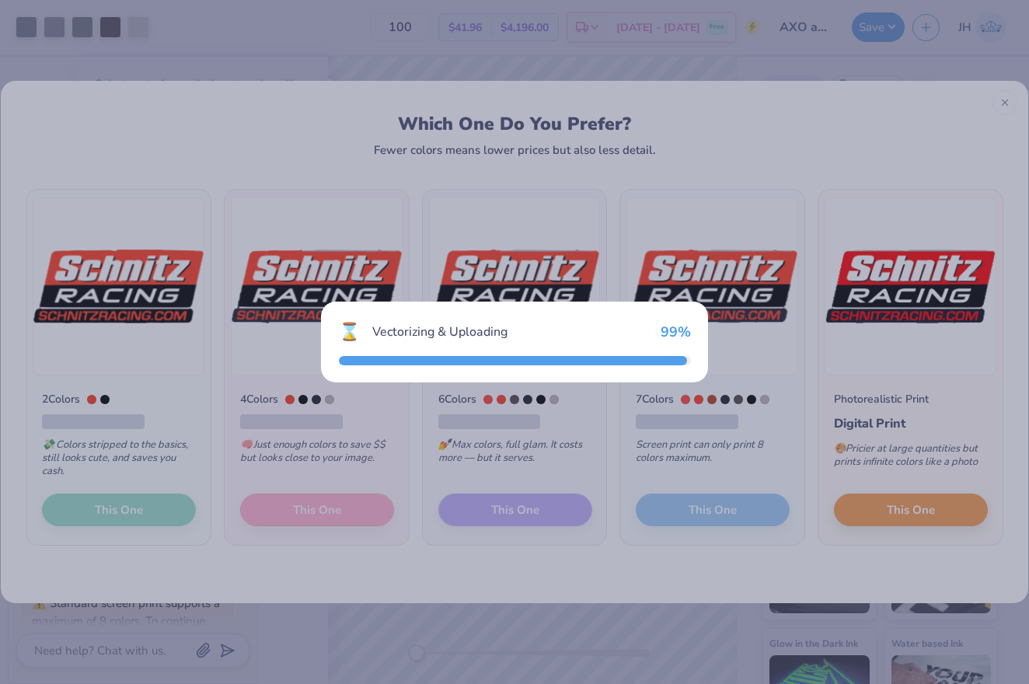
scroll to position [979, 0]
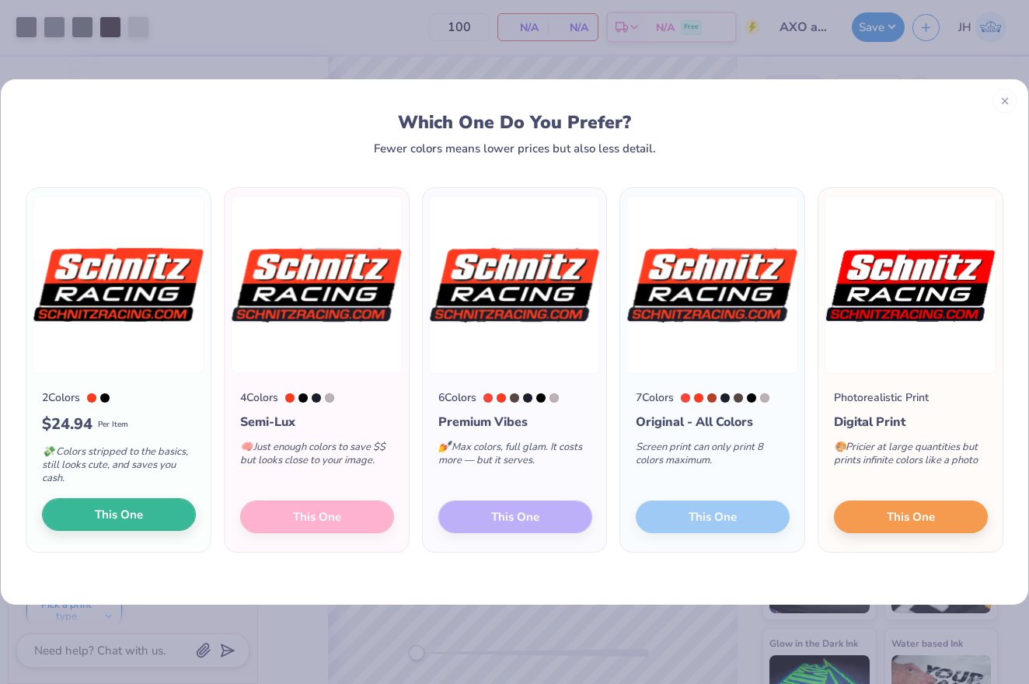
click at [151, 514] on button "This One" at bounding box center [119, 514] width 154 height 33
type textarea "x"
type input "7.06"
type input "3.05"
type input "12.23"
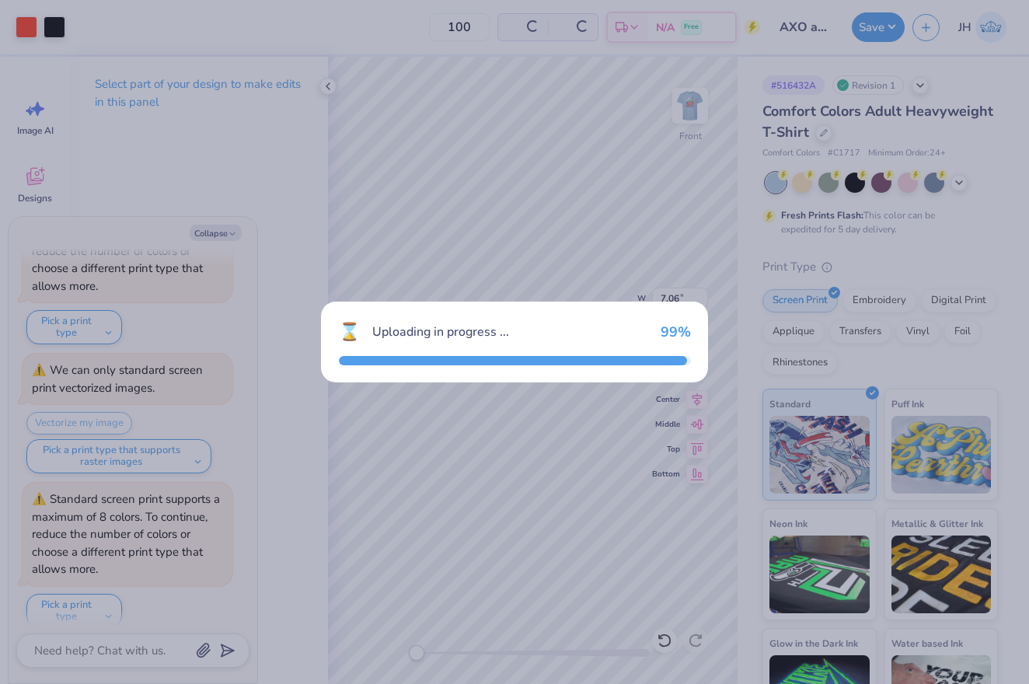
scroll to position [1131, 0]
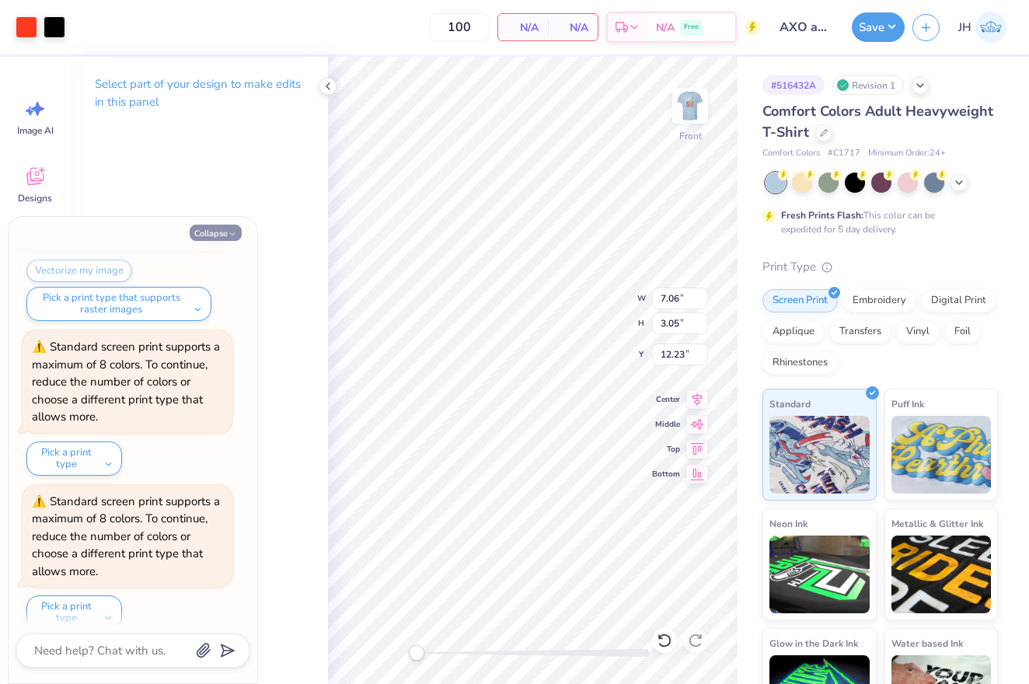
click at [213, 237] on button "Collapse" at bounding box center [216, 233] width 52 height 16
type textarea "x"
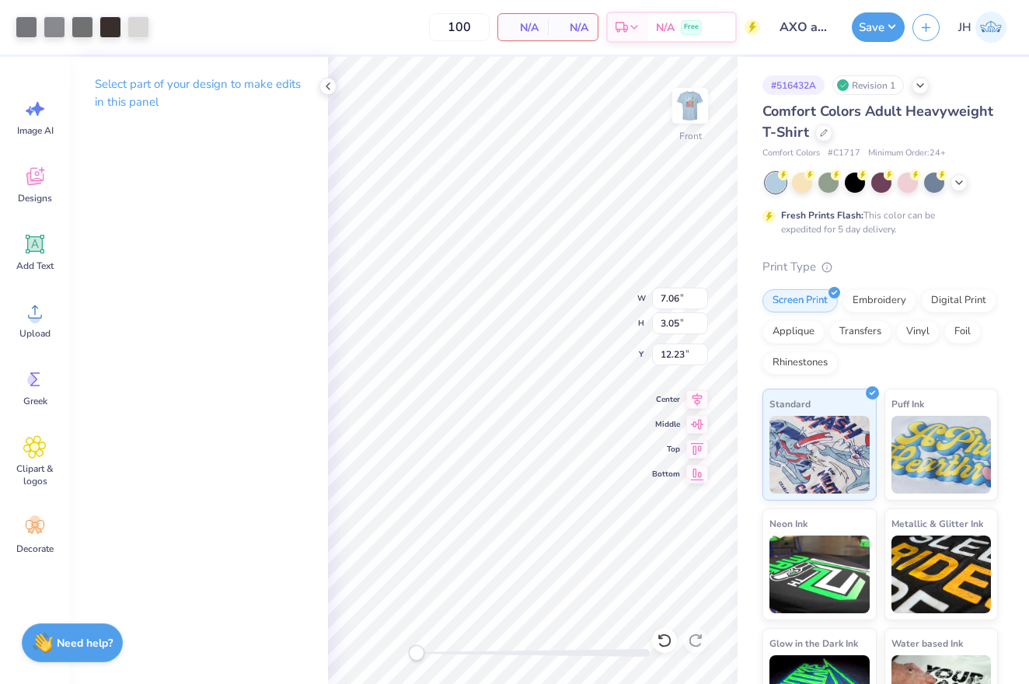
type input "6.40"
type input "1.14"
type input "23.58"
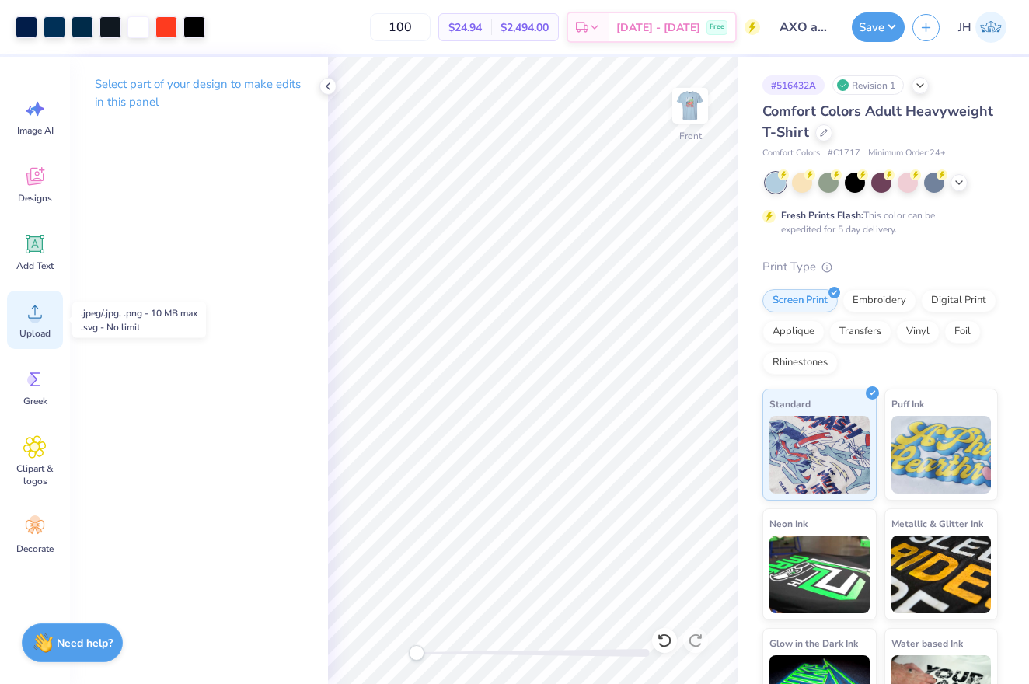
click at [27, 314] on icon at bounding box center [34, 311] width 23 height 23
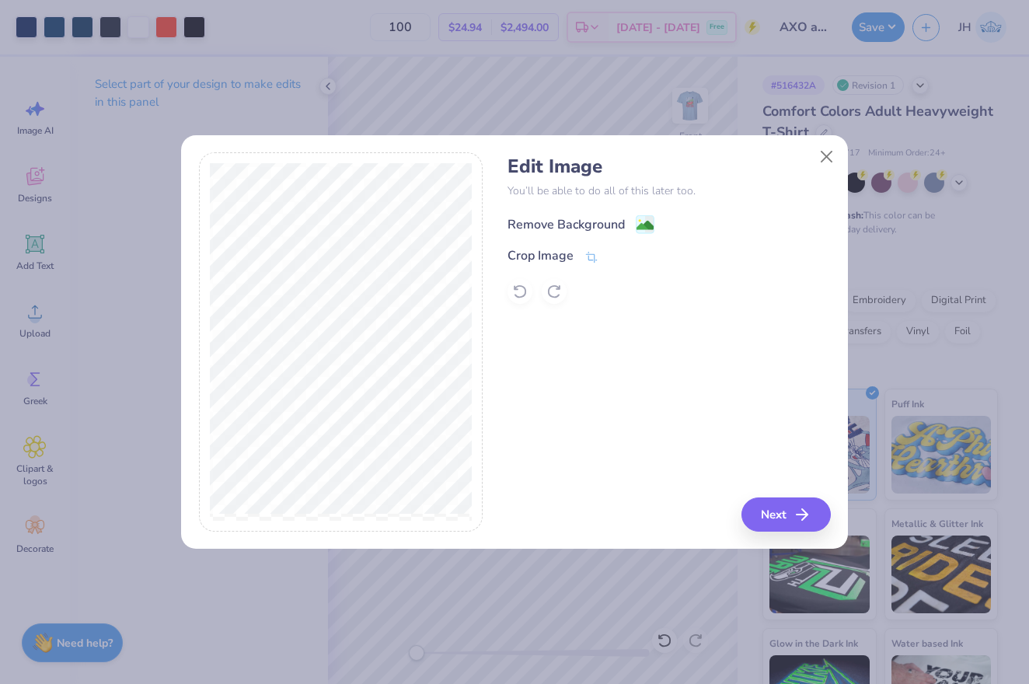
click at [590, 218] on div "Remove Background" at bounding box center [565, 224] width 117 height 19
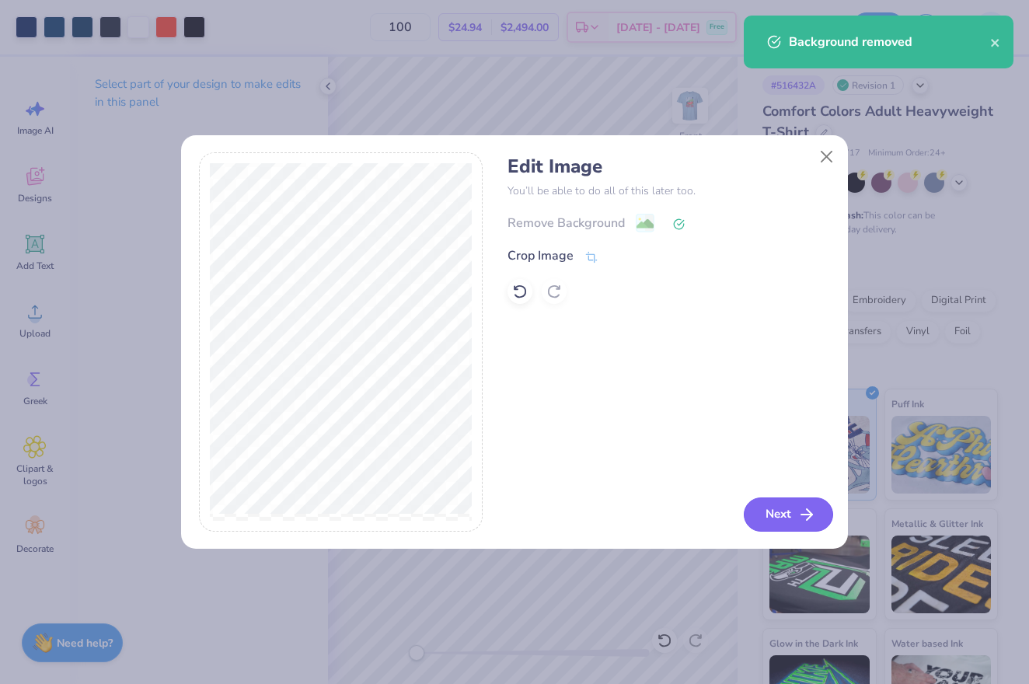
click at [808, 514] on line "button" at bounding box center [806, 514] width 11 height 0
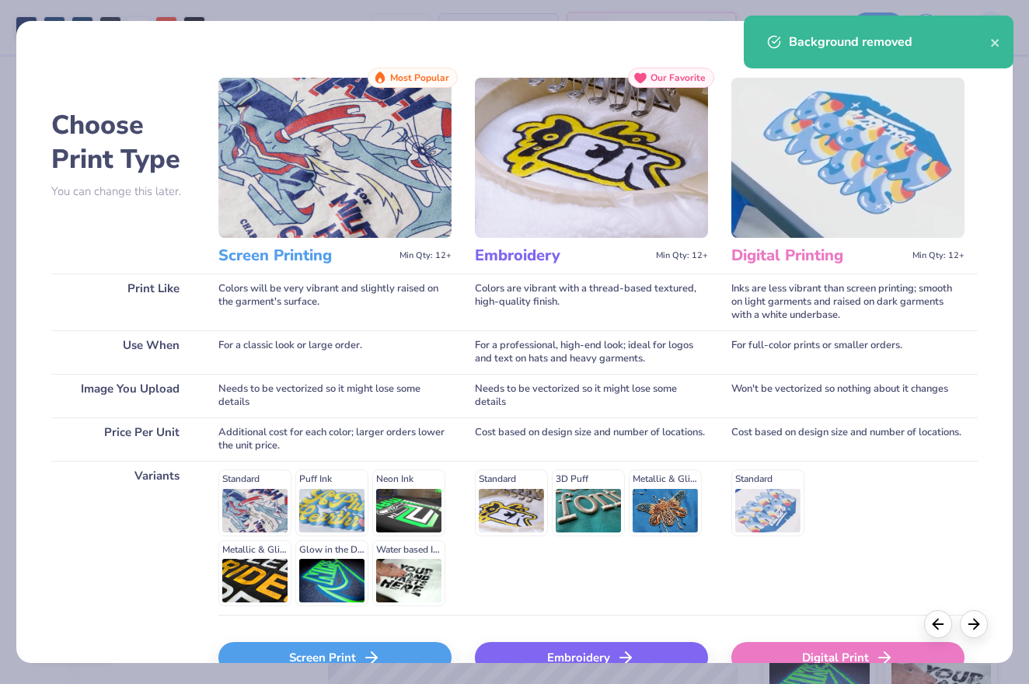
click at [379, 658] on icon at bounding box center [371, 657] width 19 height 19
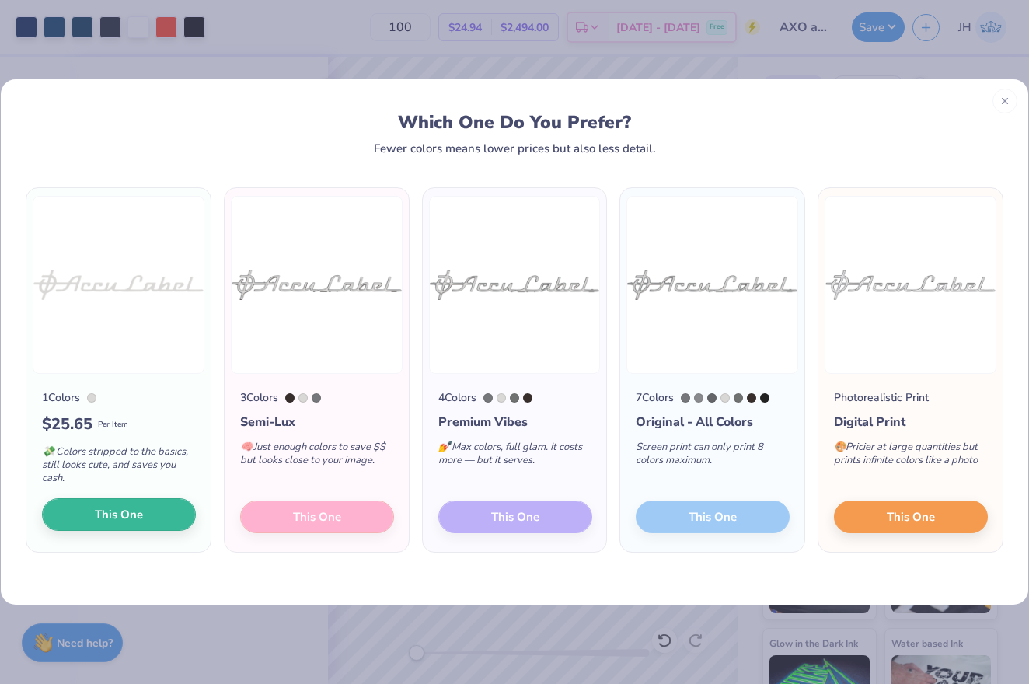
click at [162, 514] on button "This One" at bounding box center [119, 514] width 154 height 33
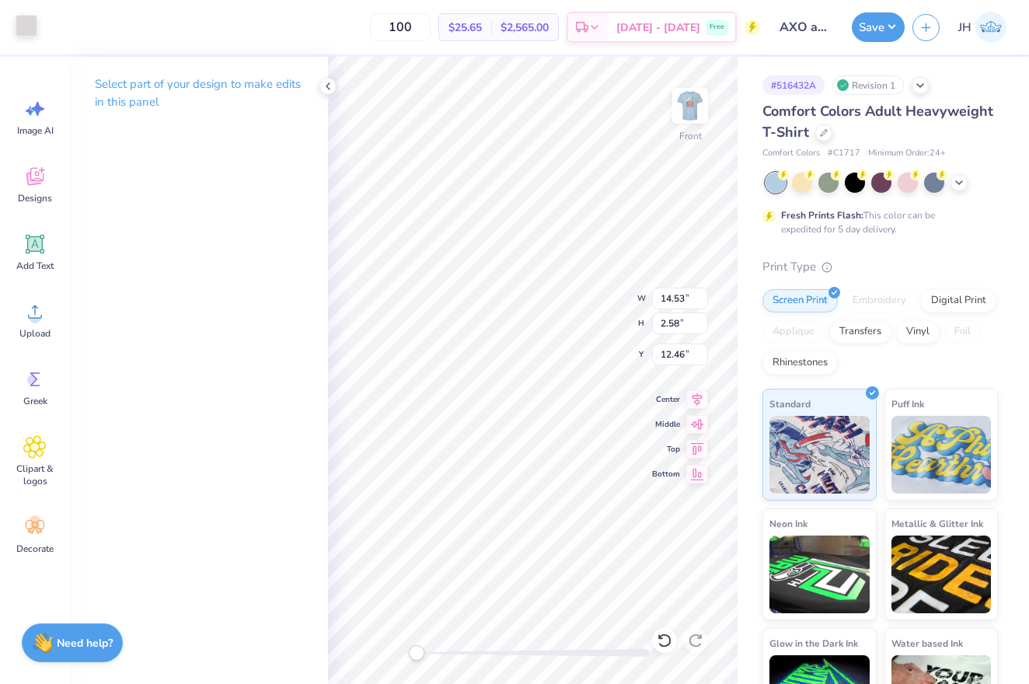
click at [26, 25] on div at bounding box center [27, 26] width 22 height 22
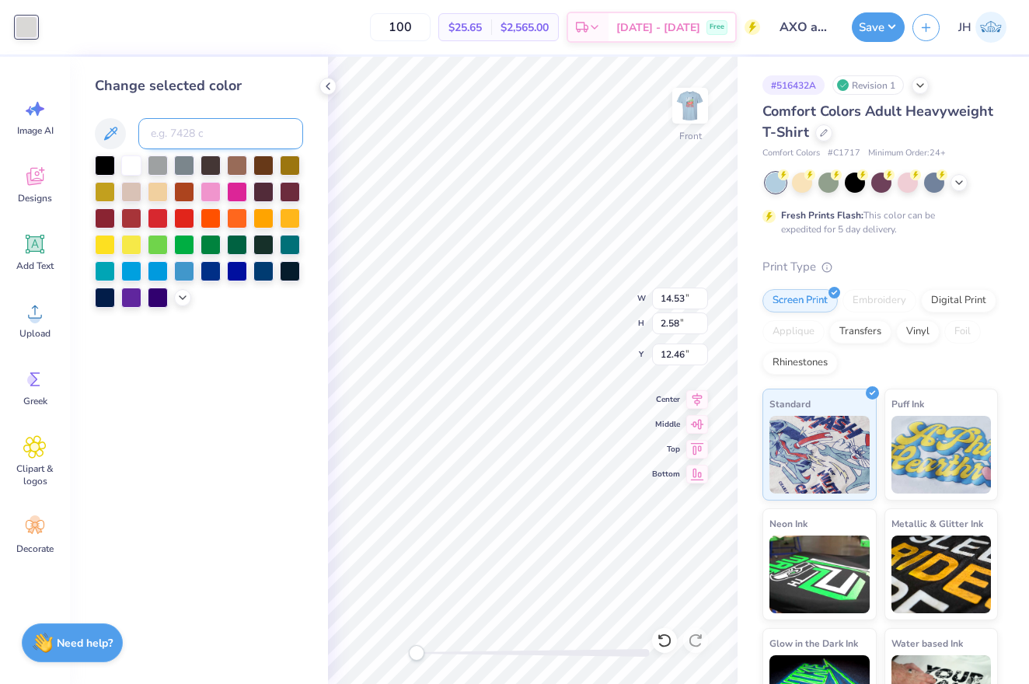
click at [204, 142] on input at bounding box center [220, 133] width 165 height 31
type input "2768"
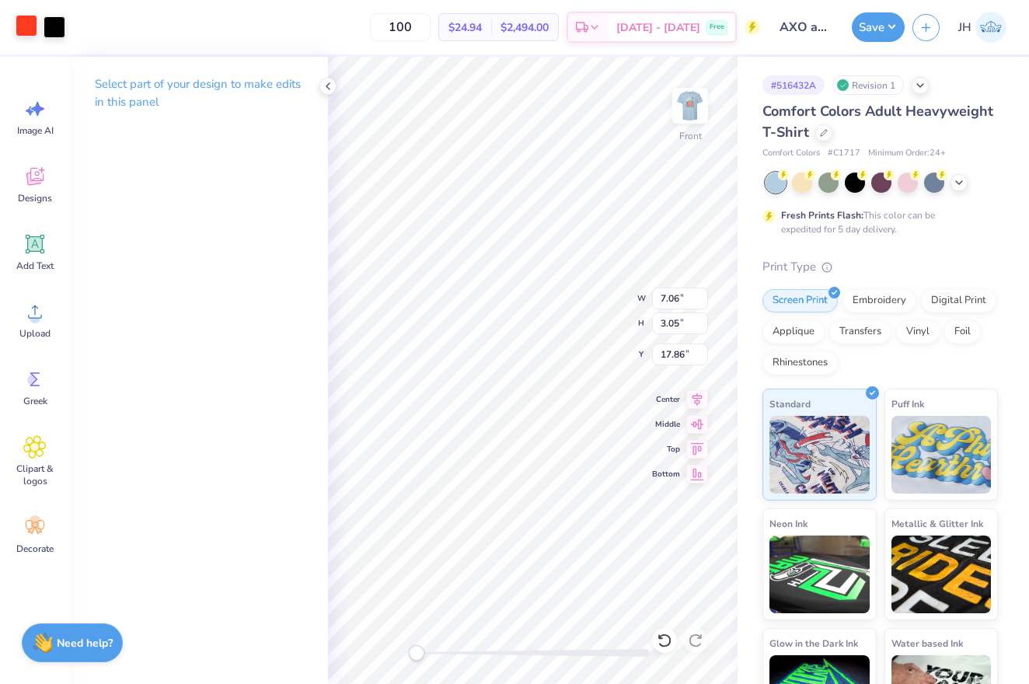
click at [26, 19] on div at bounding box center [27, 26] width 22 height 22
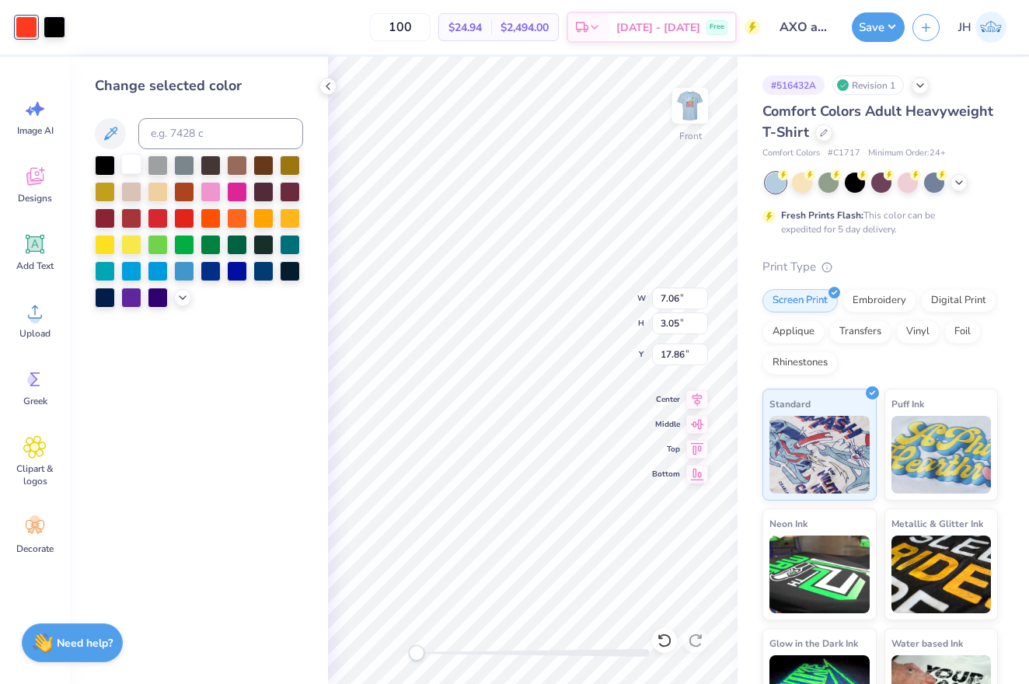
click at [127, 169] on div at bounding box center [131, 164] width 20 height 20
click at [55, 31] on div at bounding box center [55, 26] width 22 height 22
click at [200, 142] on input at bounding box center [220, 133] width 165 height 31
type input "2768"
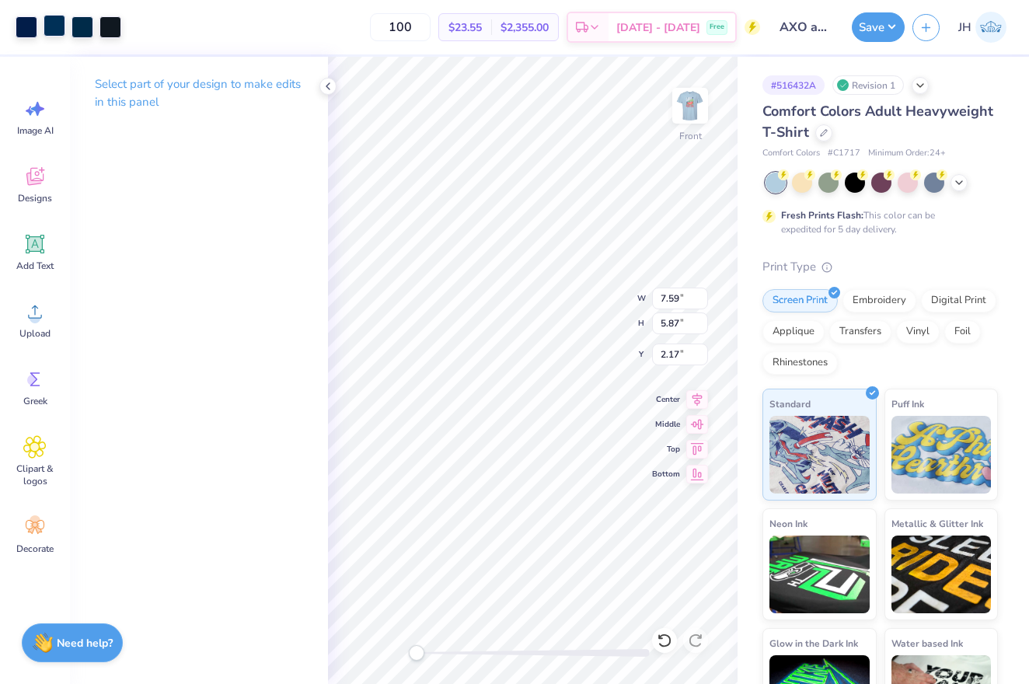
click at [49, 34] on div at bounding box center [55, 26] width 22 height 22
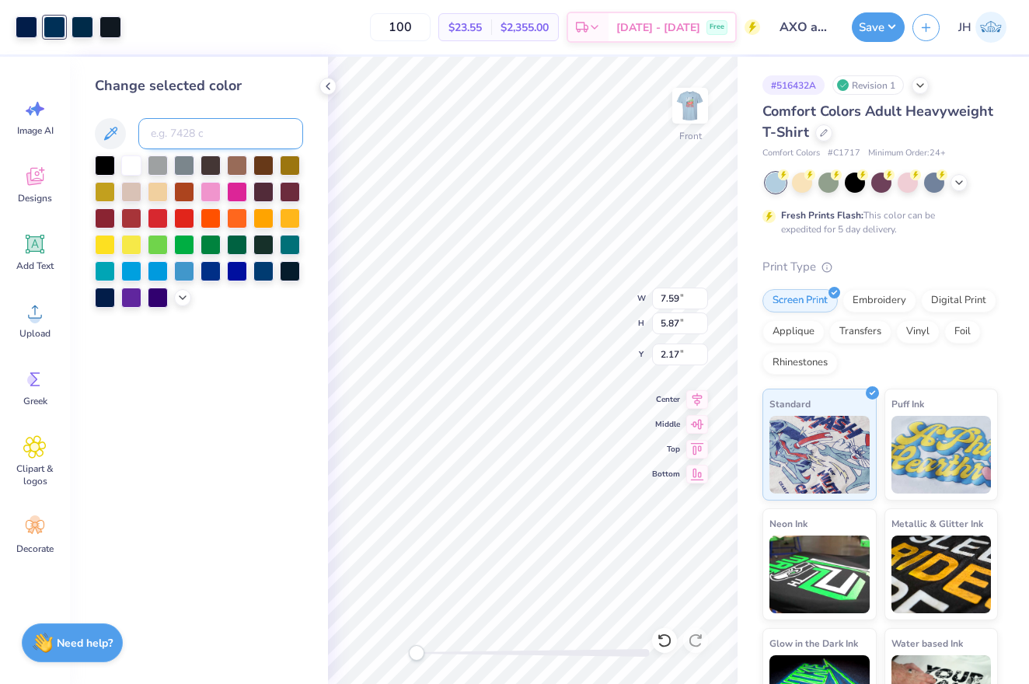
click at [185, 141] on input at bounding box center [220, 133] width 165 height 31
type input "2768"
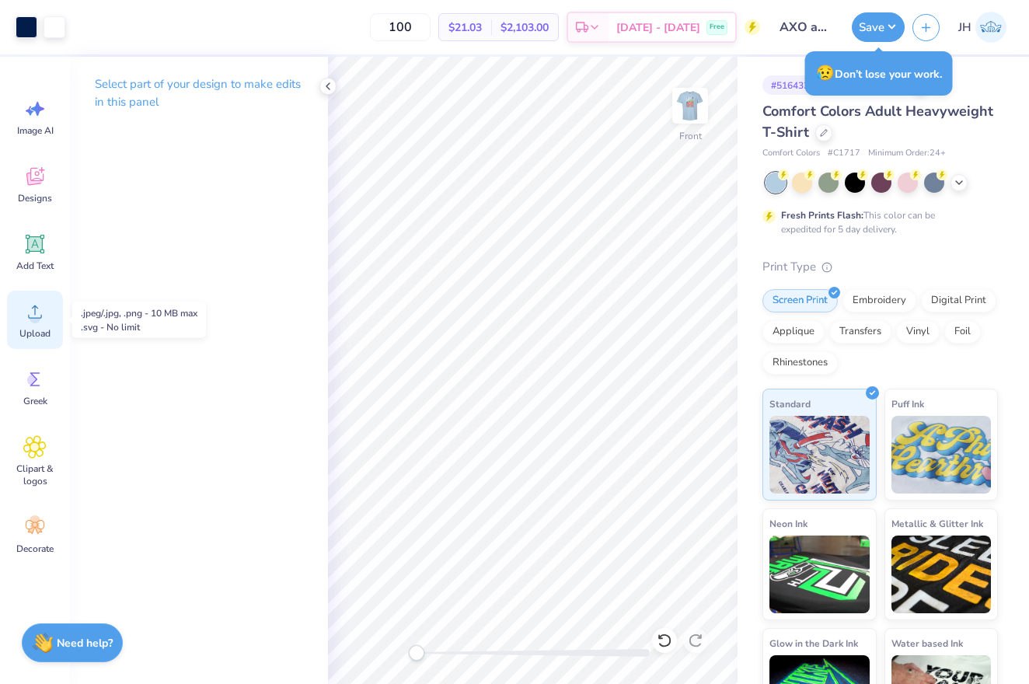
click at [35, 310] on icon at bounding box center [35, 311] width 14 height 13
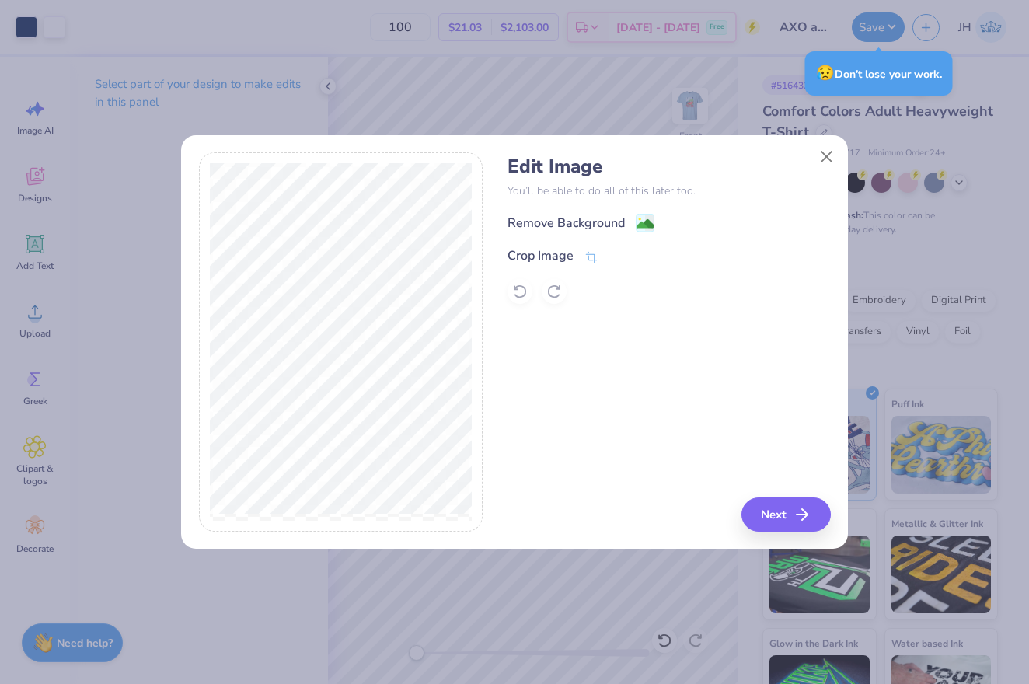
click at [594, 233] on div "Remove Background Crop Image" at bounding box center [668, 258] width 322 height 91
click at [583, 218] on div "Remove Background" at bounding box center [565, 224] width 117 height 19
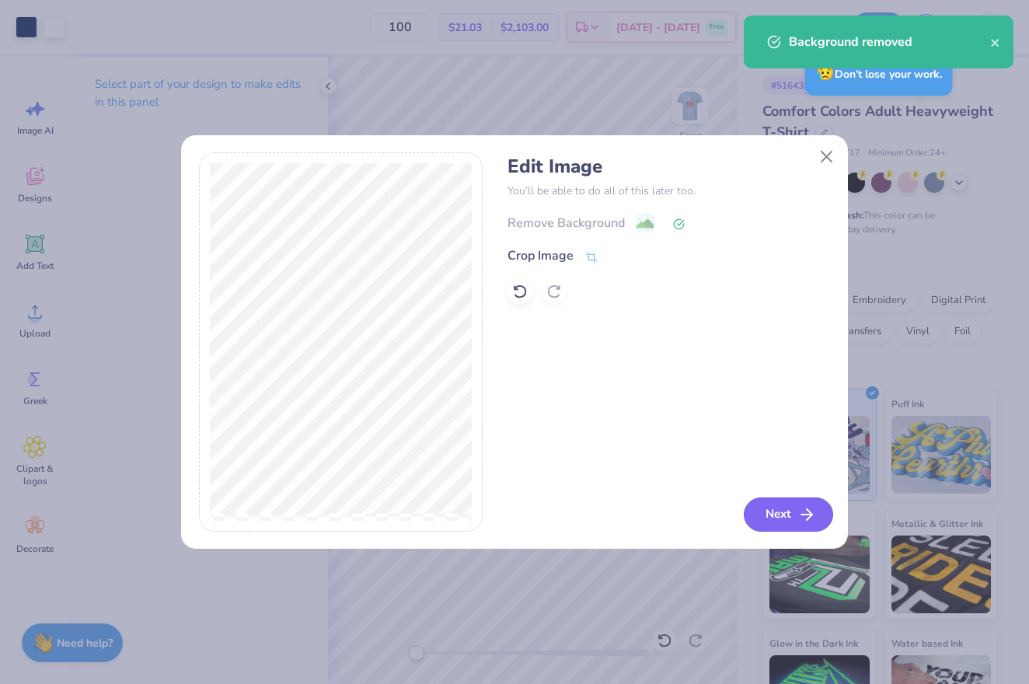
click at [778, 523] on button "Next" at bounding box center [787, 514] width 89 height 34
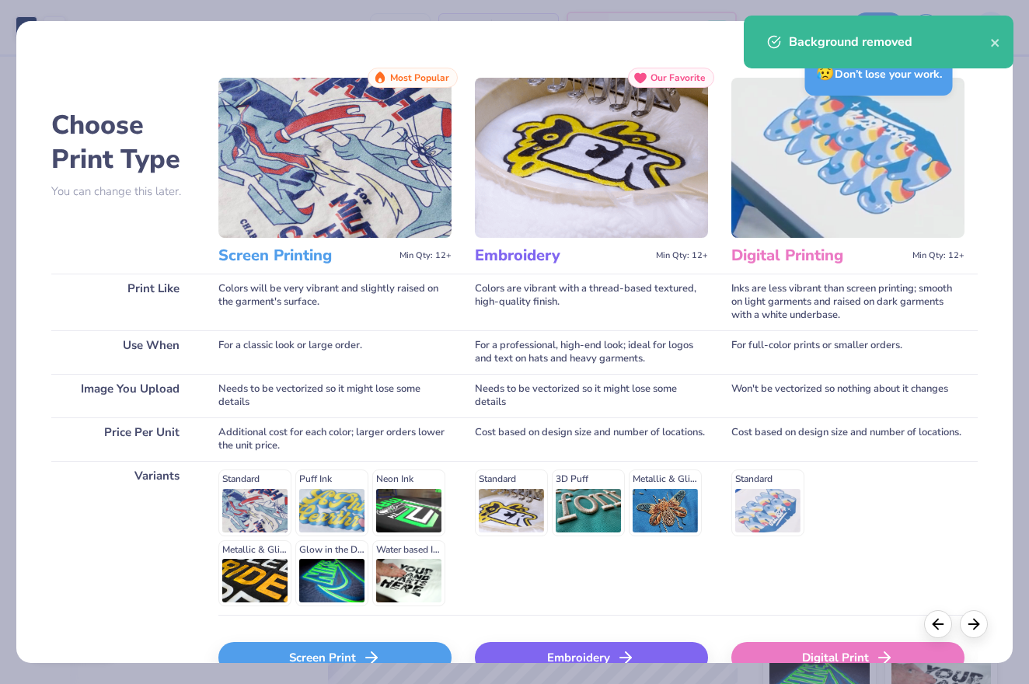
click at [413, 642] on div "Screen Print" at bounding box center [334, 657] width 233 height 31
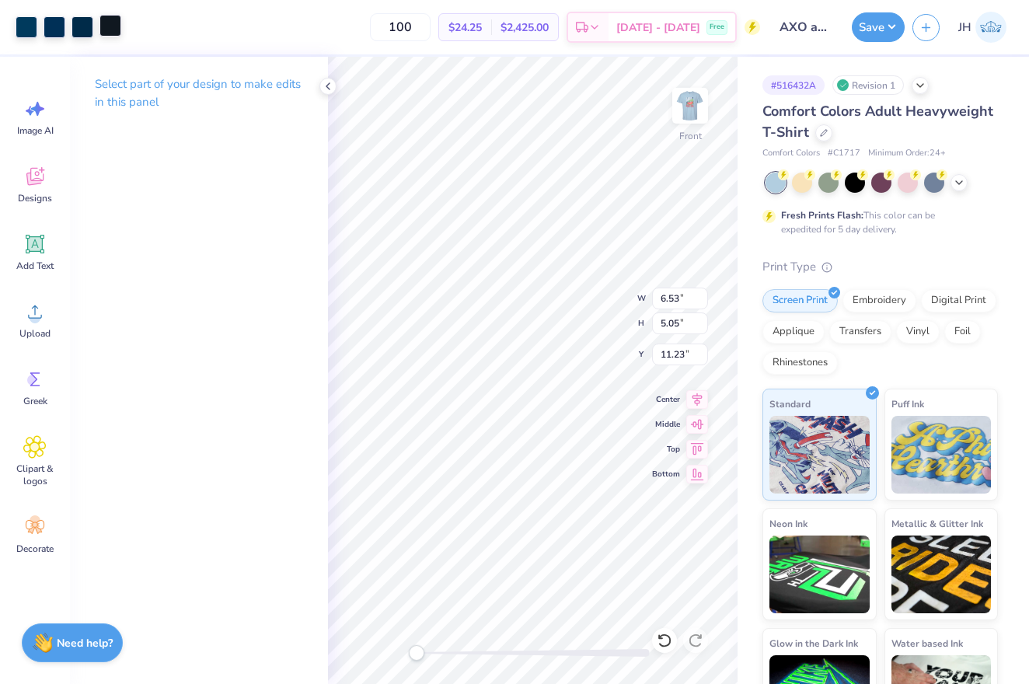
click at [103, 32] on div at bounding box center [110, 26] width 22 height 22
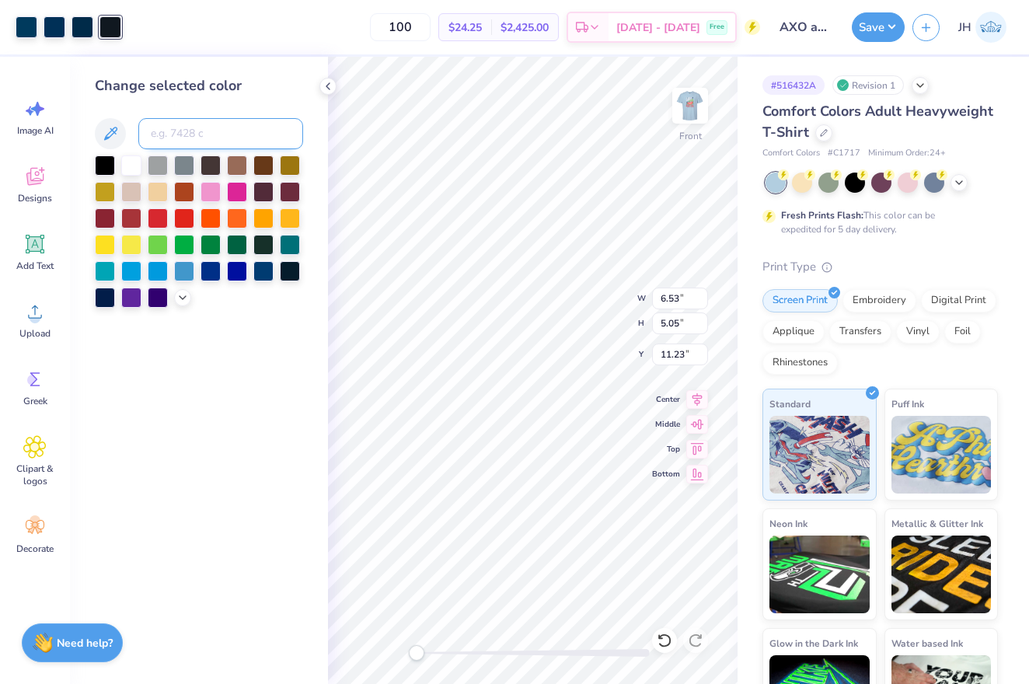
click at [161, 138] on input at bounding box center [220, 133] width 165 height 31
type input "2768"
click at [26, 24] on div at bounding box center [27, 26] width 22 height 22
click at [194, 137] on input at bounding box center [220, 133] width 165 height 31
type input "2768"
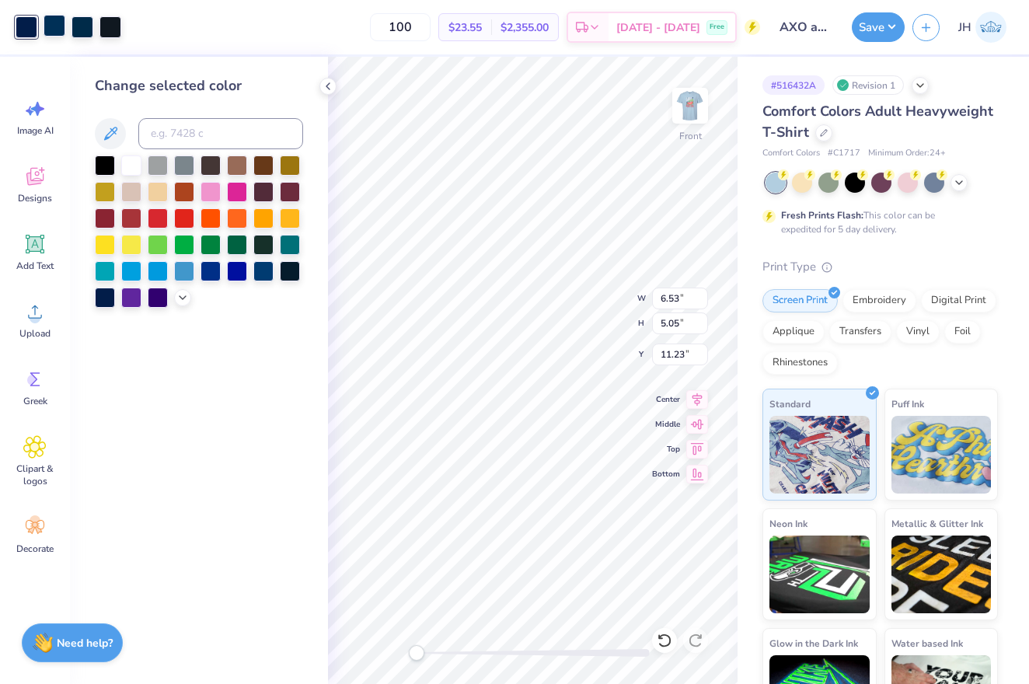
click at [53, 31] on div at bounding box center [55, 26] width 22 height 22
click at [169, 131] on input at bounding box center [220, 133] width 165 height 31
type input "2768"
click at [54, 24] on div at bounding box center [55, 26] width 22 height 22
drag, startPoint x: 85, startPoint y: 24, endPoint x: 74, endPoint y: 26, distance: 11.0
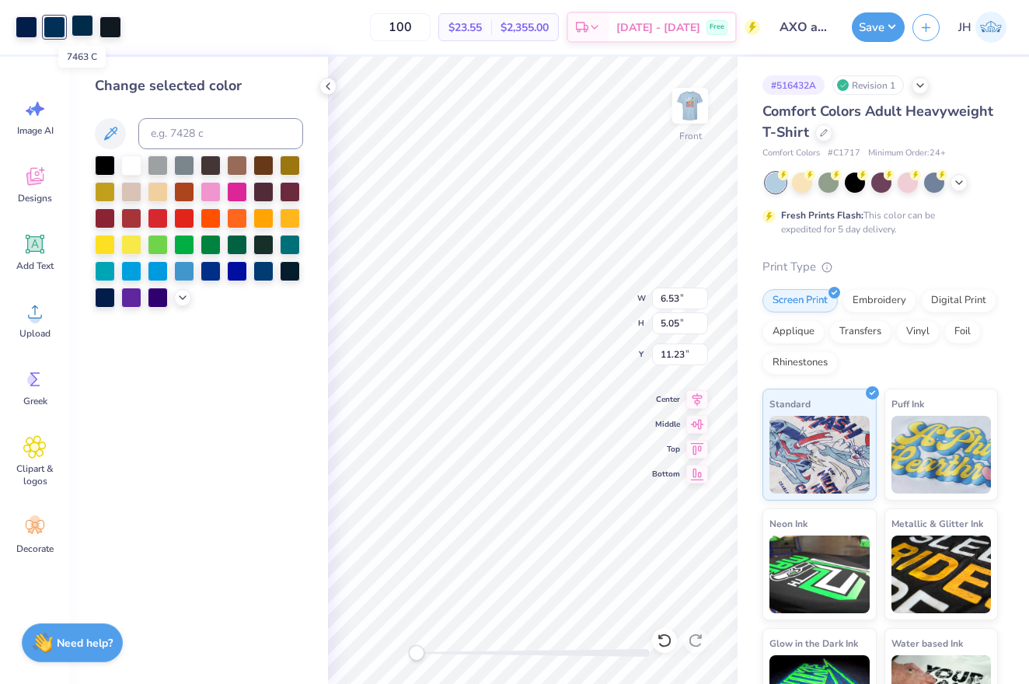
click at [74, 26] on div at bounding box center [82, 26] width 22 height 22
click at [185, 142] on input at bounding box center [220, 133] width 165 height 31
type input "2768"
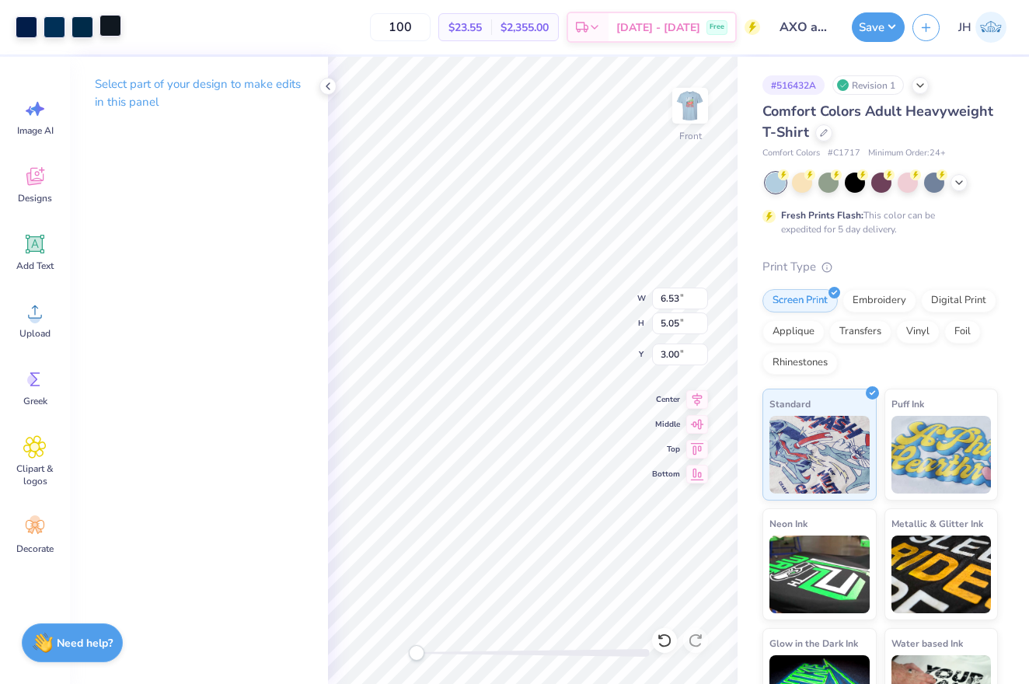
click at [107, 25] on div at bounding box center [110, 26] width 22 height 22
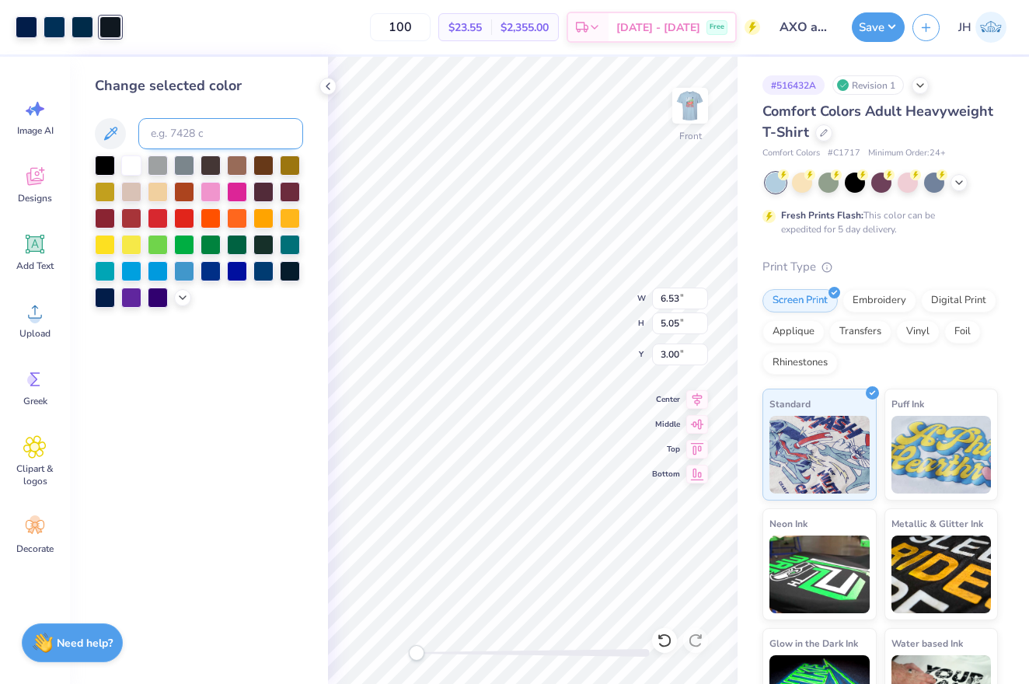
click at [175, 141] on input at bounding box center [220, 133] width 165 height 31
type input "2768"
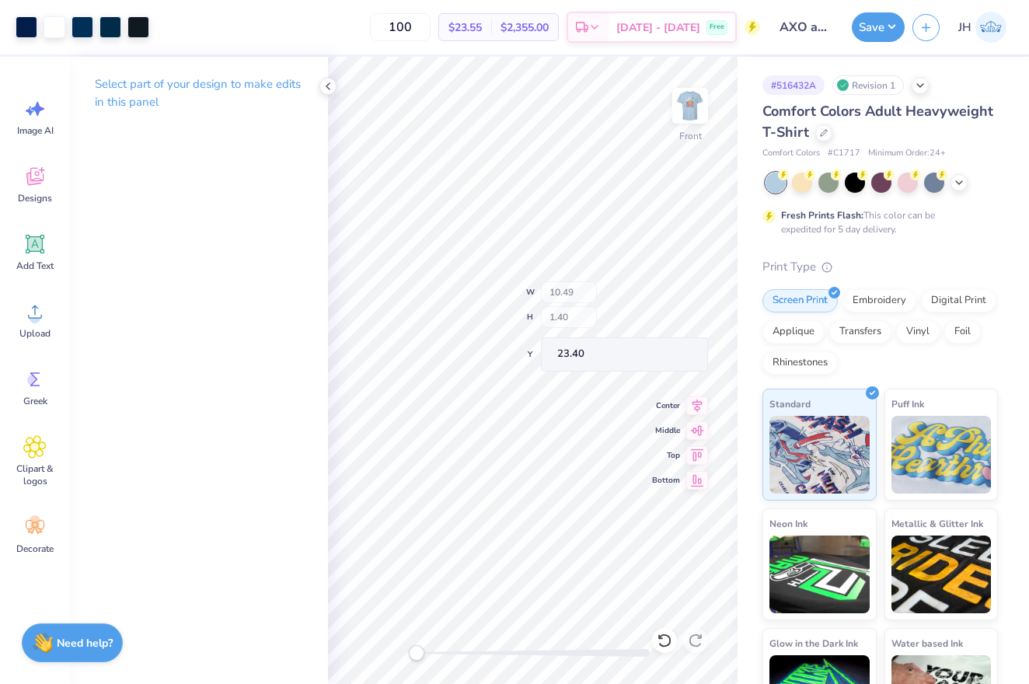
type input "4.10"
type input "2.58"
type input "22.92"
type input "6.35"
type input "3.54"
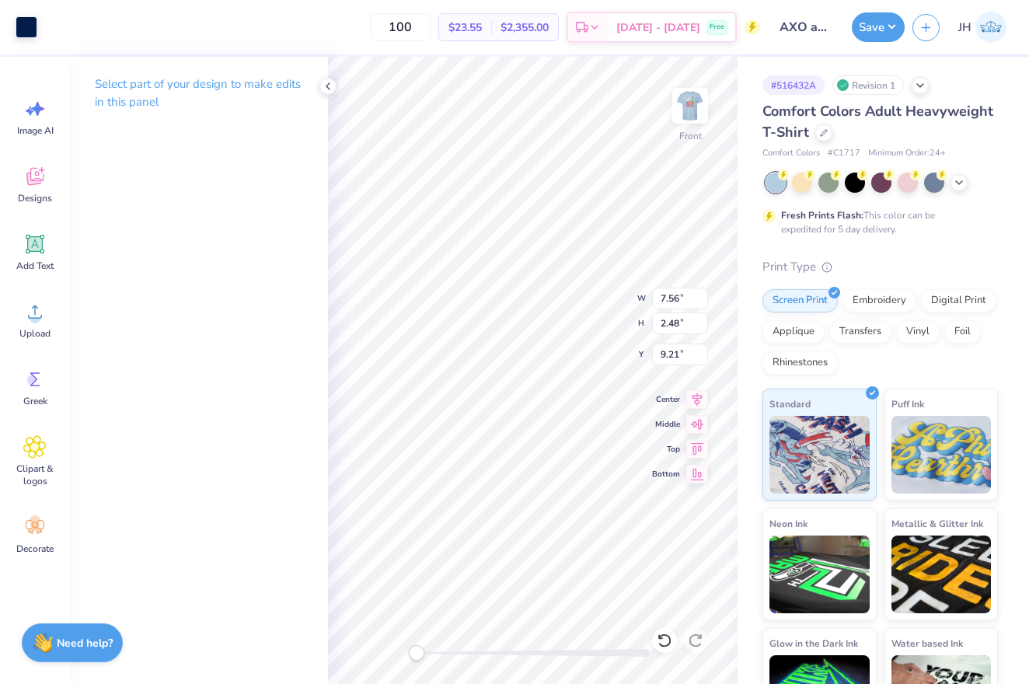
type input "6.63"
type input "3.72"
type input "4.89"
type input "12.64"
type input "6.53"
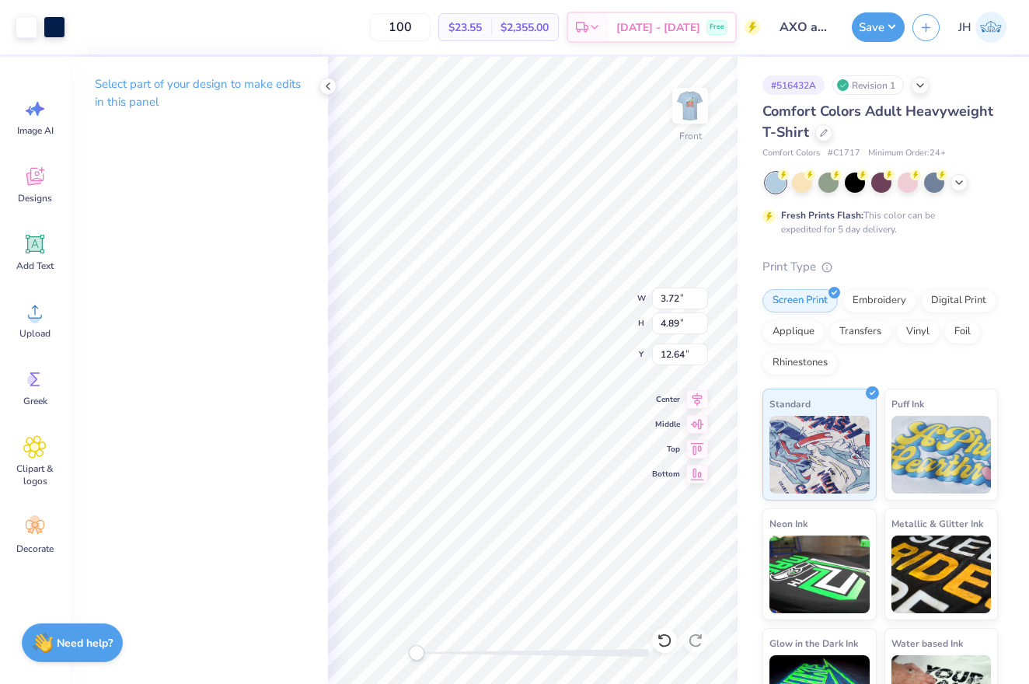
type input "5.05"
type input "3.00"
click at [691, 396] on icon at bounding box center [697, 397] width 22 height 19
type input "3.72"
type input "4.89"
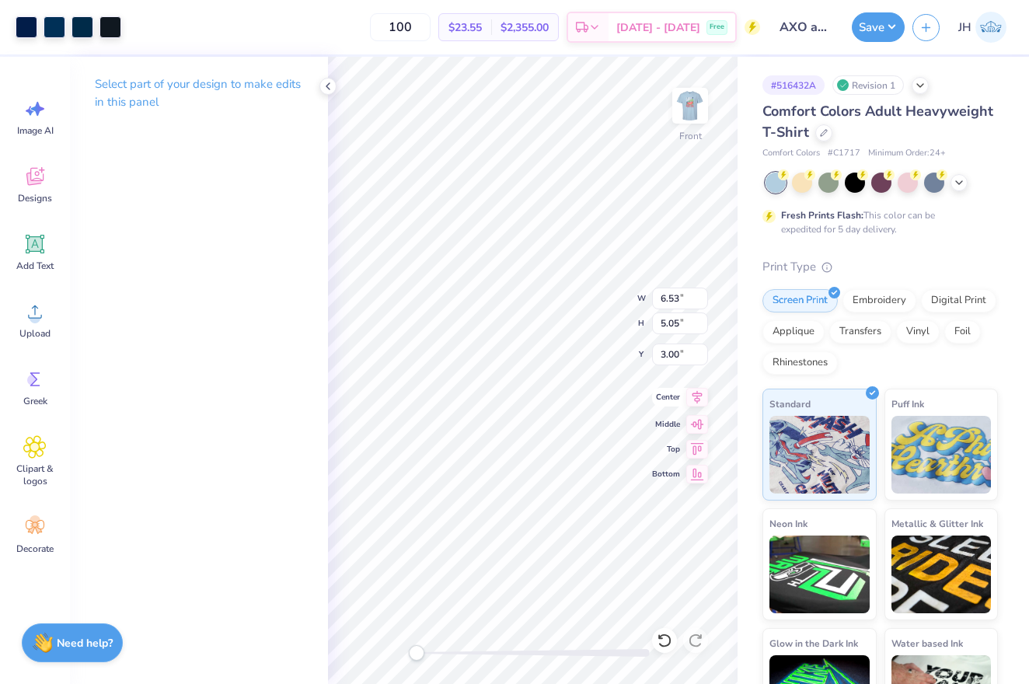
type input "7.62"
type input "7.56"
type input "2.48"
type input "2.31"
type input "4.10"
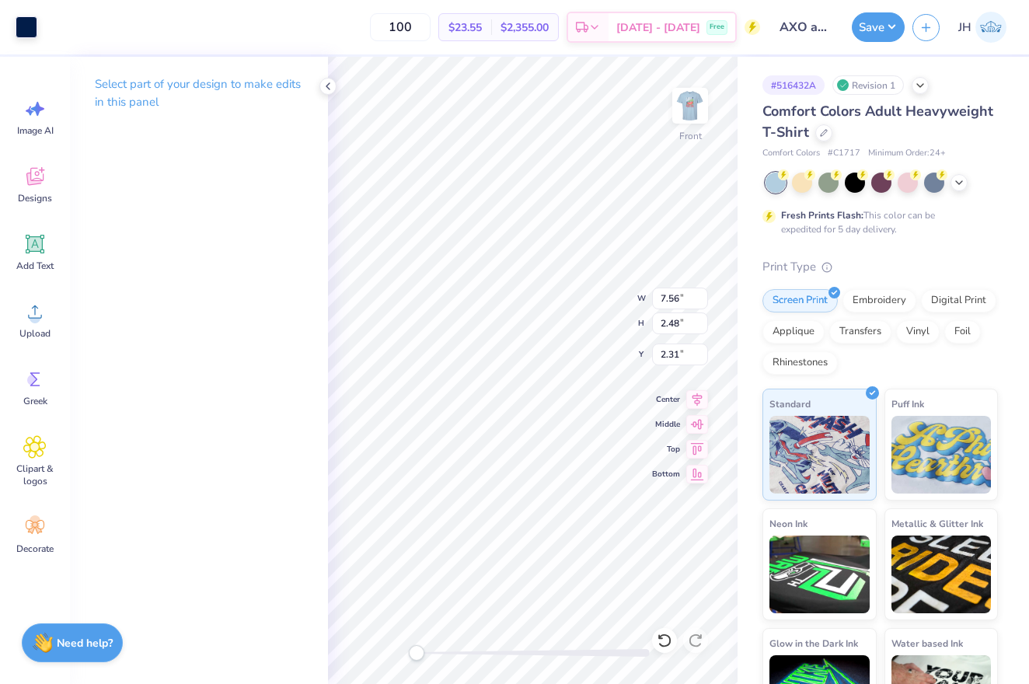
type input "2.58"
type input "22.81"
type input "5.79"
type input "0.70"
type input "24.63"
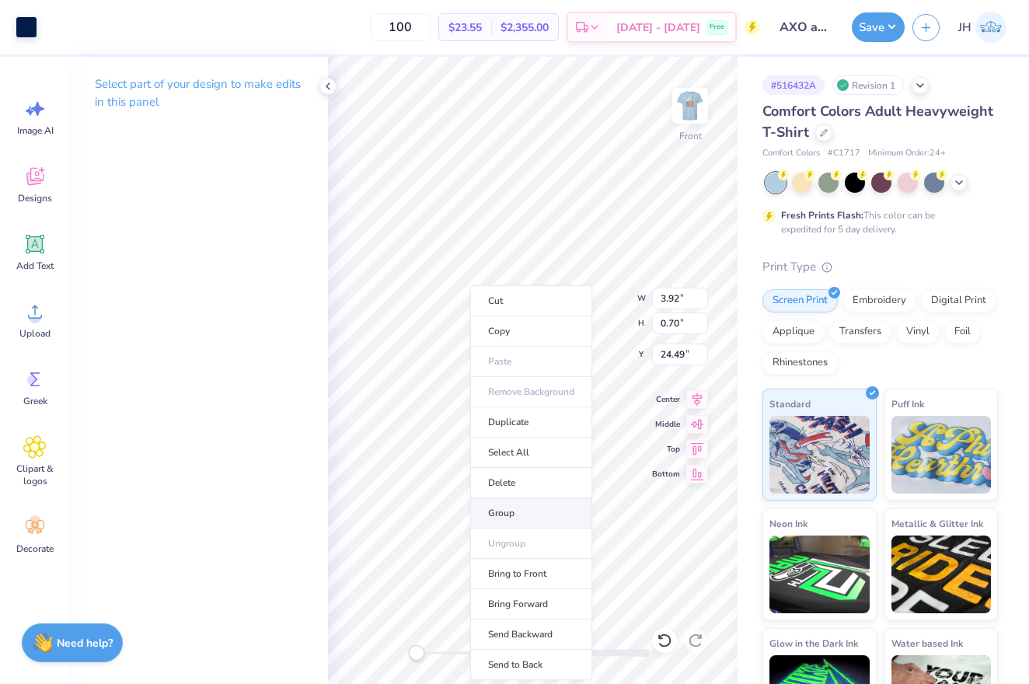
click at [495, 517] on li "Group" at bounding box center [531, 513] width 122 height 30
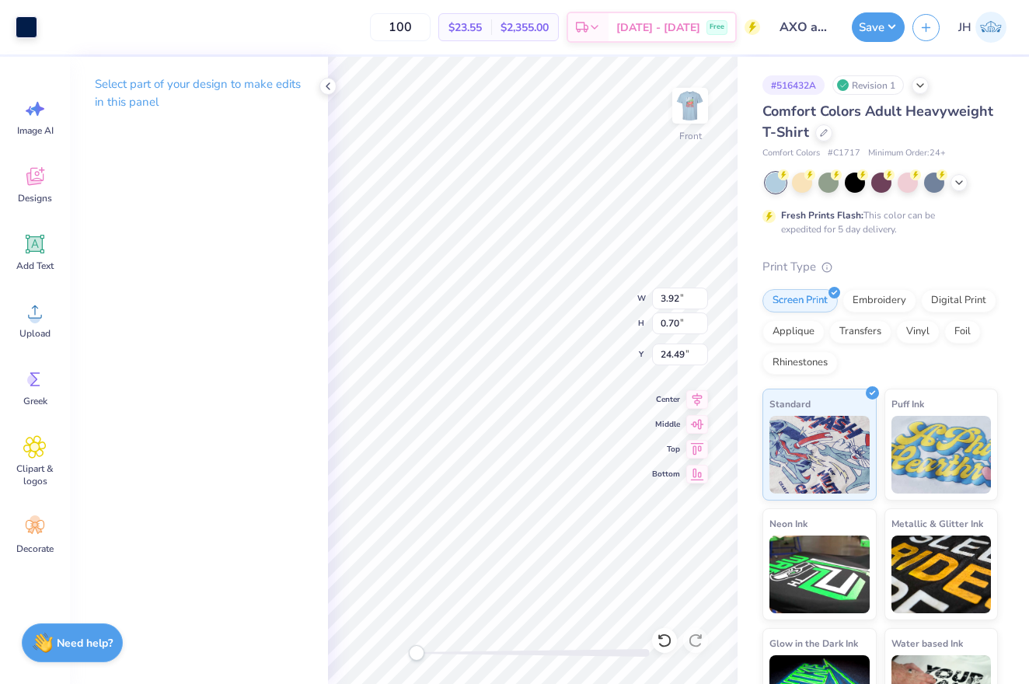
type input "3.14"
type input "3.17"
type input "18.86"
type input "6.35"
type input "3.54"
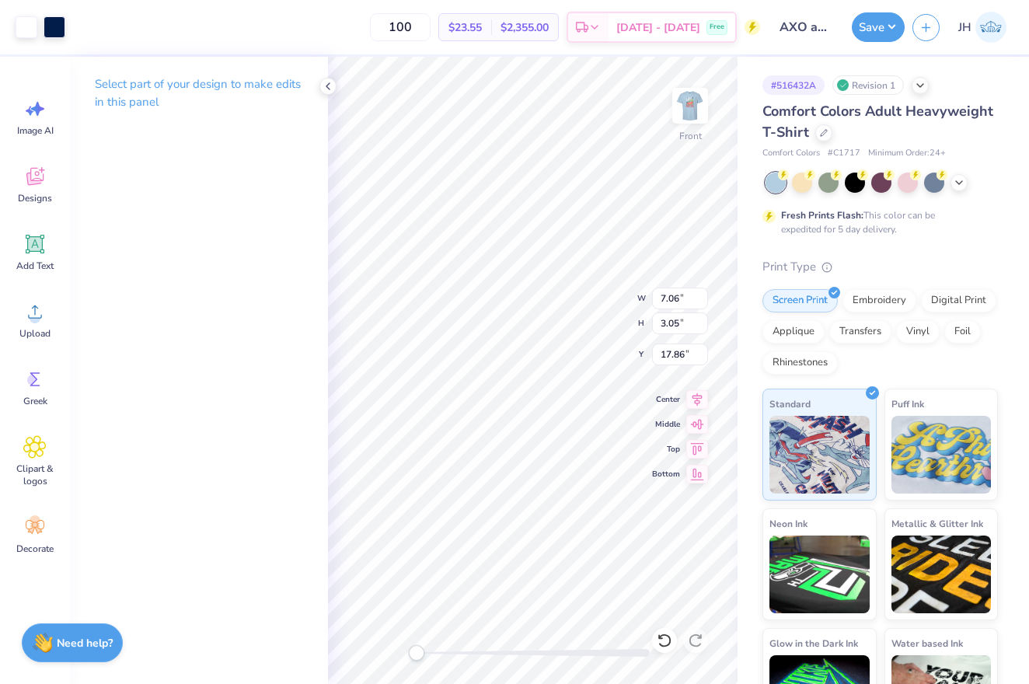
type input "5.17"
type input "2.42"
type input "2.45"
type input "19.58"
type input "4.31"
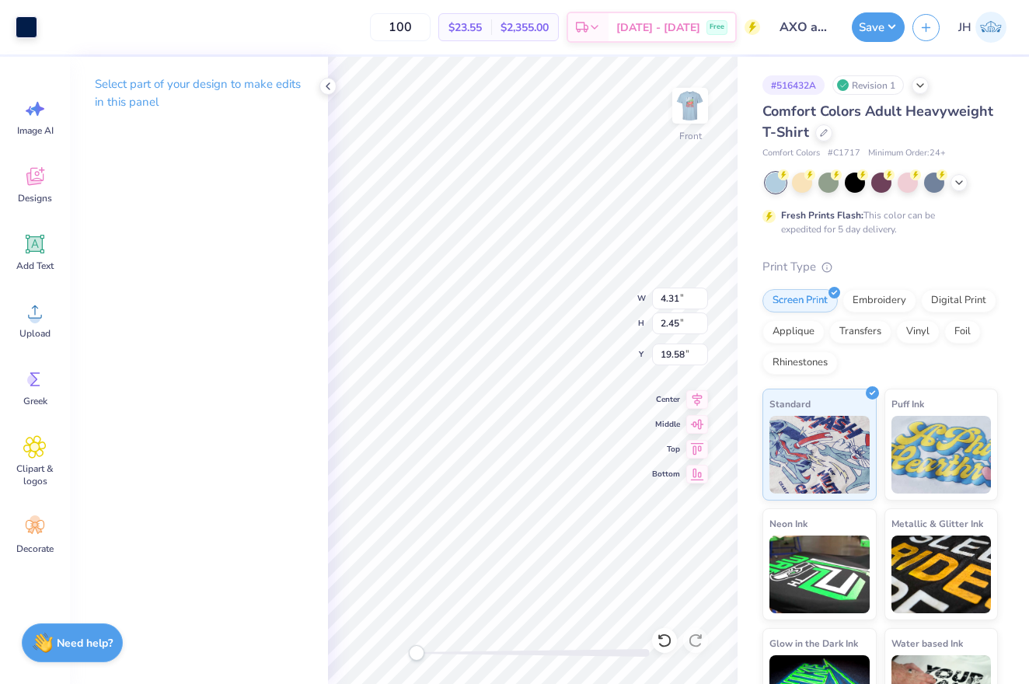
type input "0.77"
type input "24.42"
type input "7.56"
type input "2.48"
type input "2.31"
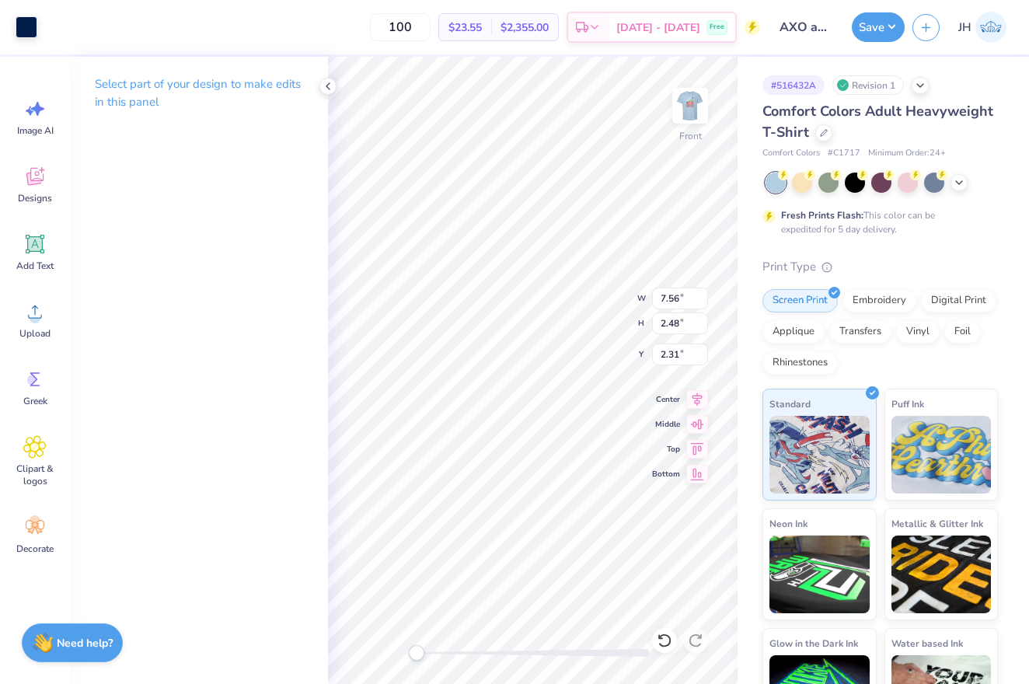
type input "4.22"
type input "5.55"
type input "6.43"
type input "7.23"
type input "2.37"
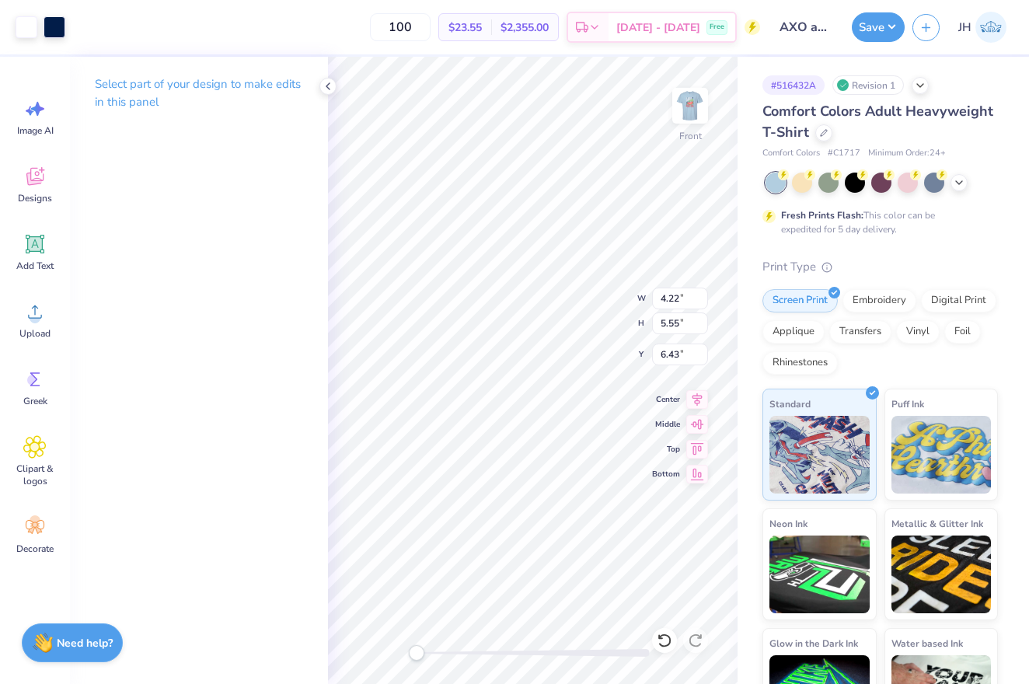
type input "22.23"
type input "4.68"
type input "2.02"
type input "23.41"
type input "4.22"
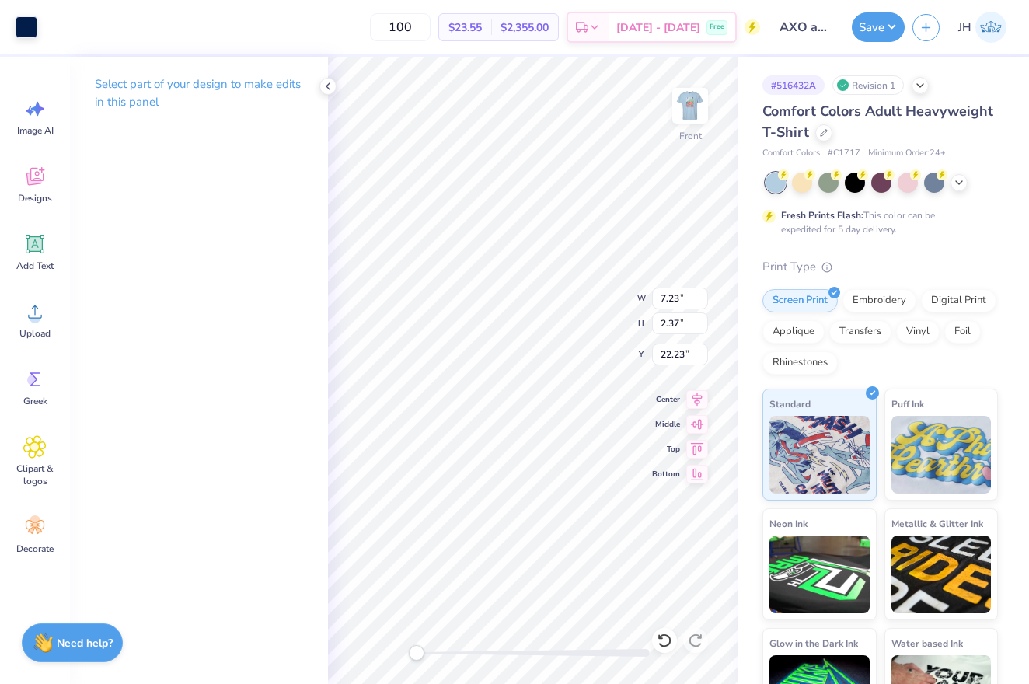
type input "5.55"
type input "4.13"
type input "7.23"
type input "2.37"
type input "6.30"
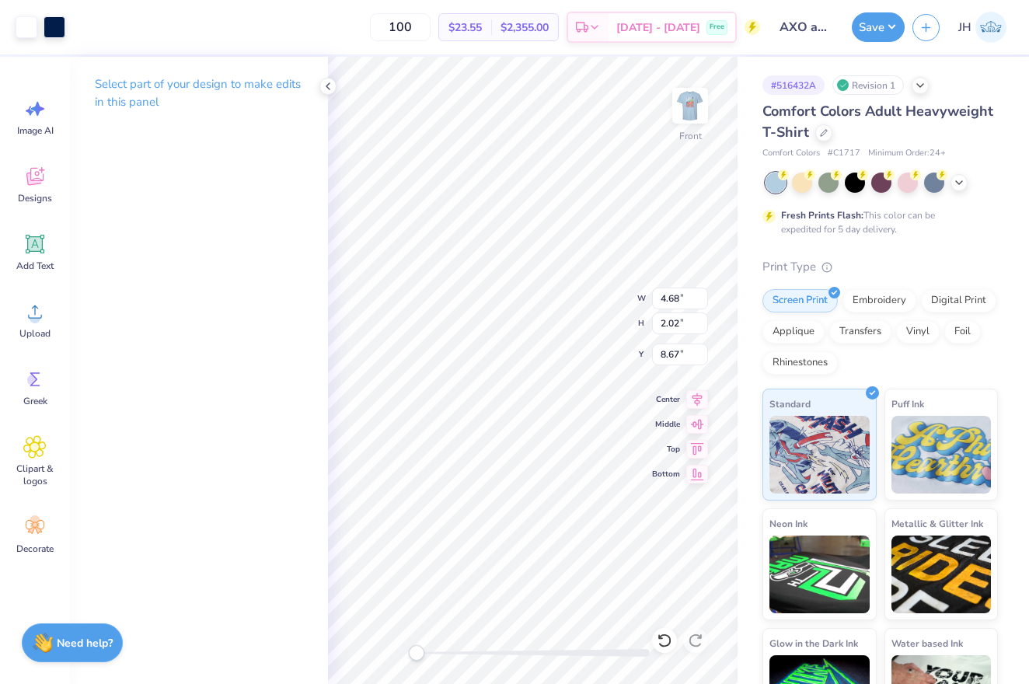
type input "3.95"
type input "1.70"
type input "8.98"
type input "7.23"
type input "2.37"
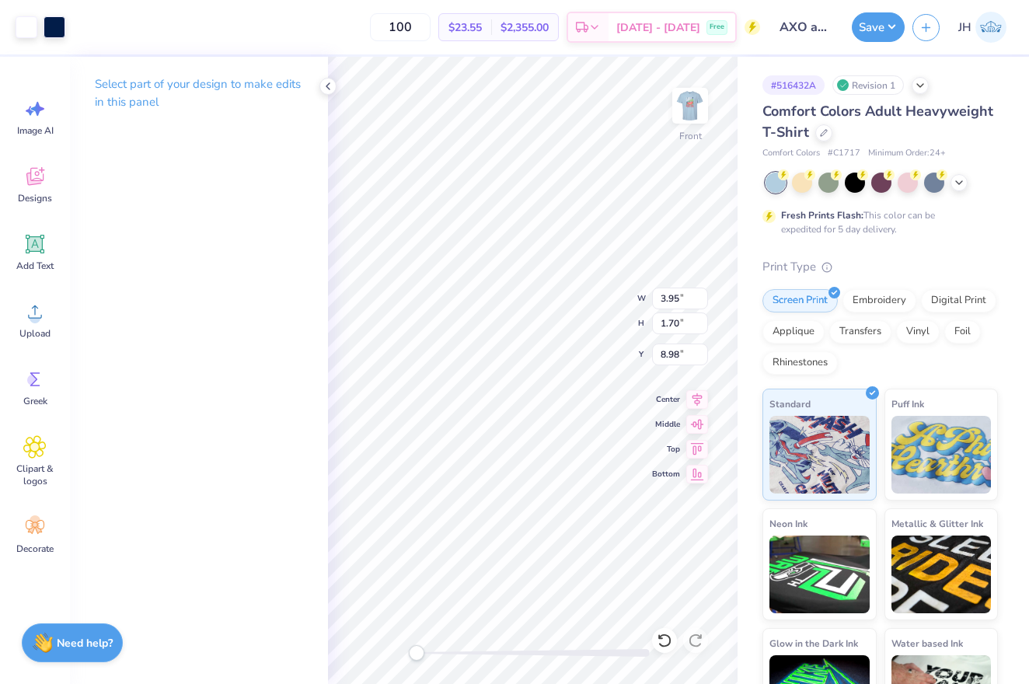
type input "5.72"
type input "6.35"
type input "3.54"
type input "17.27"
type input "3.95"
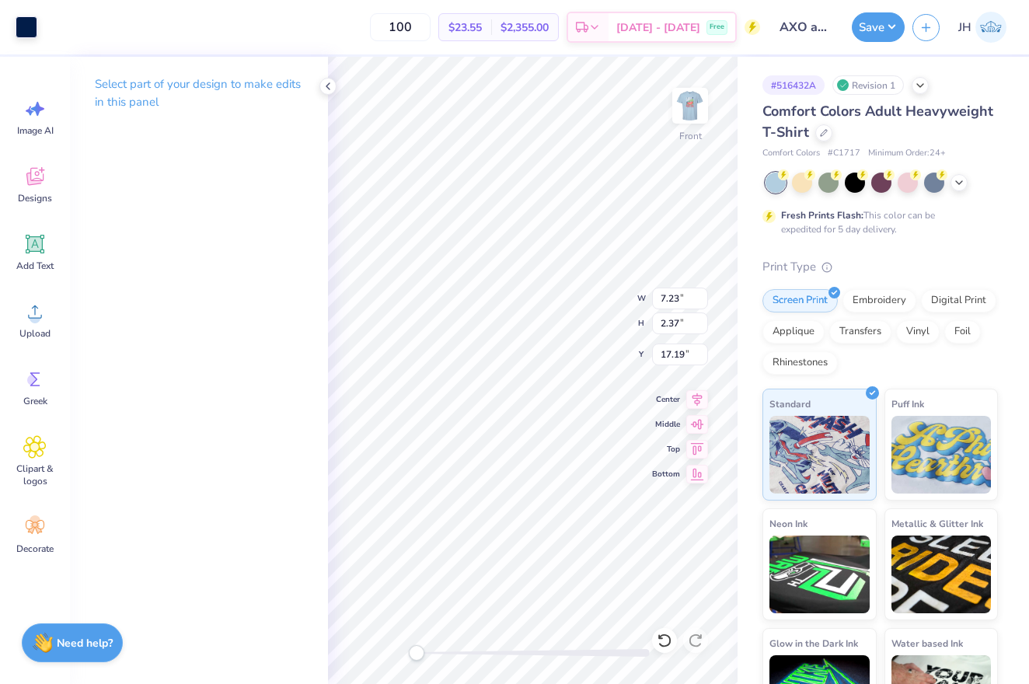
type input "1.70"
type input "22.86"
click at [83, 33] on div at bounding box center [82, 26] width 22 height 22
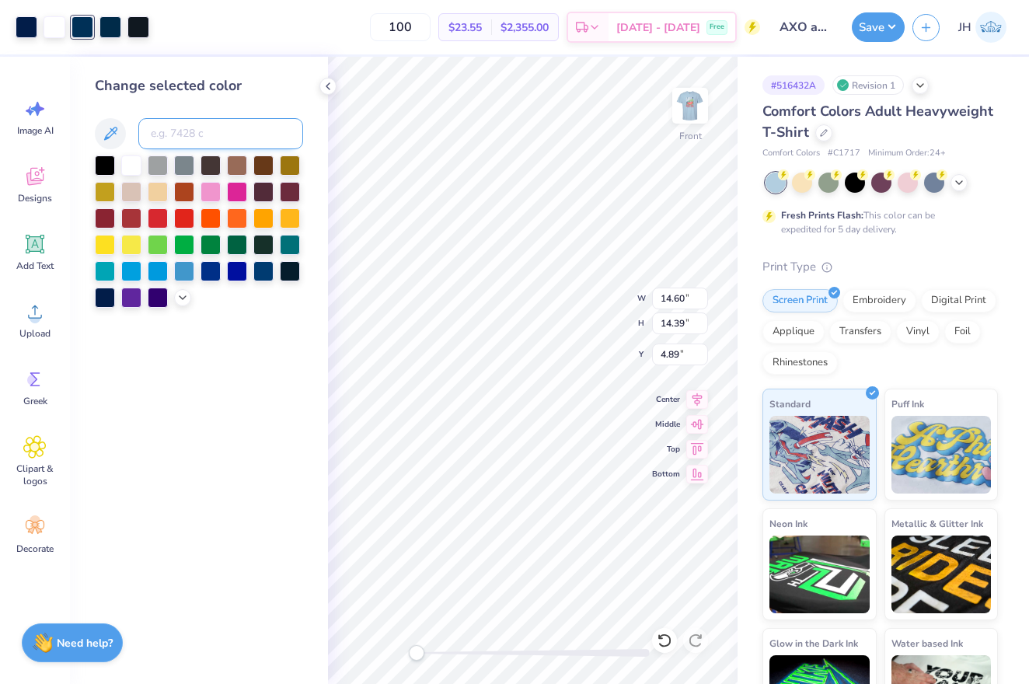
click at [197, 134] on input at bounding box center [220, 133] width 165 height 31
type input "2768"
click at [106, 23] on div at bounding box center [110, 26] width 22 height 22
click at [184, 138] on input at bounding box center [220, 133] width 165 height 31
type input "2768"
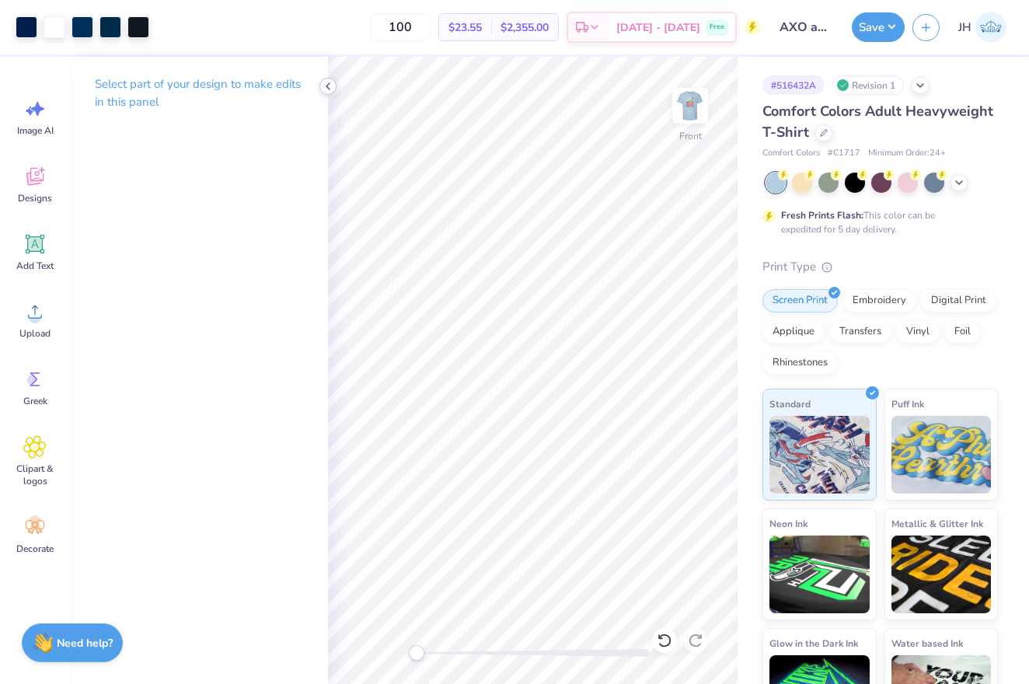
click at [326, 88] on icon at bounding box center [328, 86] width 12 height 12
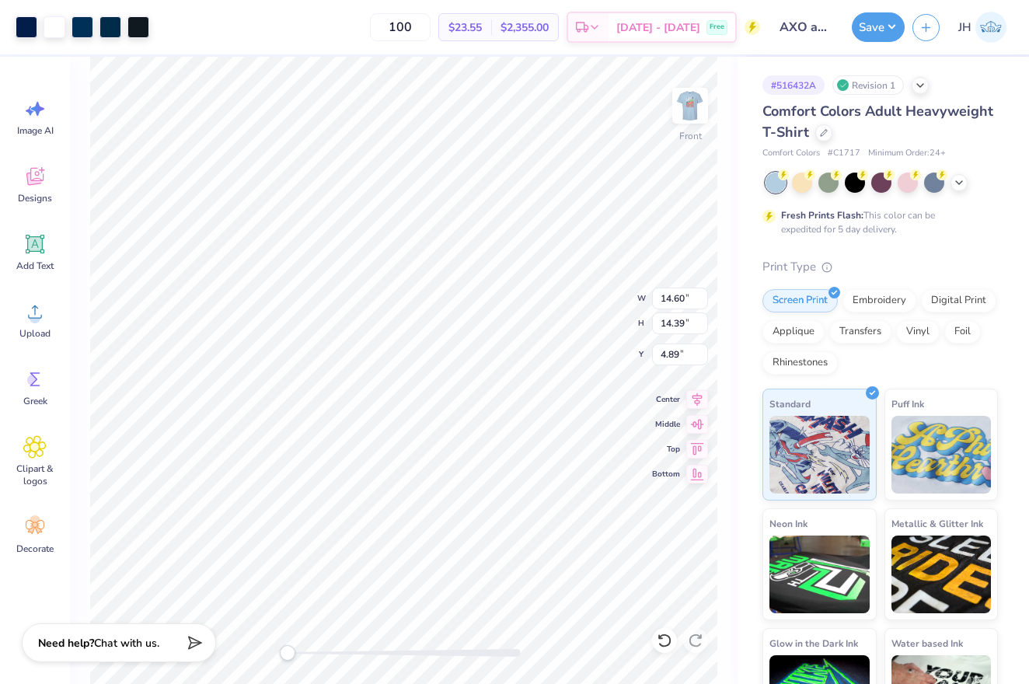
type input "13.14"
type input "13.18"
type input "4.98"
click at [696, 402] on icon at bounding box center [697, 397] width 10 height 13
click at [697, 392] on icon at bounding box center [697, 397] width 10 height 13
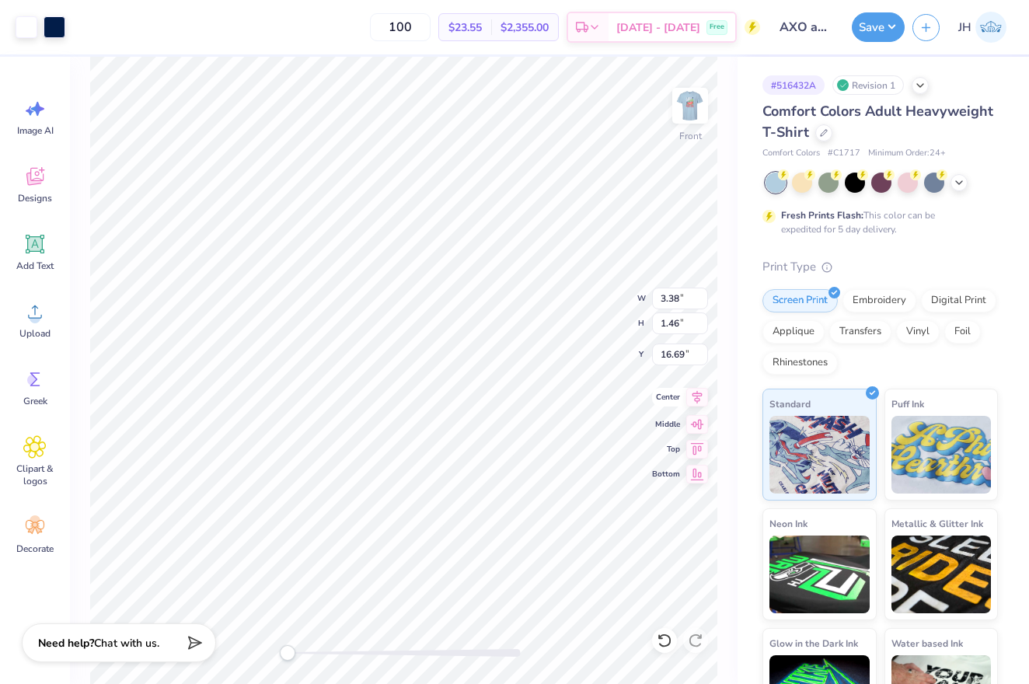
type input "3.65"
type input "1.58"
type input "16.63"
click at [698, 398] on icon at bounding box center [697, 397] width 10 height 13
click at [690, 398] on icon at bounding box center [697, 397] width 22 height 19
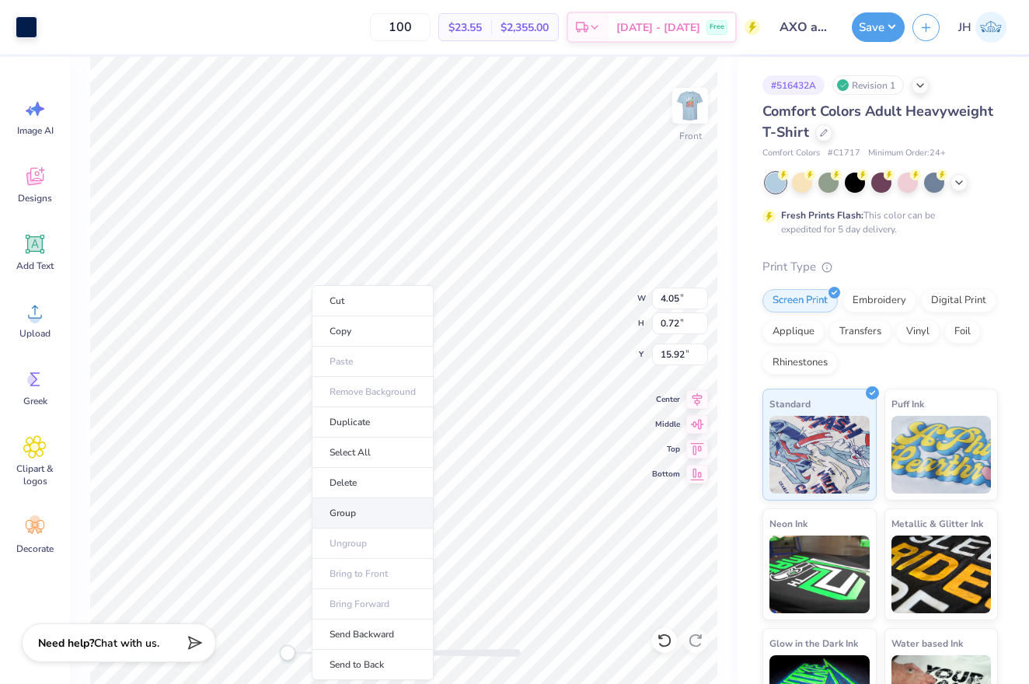
click at [353, 511] on li "Group" at bounding box center [373, 513] width 122 height 30
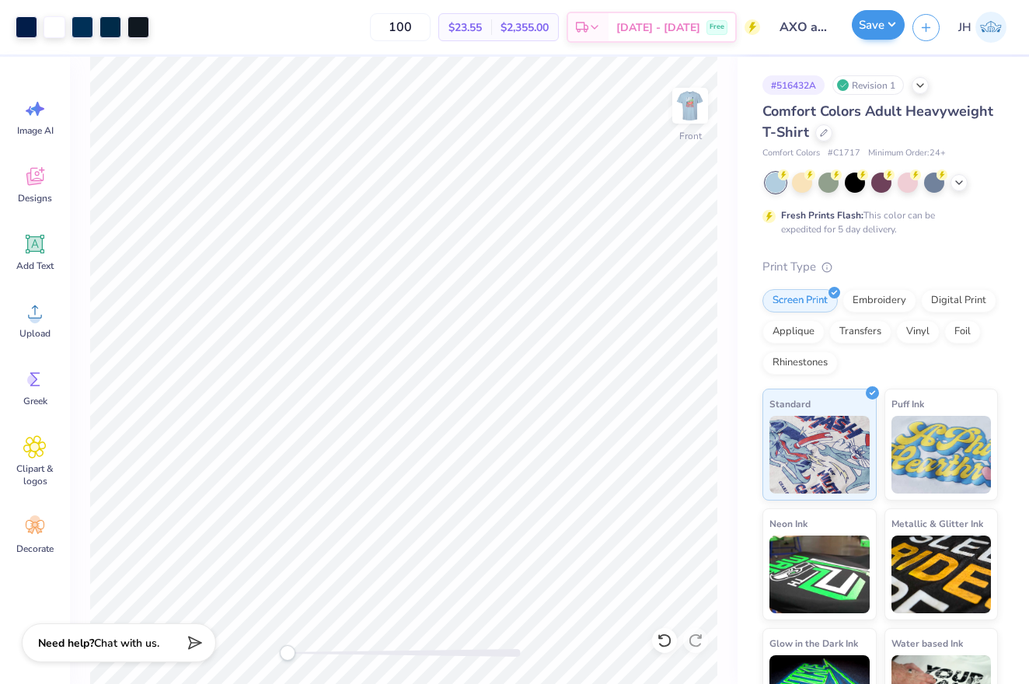
click at [869, 30] on button "Save" at bounding box center [877, 25] width 53 height 30
click at [694, 115] on img at bounding box center [690, 106] width 62 height 62
click at [691, 114] on img at bounding box center [690, 106] width 62 height 62
click at [691, 114] on img at bounding box center [689, 105] width 31 height 31
click at [865, 38] on button "Save" at bounding box center [877, 25] width 53 height 30
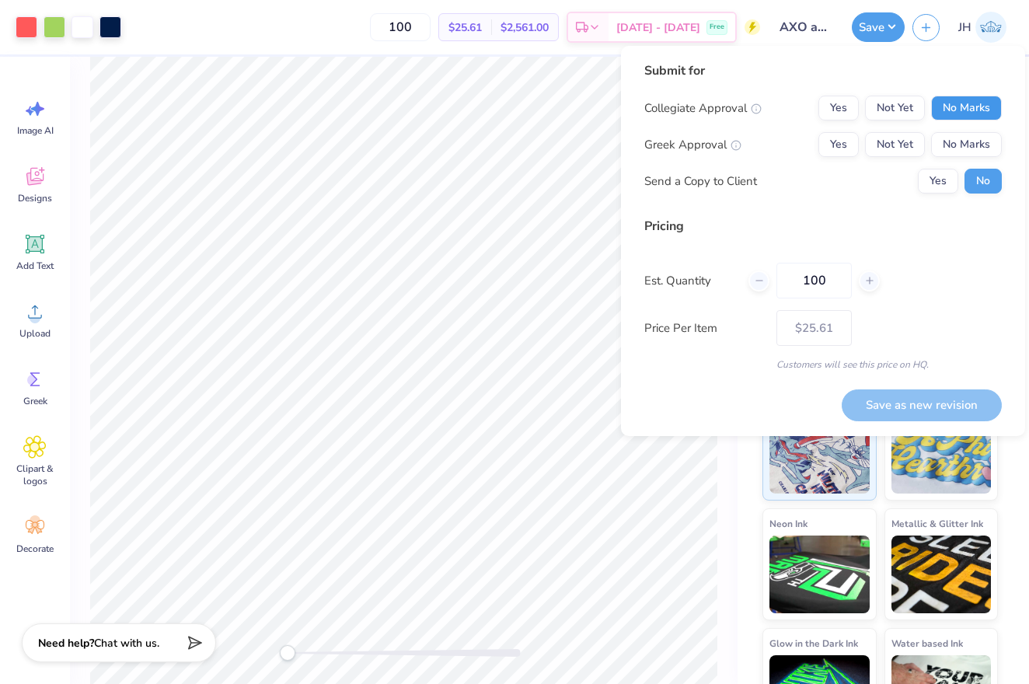
click at [962, 118] on button "No Marks" at bounding box center [966, 108] width 71 height 25
click at [834, 145] on button "Yes" at bounding box center [838, 144] width 40 height 25
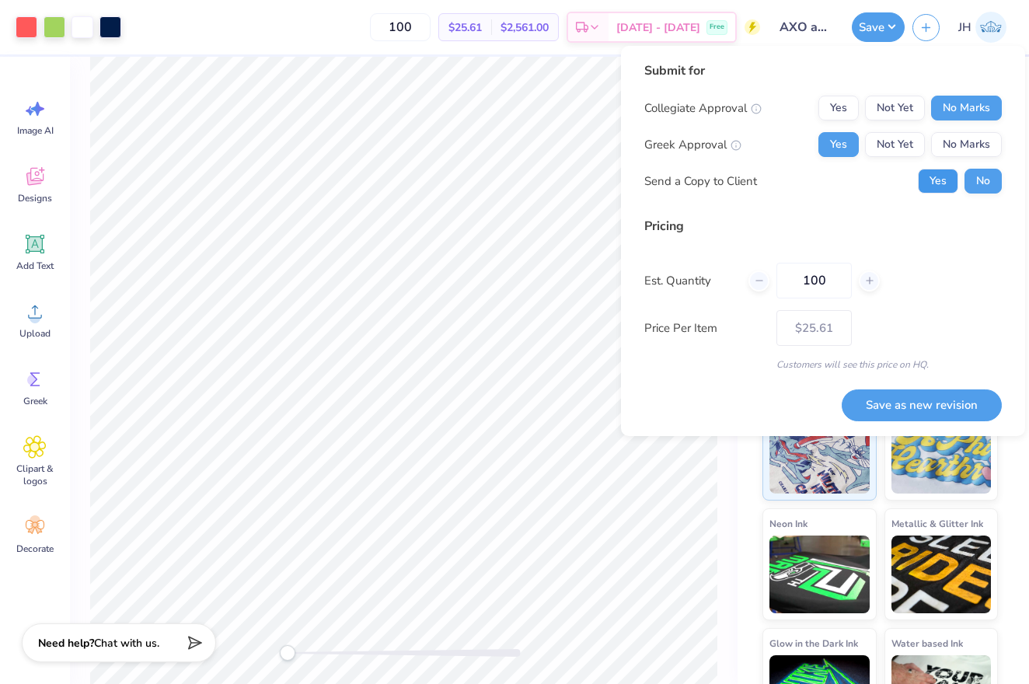
click at [937, 176] on button "Yes" at bounding box center [938, 181] width 40 height 25
click at [920, 413] on button "Save as new revision" at bounding box center [921, 405] width 160 height 32
type input "$25.61"
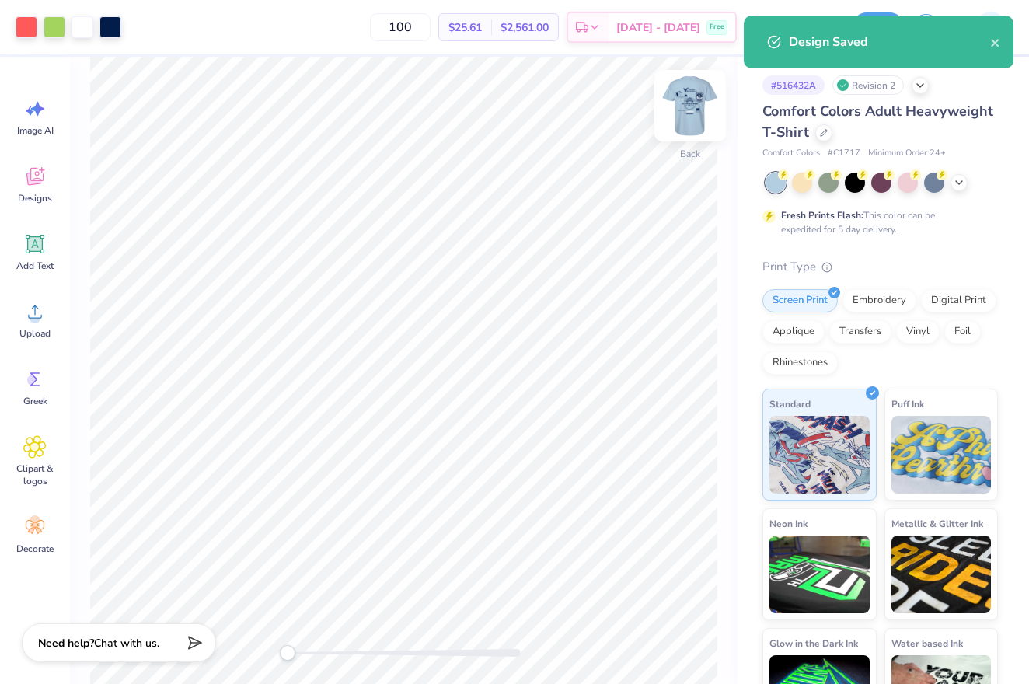
click at [699, 104] on img at bounding box center [690, 106] width 62 height 62
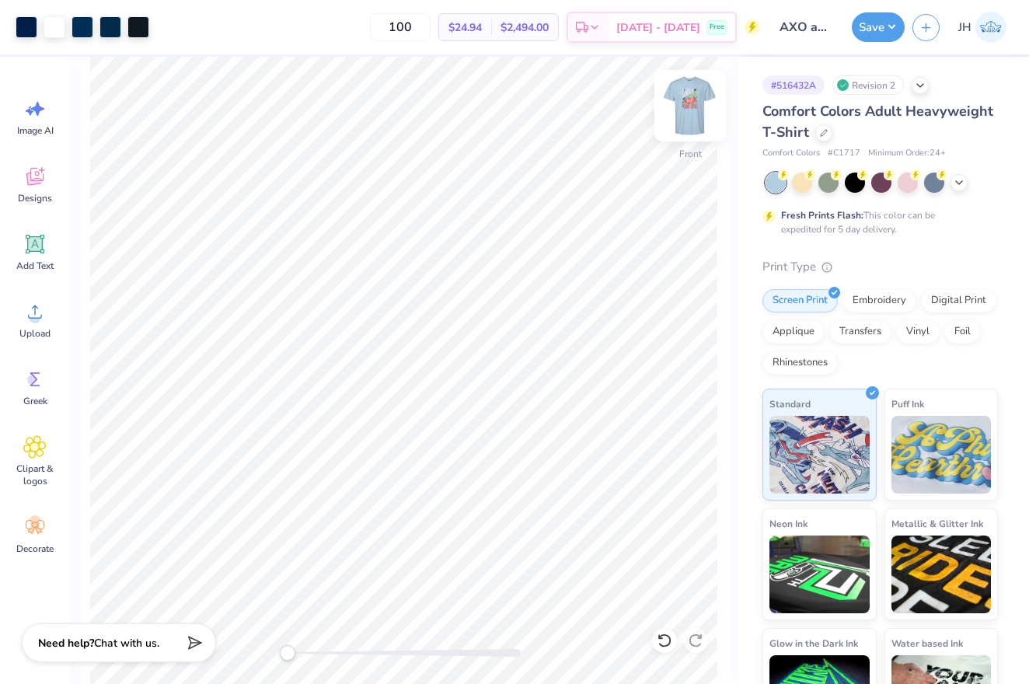
click at [694, 118] on img at bounding box center [690, 106] width 62 height 62
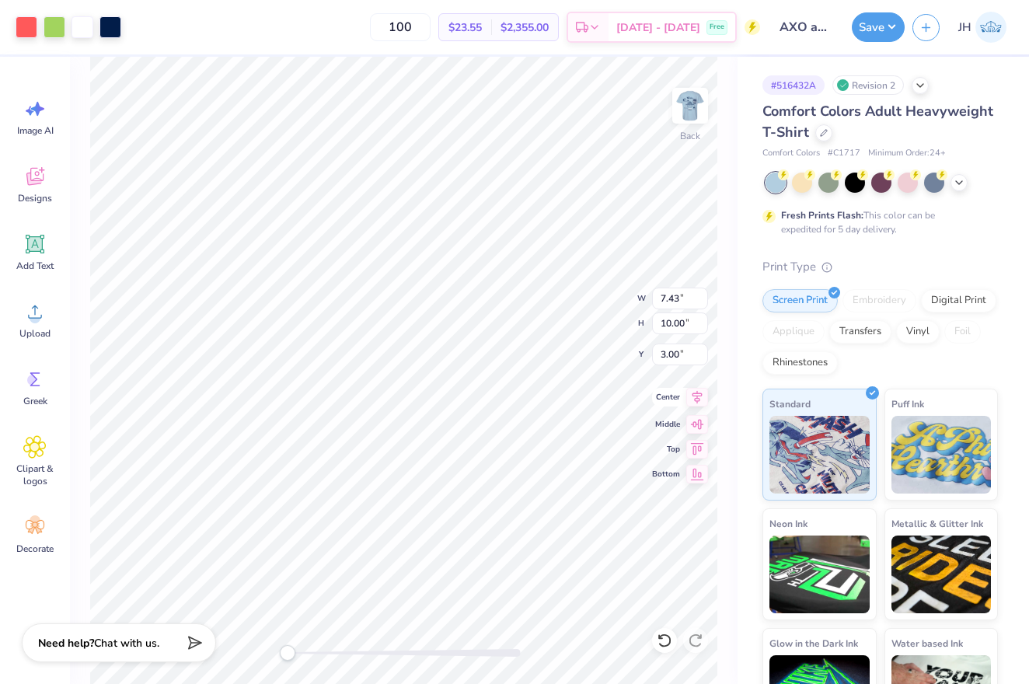
click at [703, 398] on icon at bounding box center [697, 397] width 22 height 19
click at [691, 395] on icon at bounding box center [697, 397] width 22 height 19
click at [880, 28] on button "Save" at bounding box center [877, 25] width 53 height 30
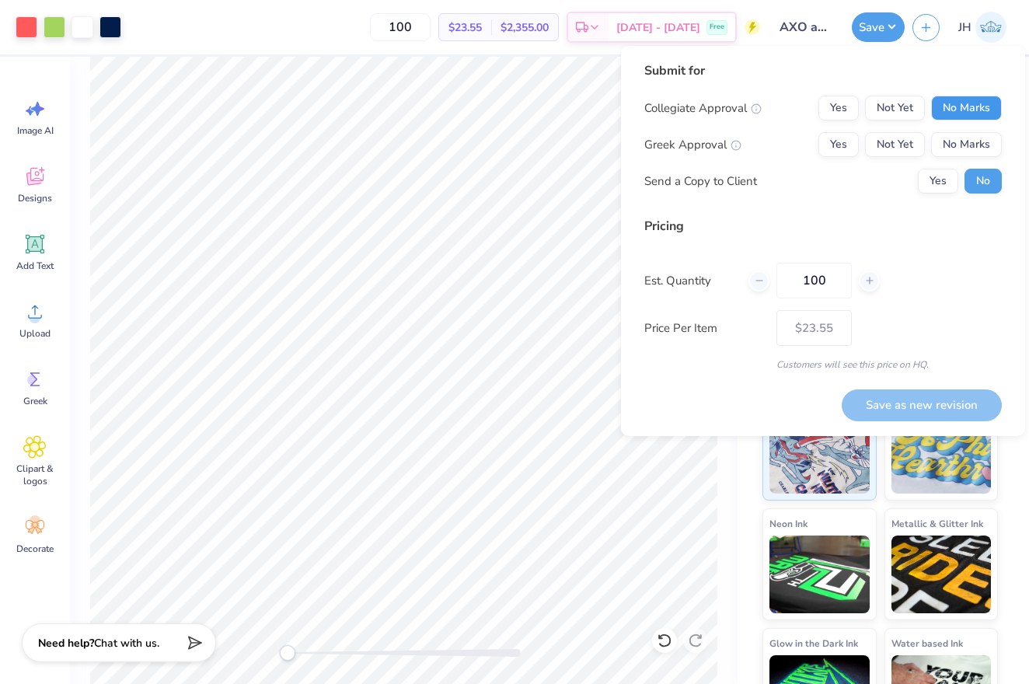
click at [981, 106] on button "No Marks" at bounding box center [966, 108] width 71 height 25
click at [830, 148] on button "Yes" at bounding box center [838, 144] width 40 height 25
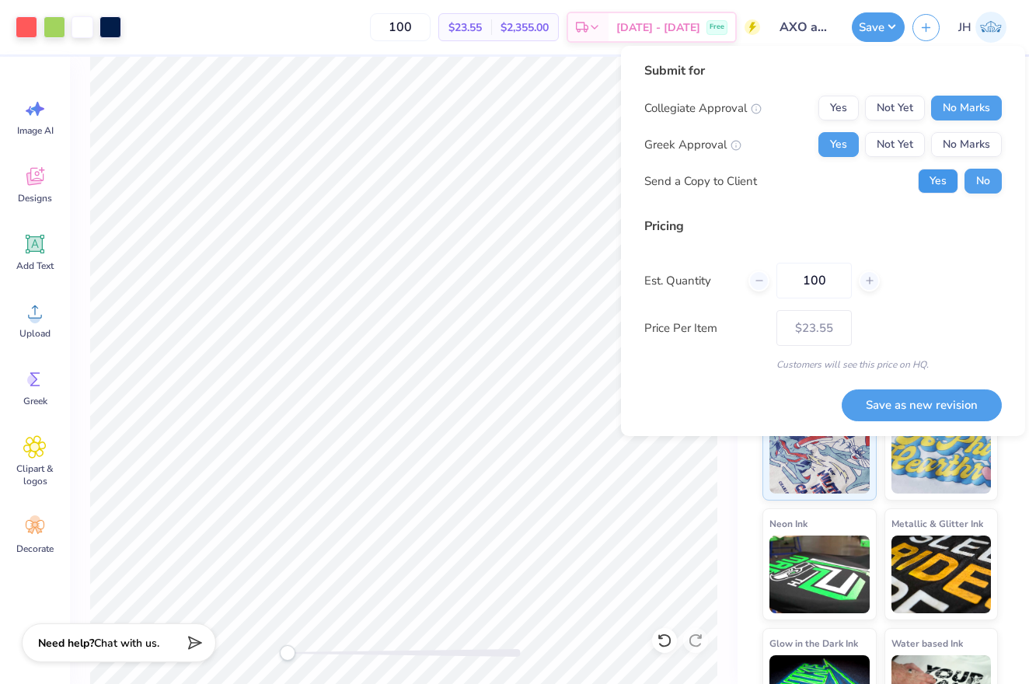
click at [925, 185] on button "Yes" at bounding box center [938, 181] width 40 height 25
click at [884, 409] on button "Save as new revision" at bounding box center [921, 405] width 160 height 32
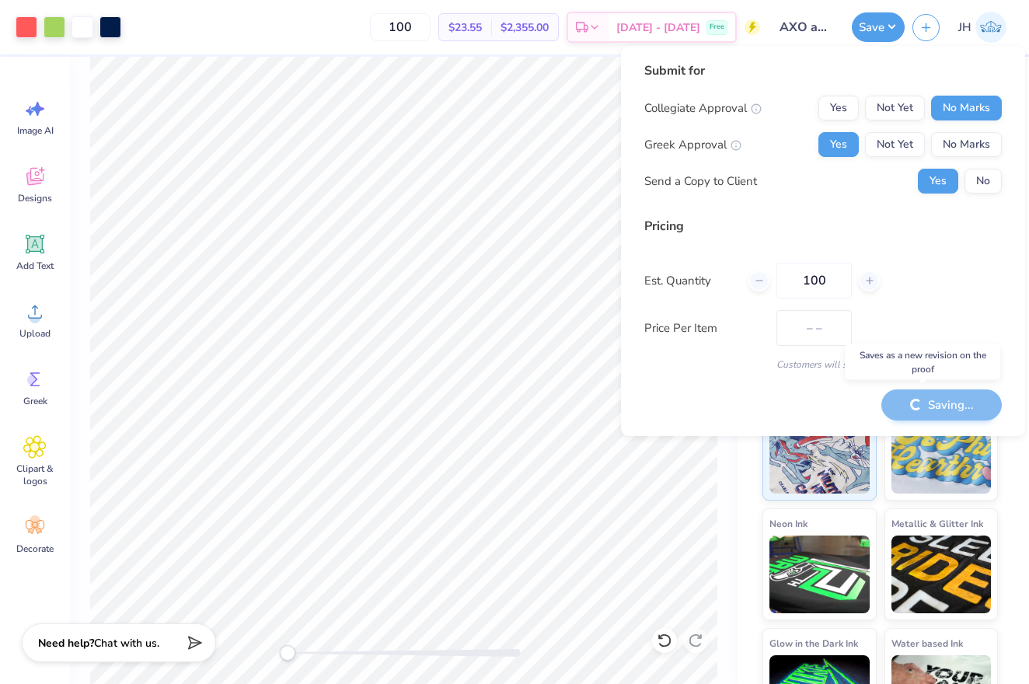
type input "$23.55"
